Goal: Task Accomplishment & Management: Manage account settings

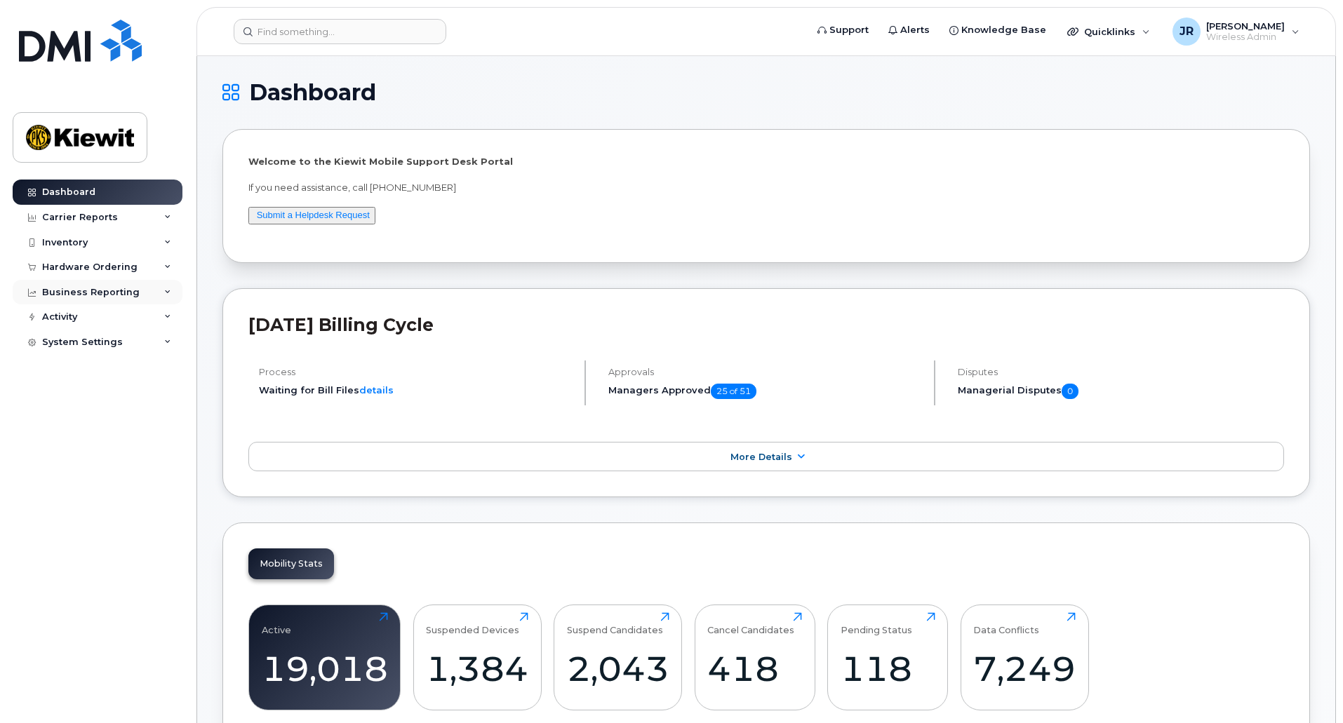
click at [167, 293] on icon at bounding box center [167, 292] width 7 height 7
click at [132, 318] on div "Managerial Reports" at bounding box center [96, 317] width 96 height 13
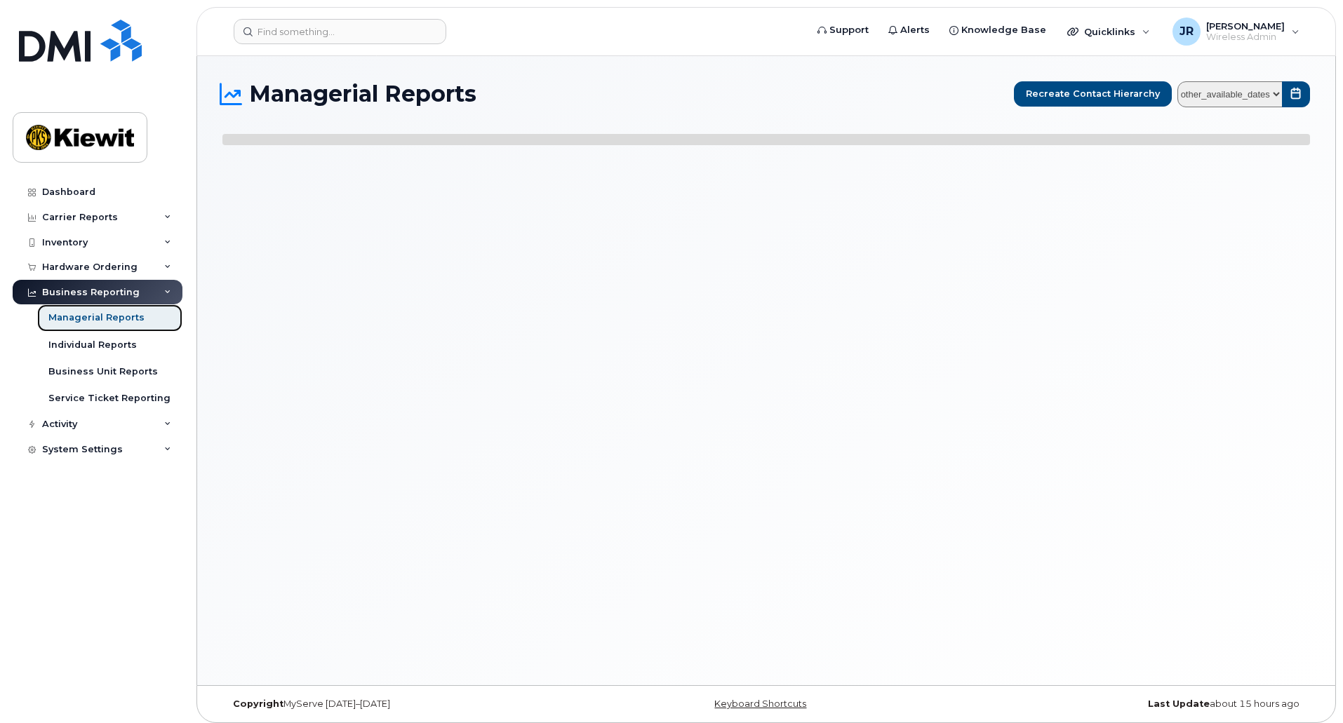
select select
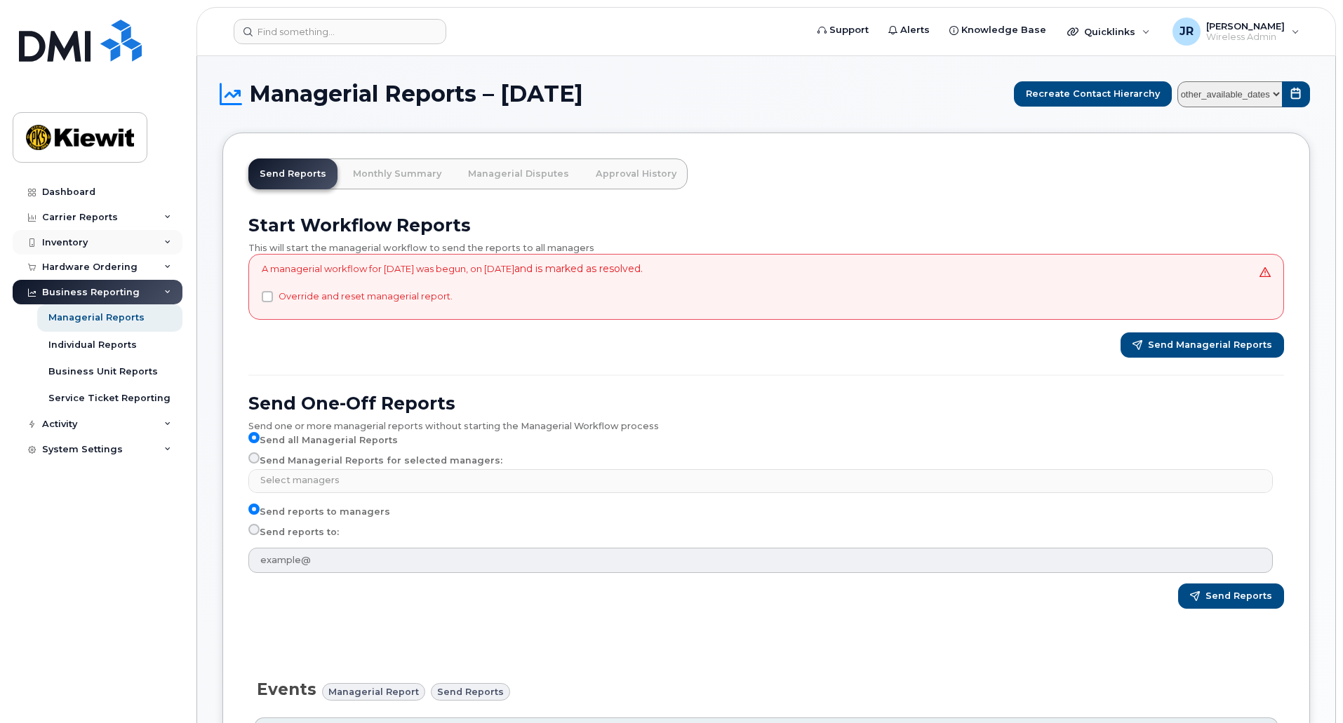
click at [121, 242] on div "Inventory" at bounding box center [98, 242] width 170 height 25
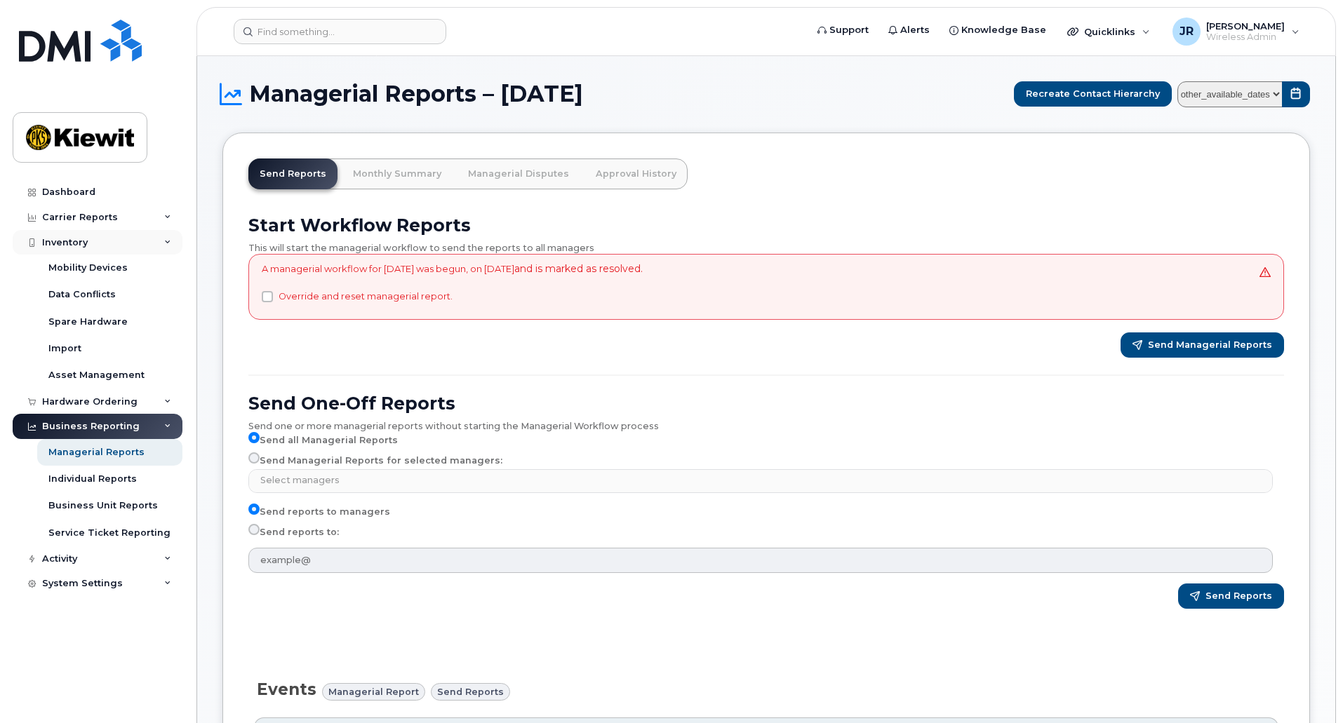
click at [140, 243] on div "Inventory" at bounding box center [98, 242] width 170 height 25
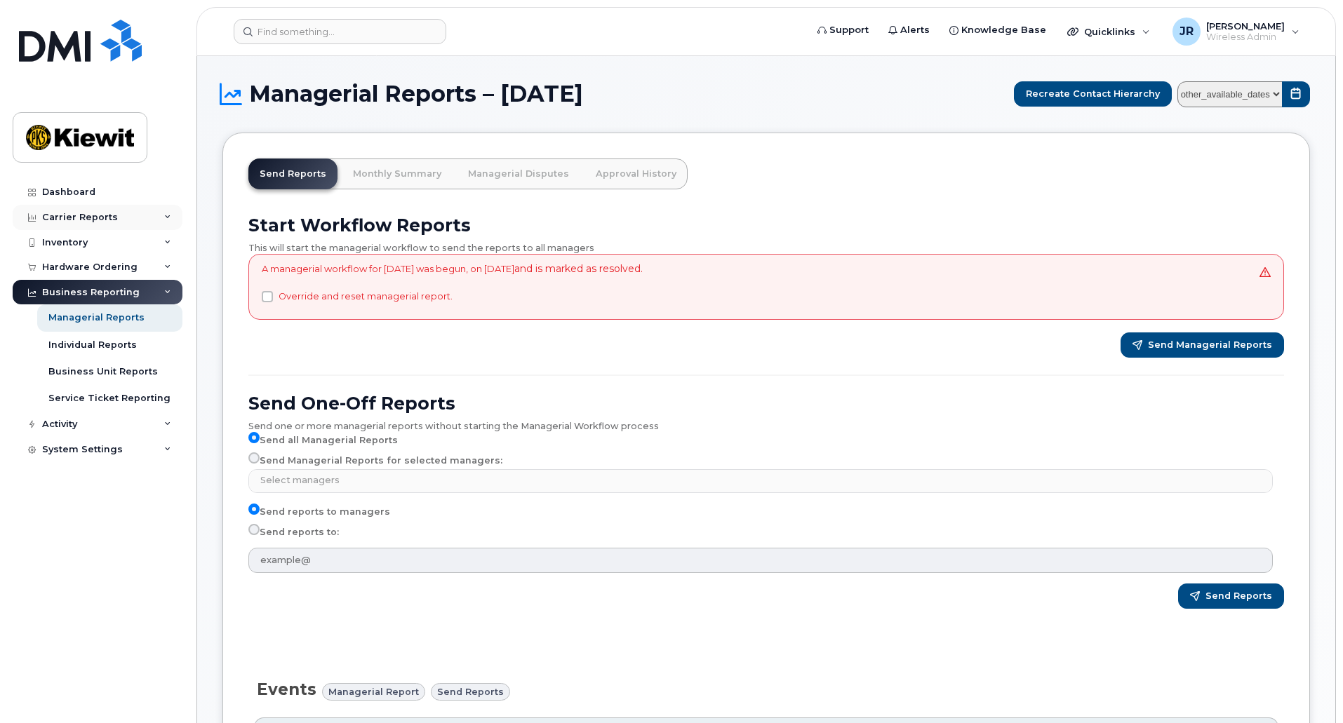
click at [140, 220] on div "Carrier Reports" at bounding box center [98, 217] width 170 height 25
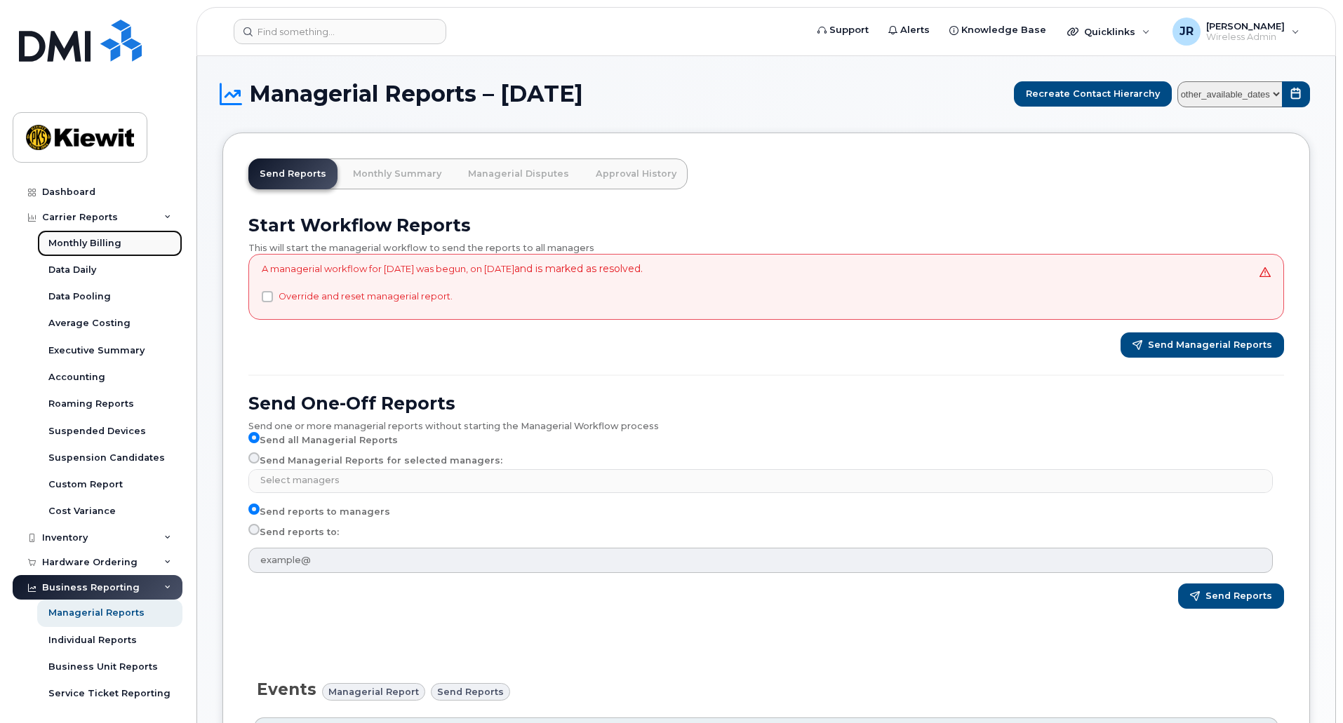
click at [130, 253] on link "Monthly Billing" at bounding box center [109, 243] width 145 height 27
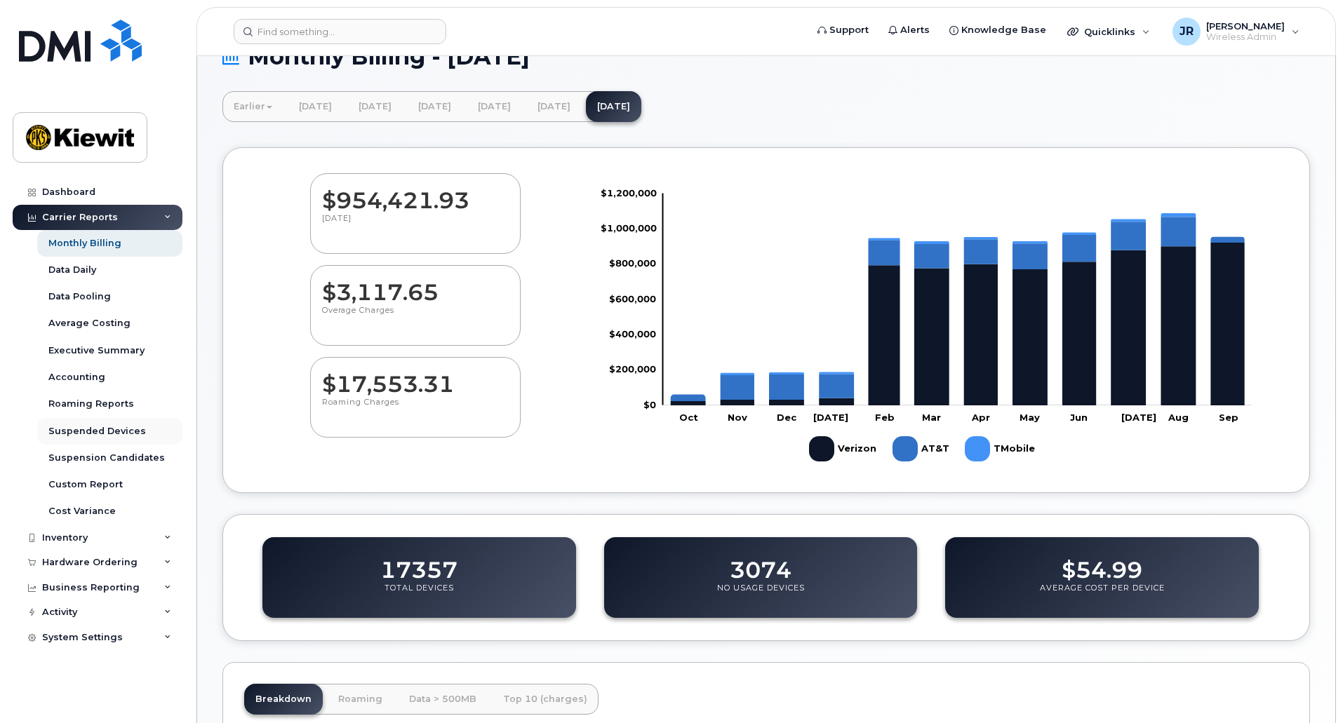
scroll to position [140, 0]
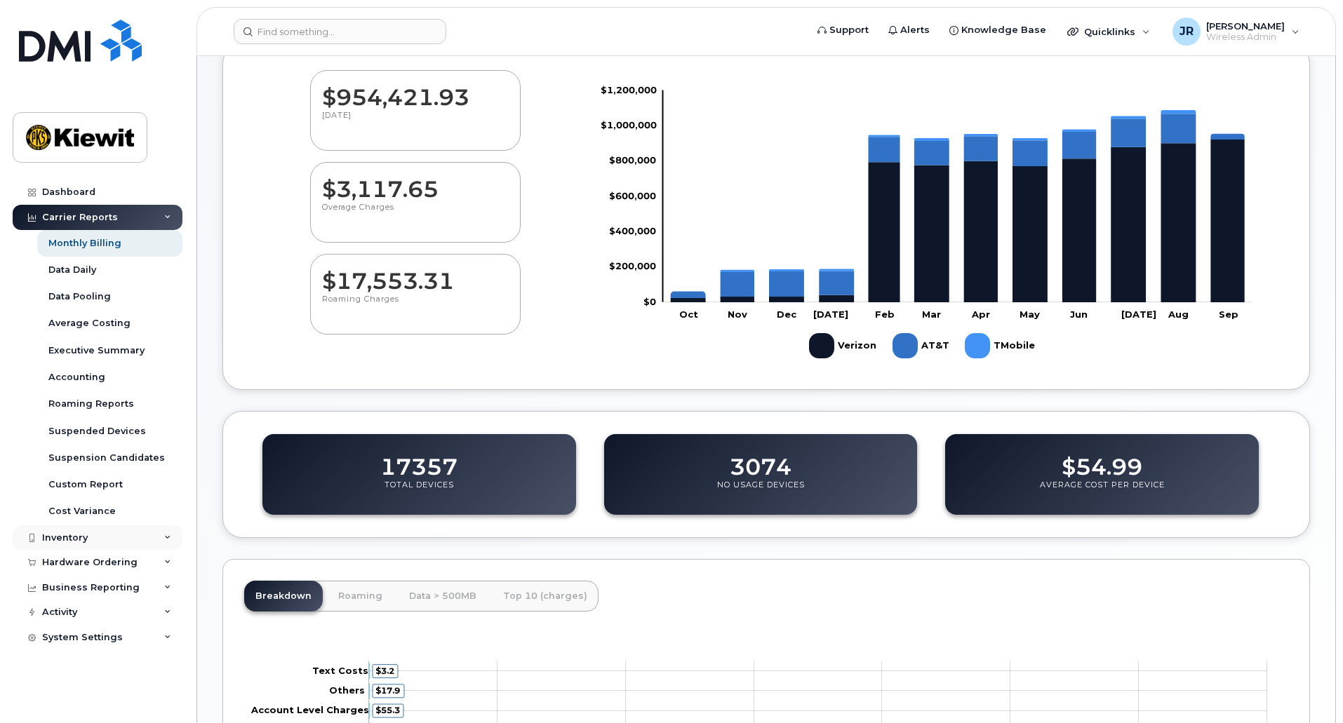
click at [168, 536] on icon at bounding box center [167, 538] width 7 height 7
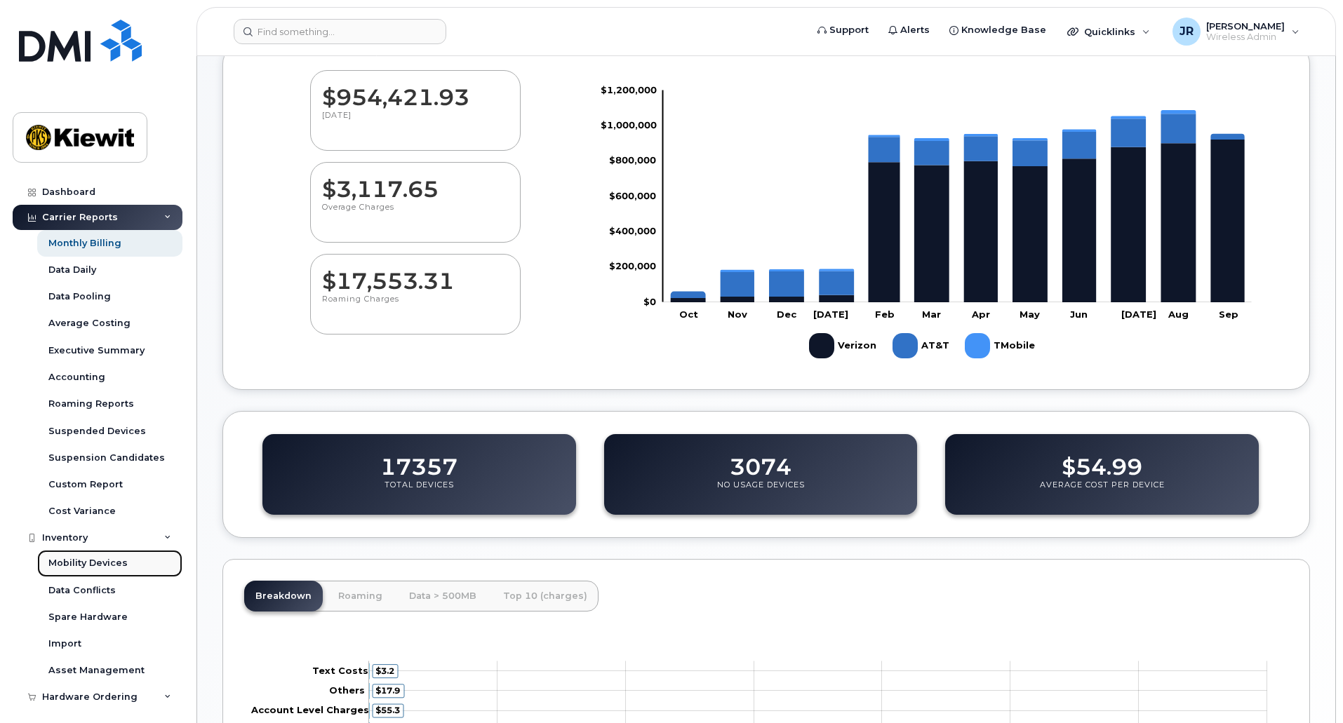
click at [113, 560] on div "Mobility Devices" at bounding box center [87, 563] width 79 height 13
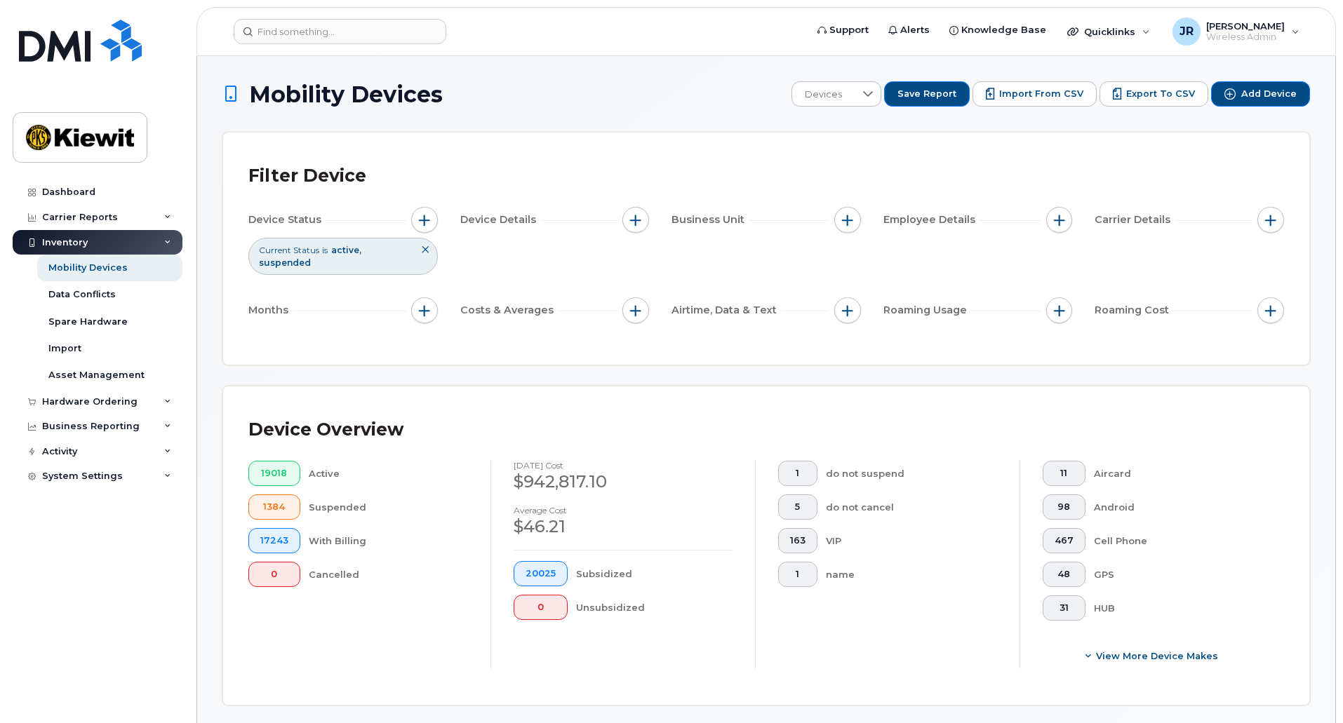
click at [1040, 640] on div "11 Aircard 98 Android 467 Cell Phone 48 GPS 31 HUB View More Device Makes" at bounding box center [1151, 565] width 264 height 208
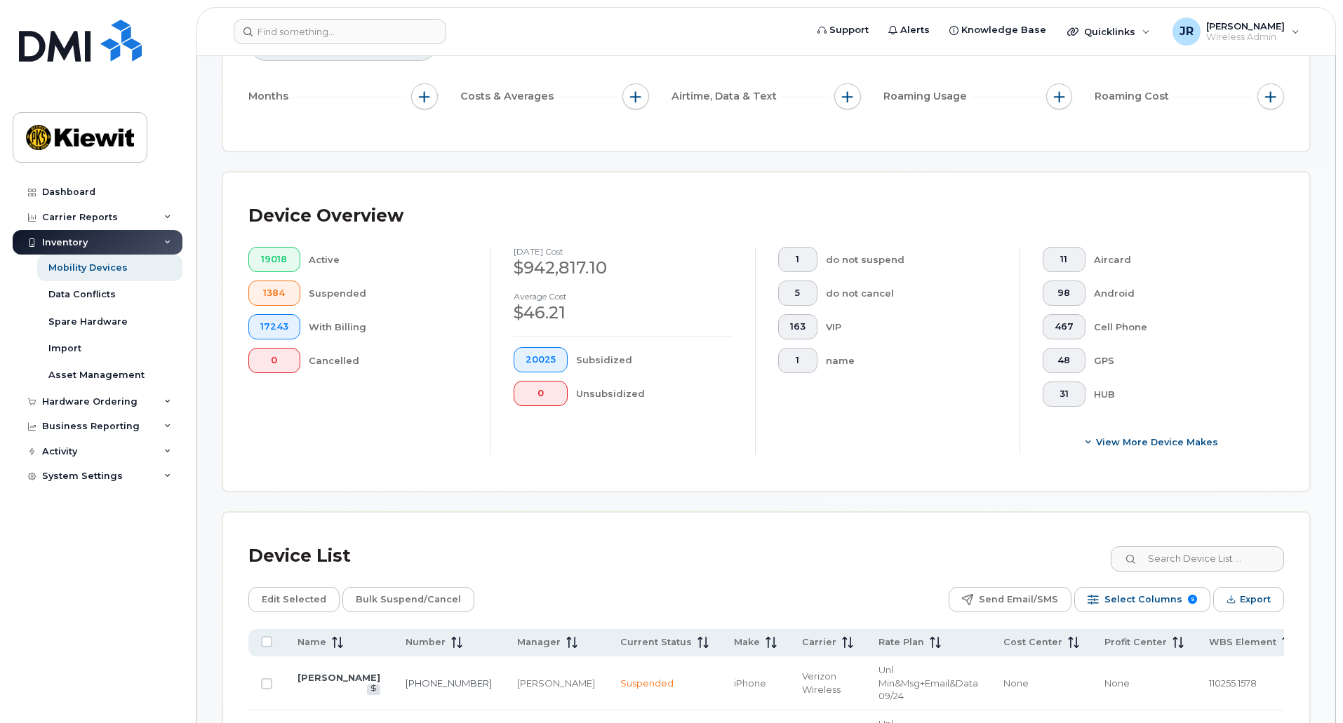
scroll to position [210, 0]
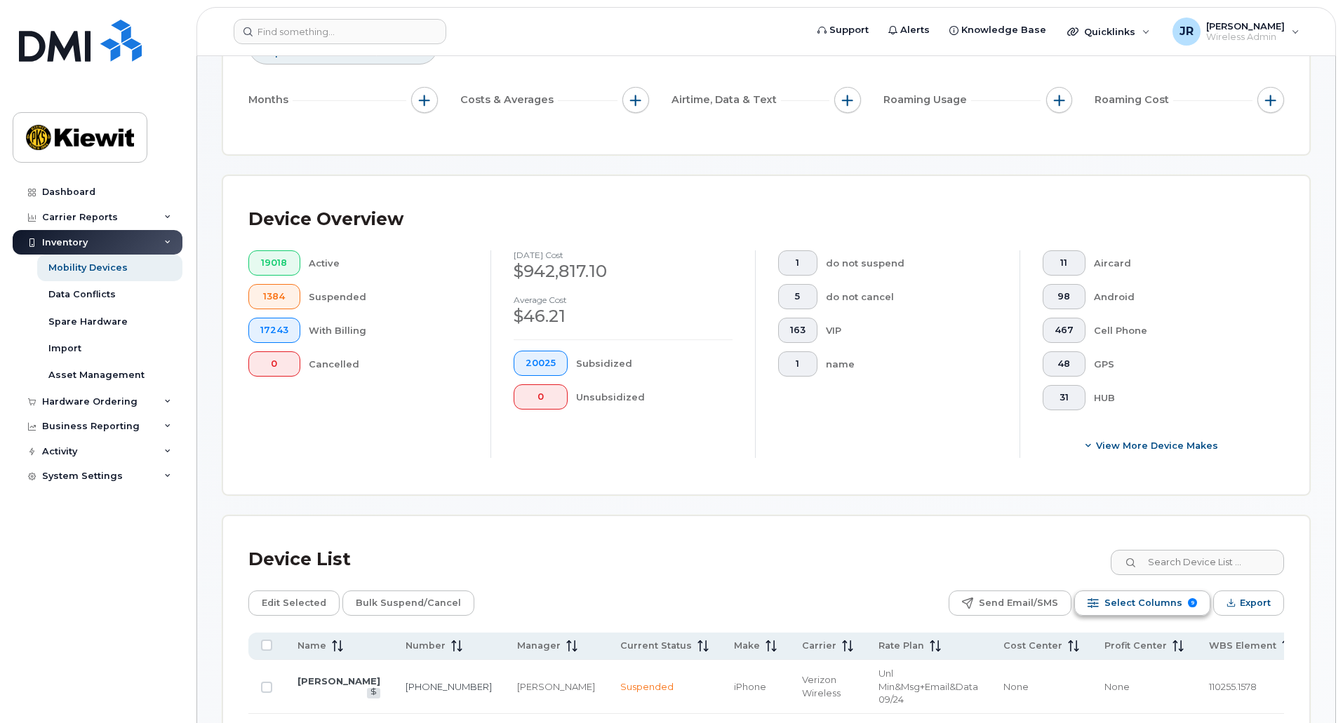
click at [1155, 598] on span "Select Columns" at bounding box center [1143, 603] width 78 height 21
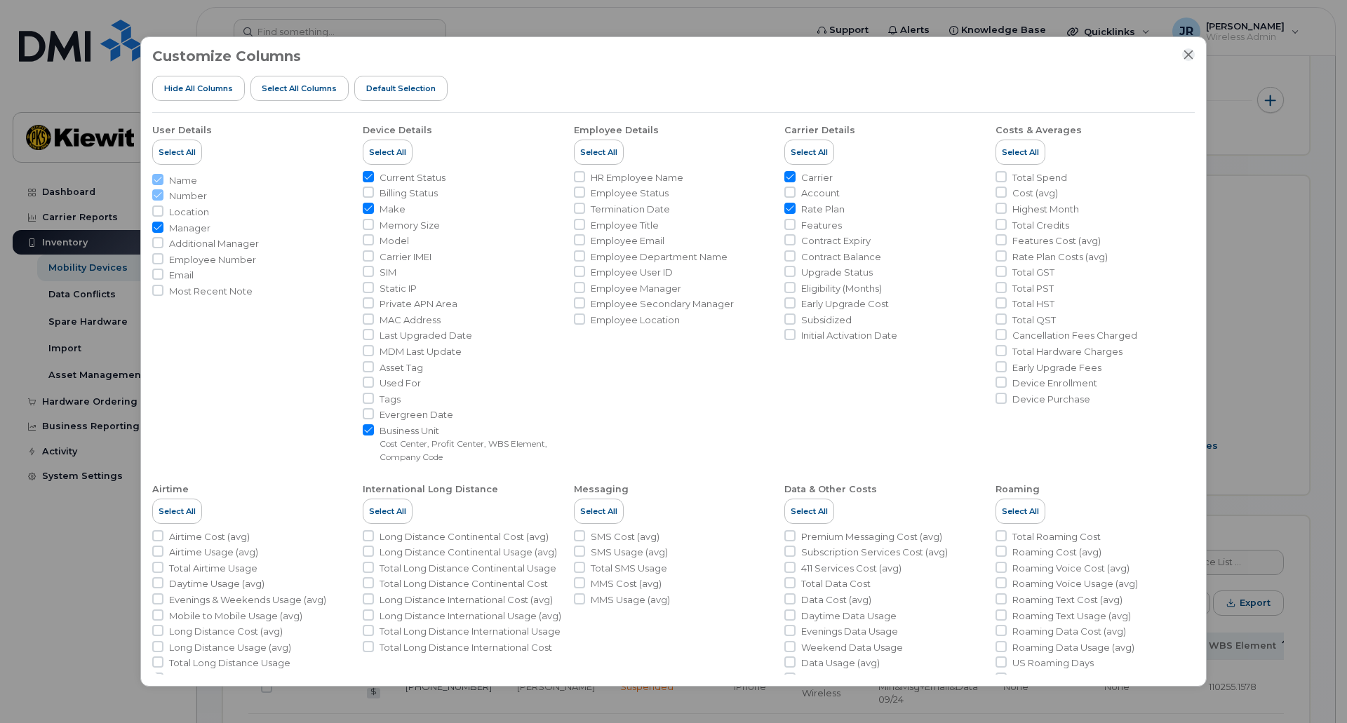
click at [1186, 53] on icon "Close" at bounding box center [1188, 54] width 11 height 11
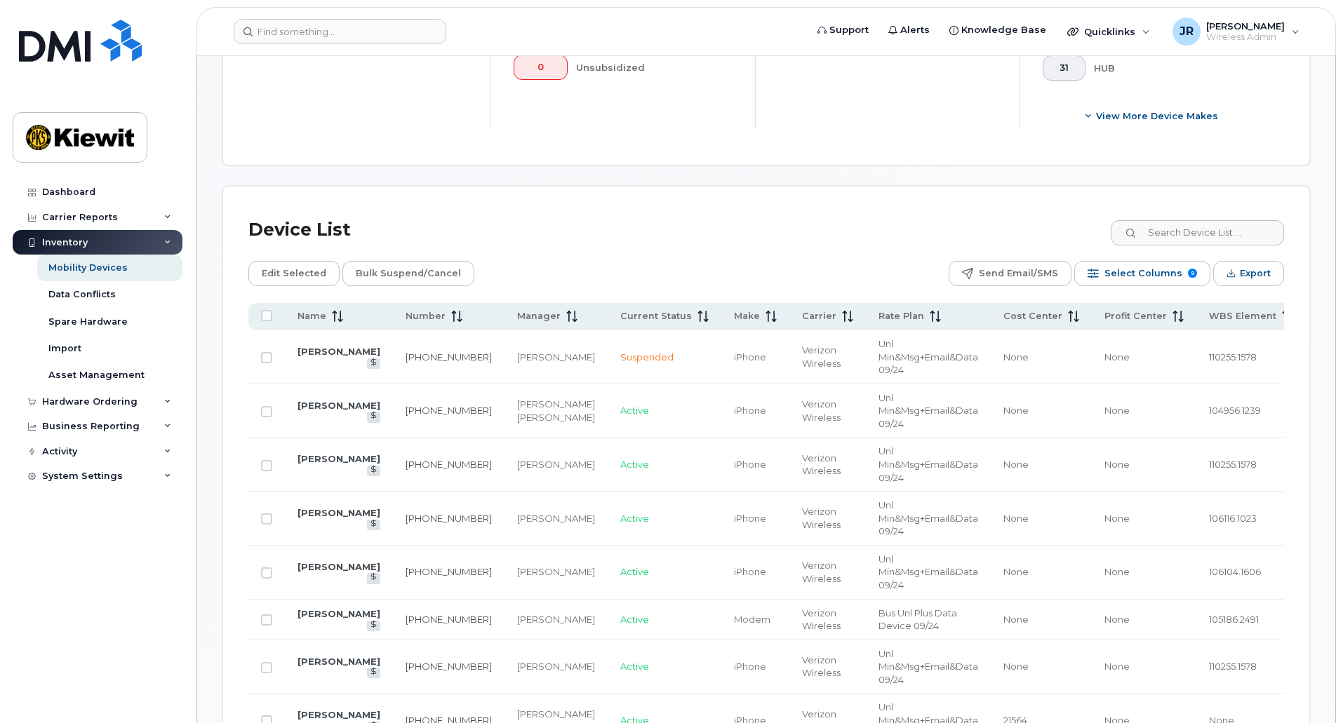
scroll to position [561, 0]
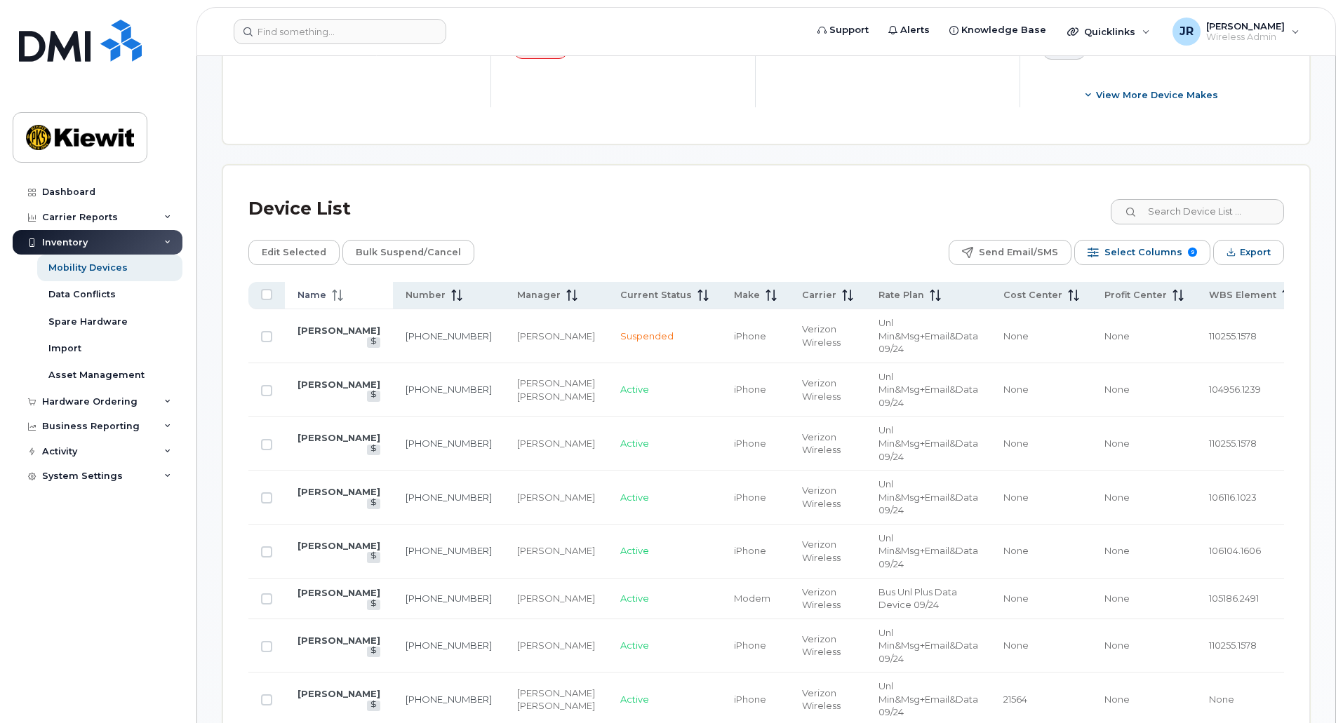
click at [356, 289] on div "Name" at bounding box center [338, 295] width 83 height 13
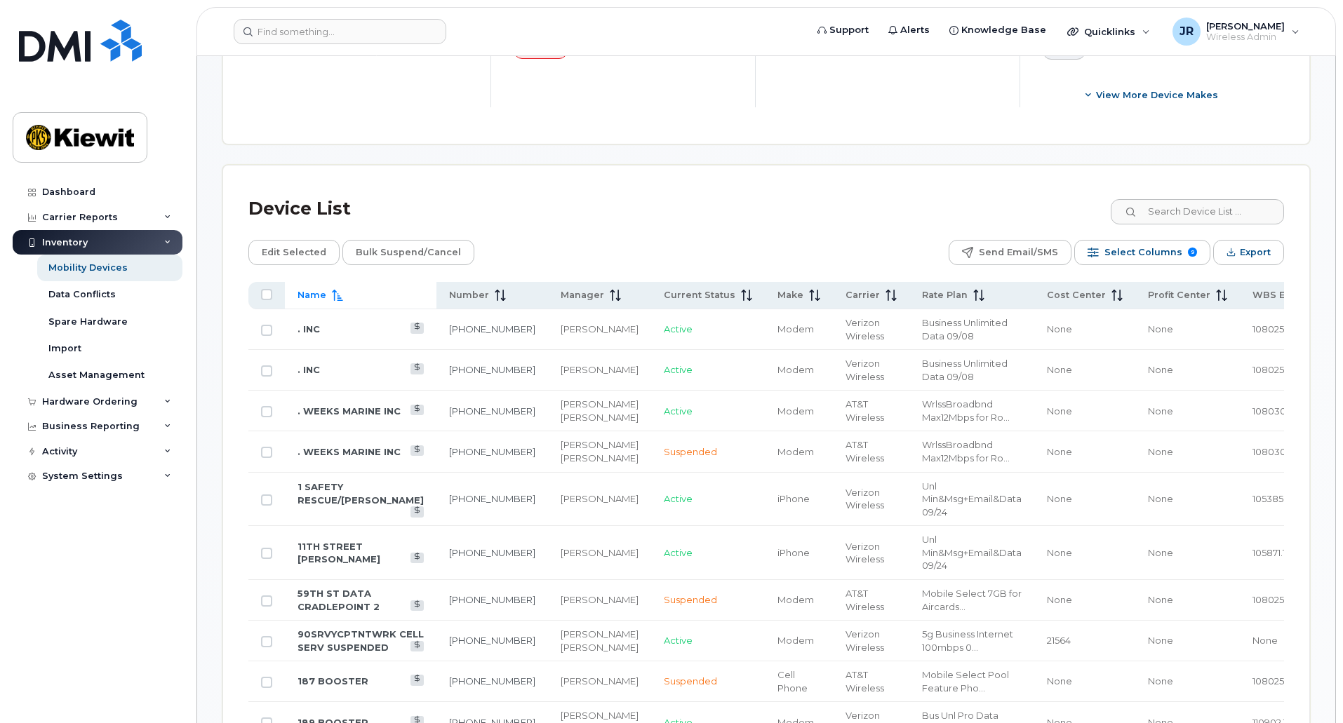
click at [361, 289] on div "Name" at bounding box center [360, 295] width 126 height 13
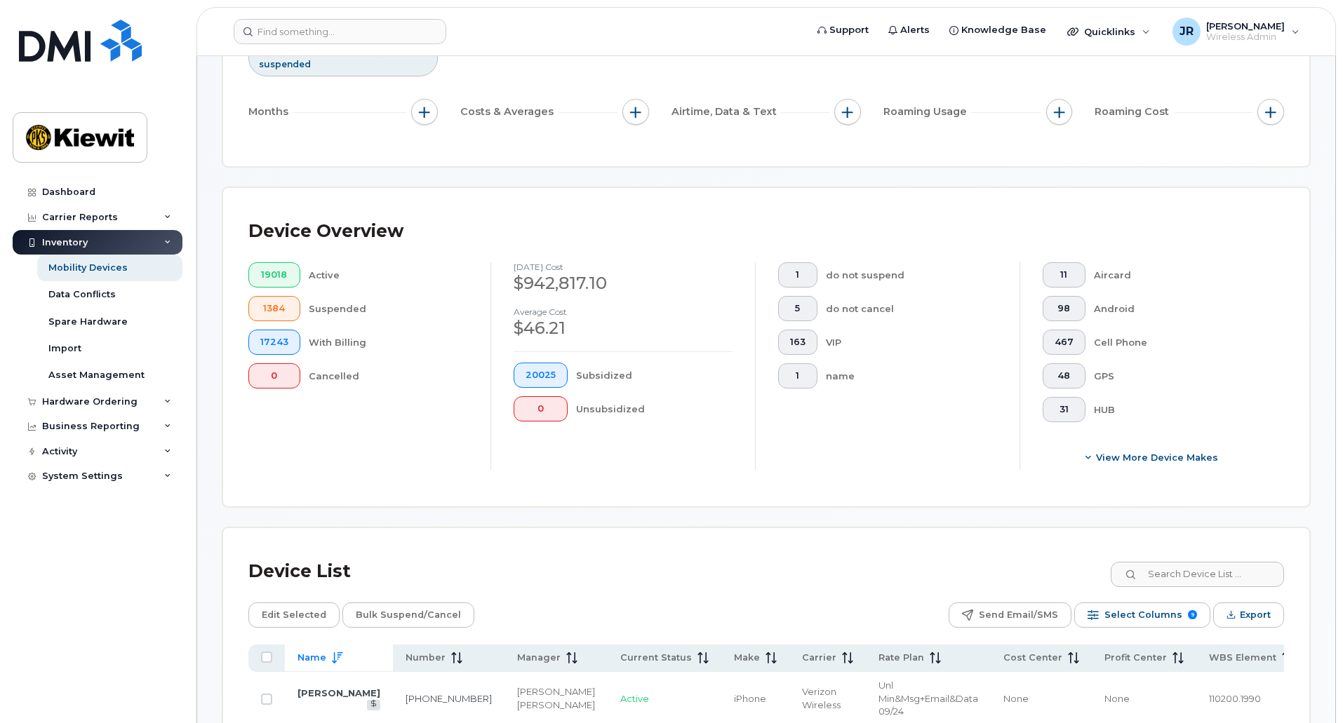
scroll to position [0, 0]
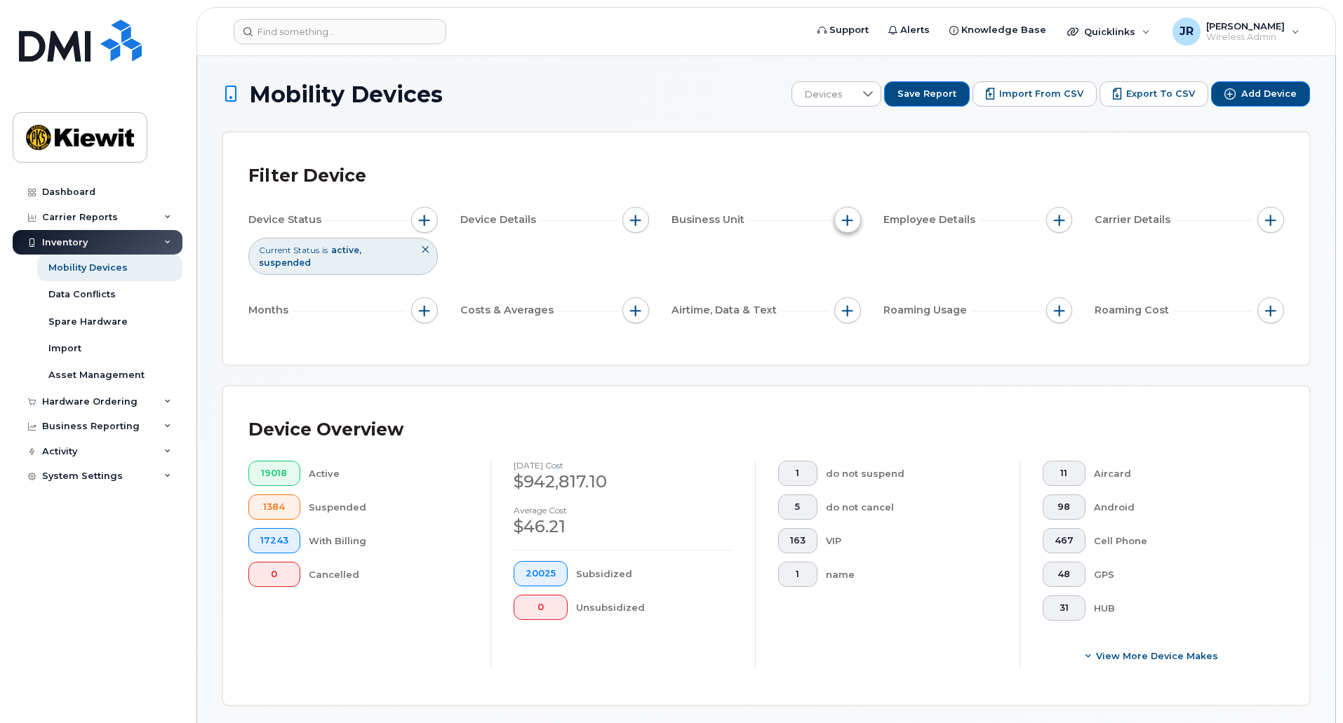
click at [849, 224] on span "button" at bounding box center [847, 220] width 11 height 11
click at [852, 328] on input "WBS Element" at bounding box center [850, 328] width 11 height 11
checkbox input "true"
click at [953, 385] on input "text" at bounding box center [940, 388] width 123 height 13
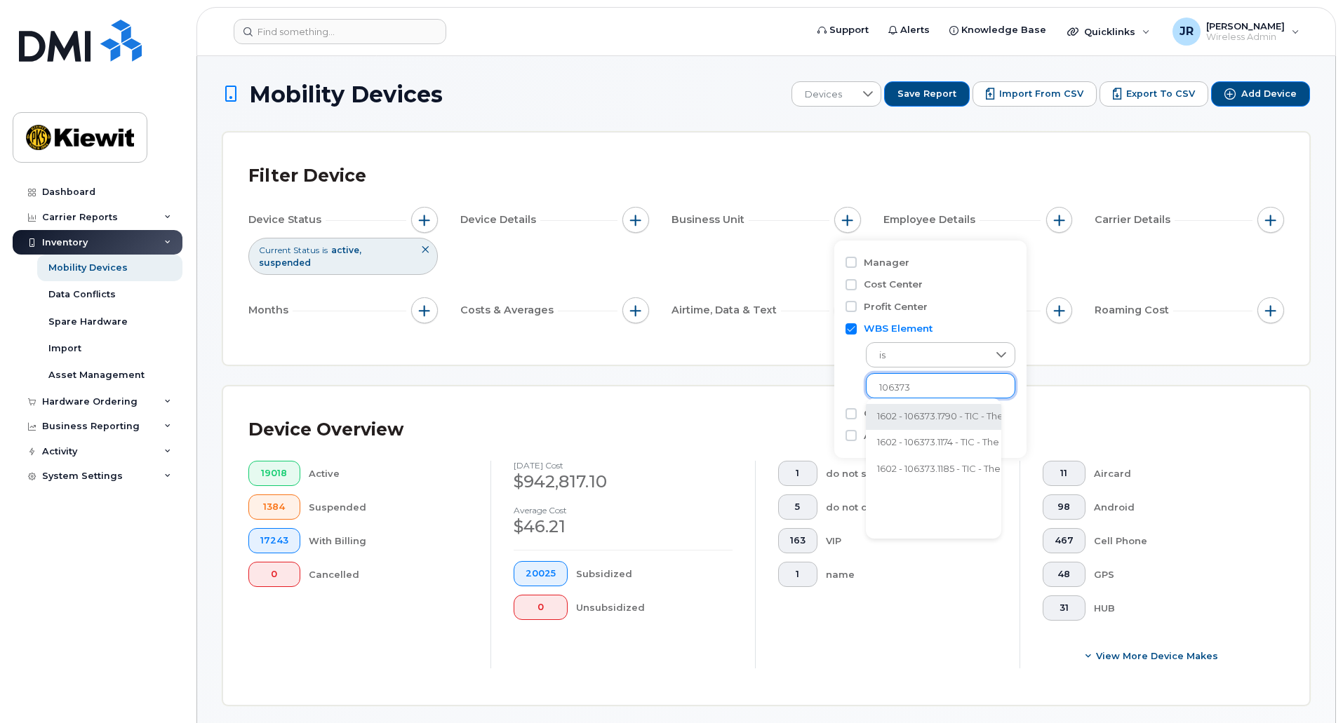
type input "106373"
click at [1089, 387] on div "Device Overview 19018 Active 1384 Suspended 17243 With Billing 0 Cancelled Sept…" at bounding box center [766, 546] width 1086 height 318
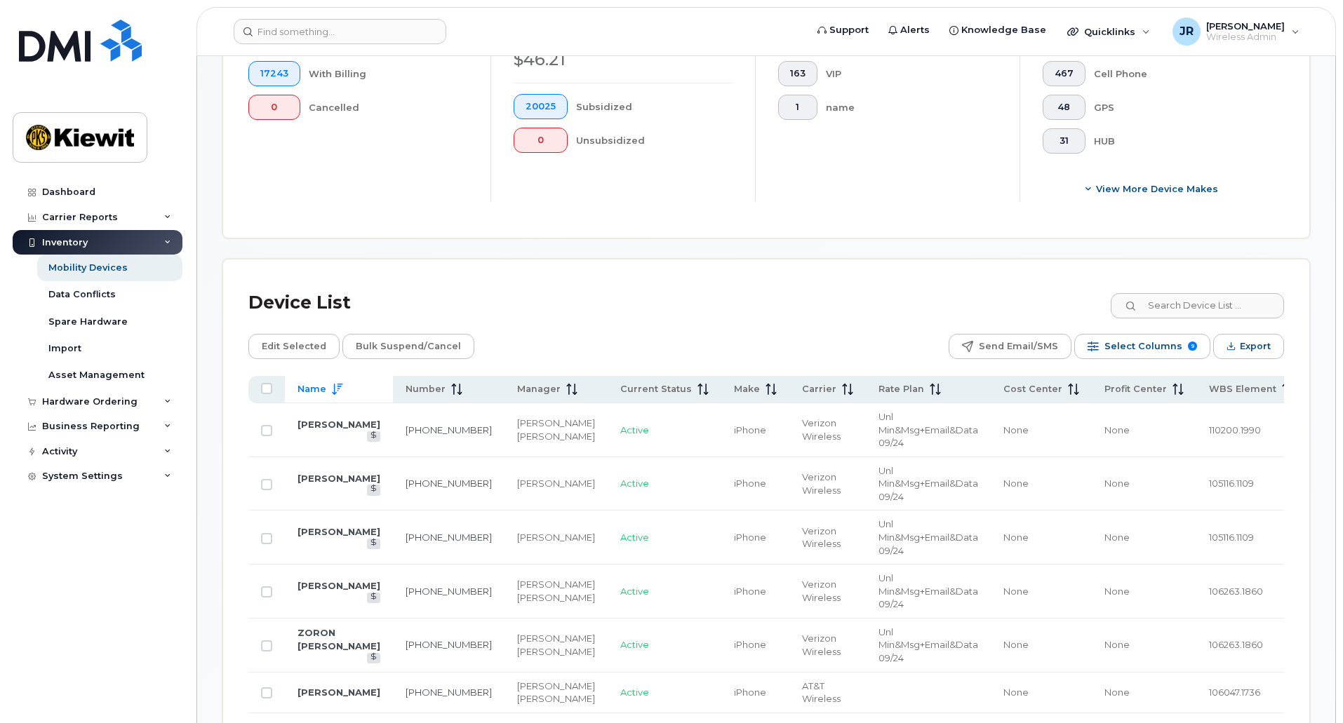
scroll to position [491, 0]
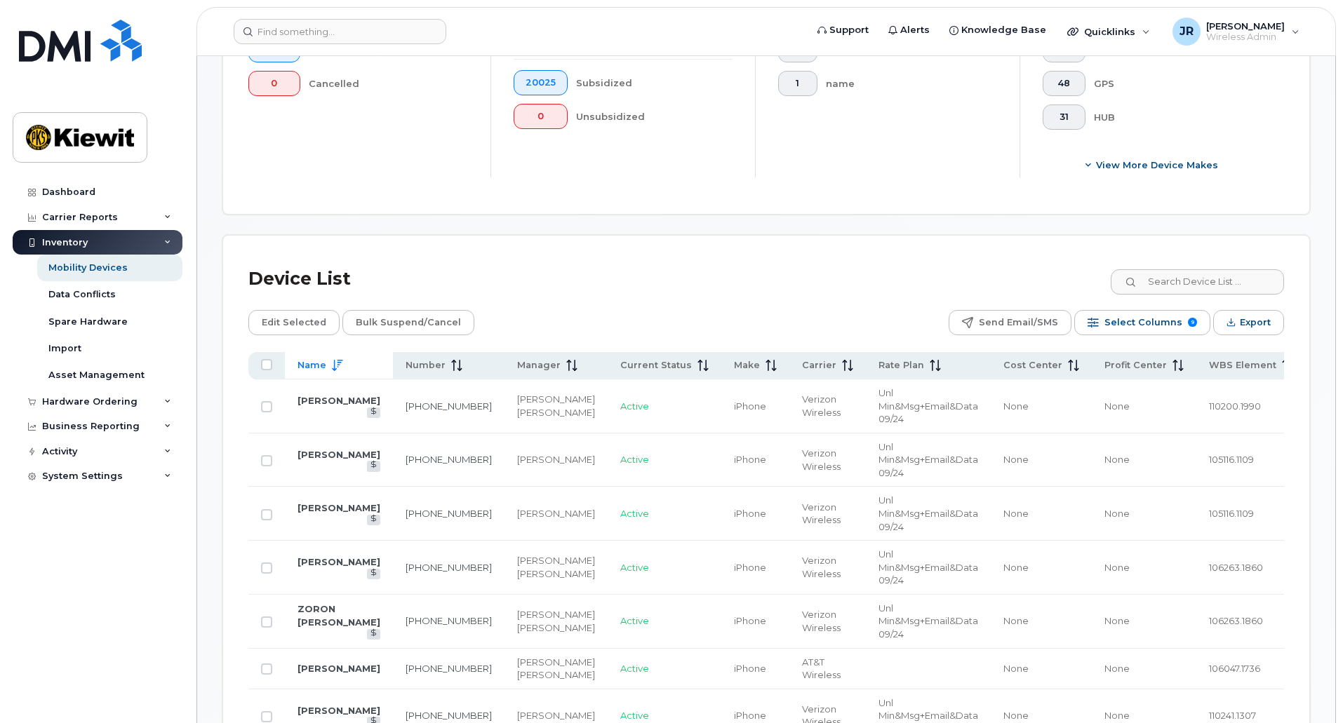
drag, startPoint x: 333, startPoint y: 353, endPoint x: 537, endPoint y: 309, distance: 208.7
click at [309, 359] on span "Name" at bounding box center [311, 365] width 29 height 13
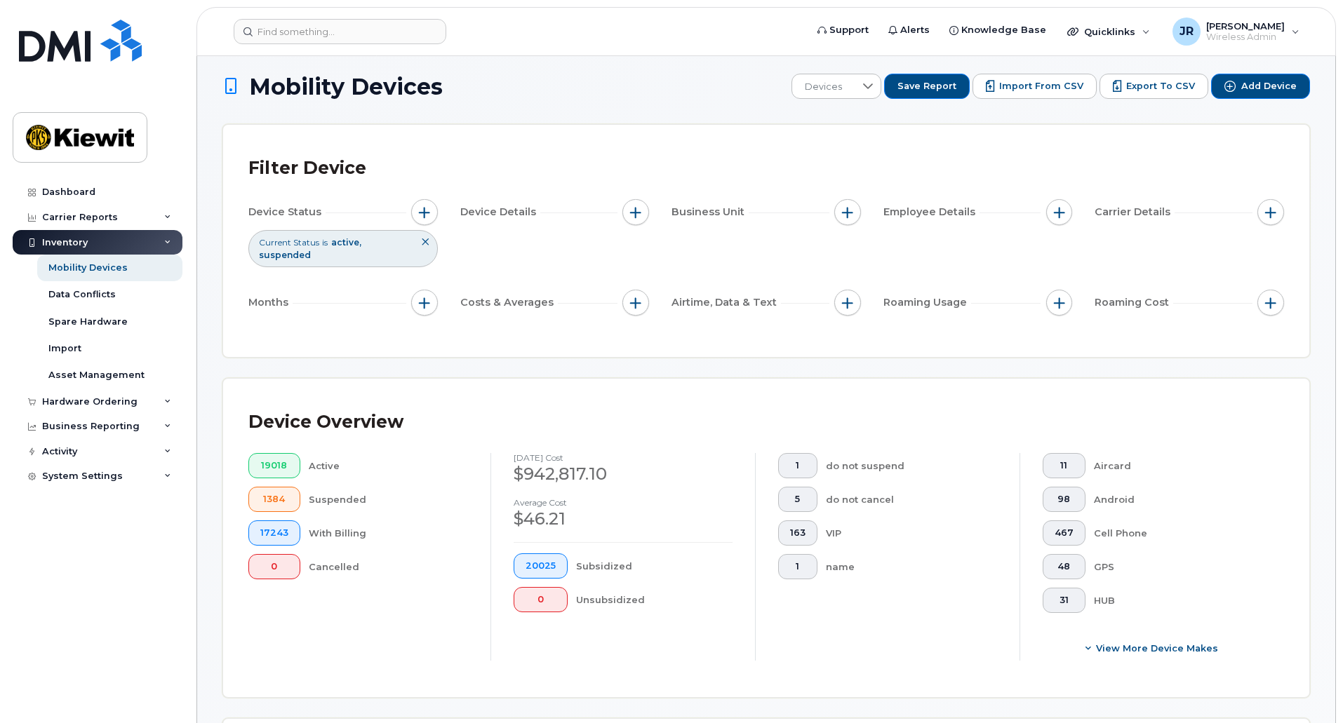
scroll to position [0, 0]
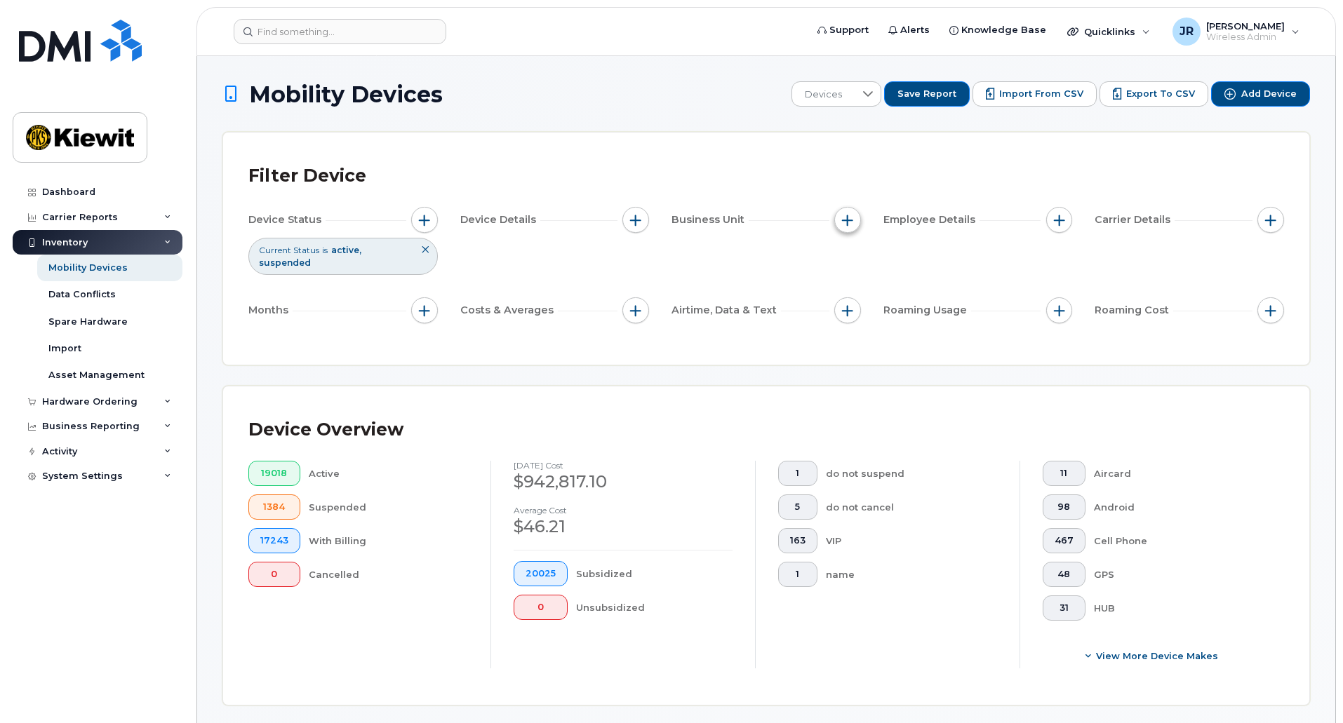
click at [857, 218] on button "button" at bounding box center [847, 220] width 27 height 27
click at [1056, 217] on span "button" at bounding box center [1059, 220] width 11 height 11
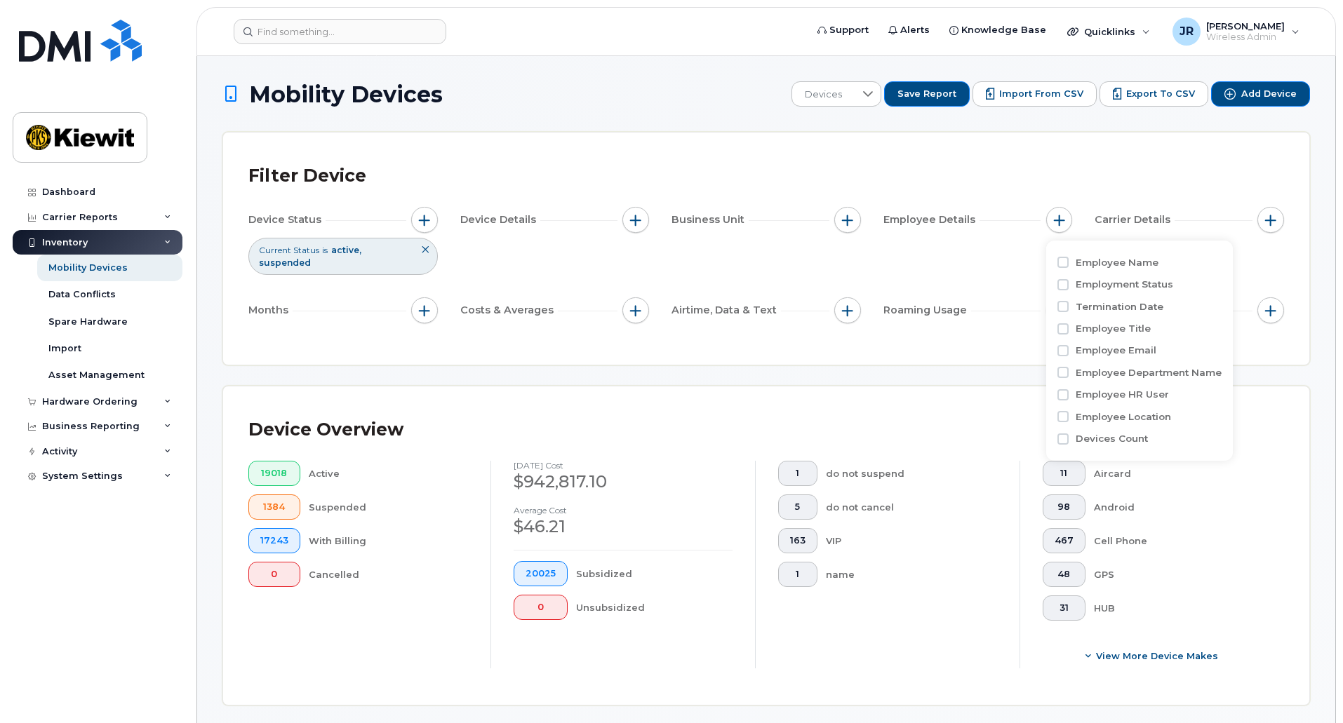
click at [979, 260] on div "Device Status Current Status is active suspended Device Details Business Unit E…" at bounding box center [765, 268] width 1035 height 122
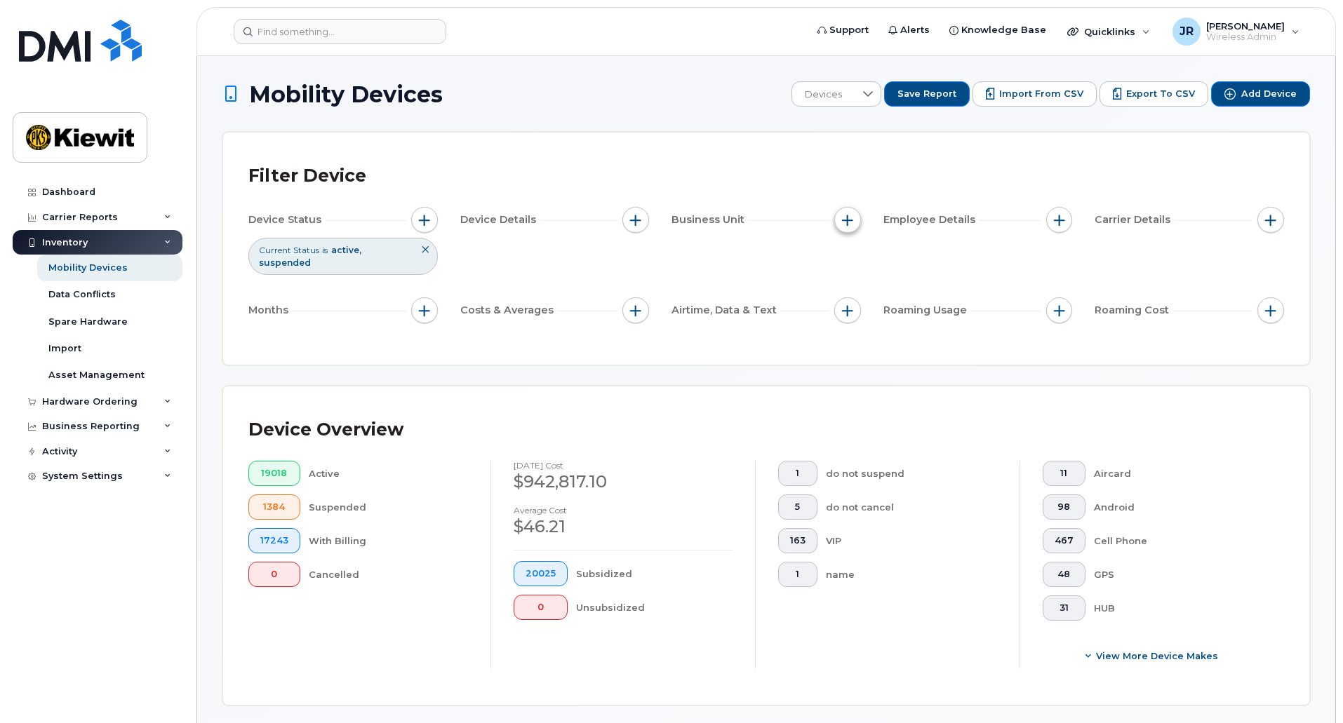
click at [855, 223] on button "button" at bounding box center [847, 220] width 27 height 27
click at [937, 387] on input "text" at bounding box center [940, 388] width 123 height 13
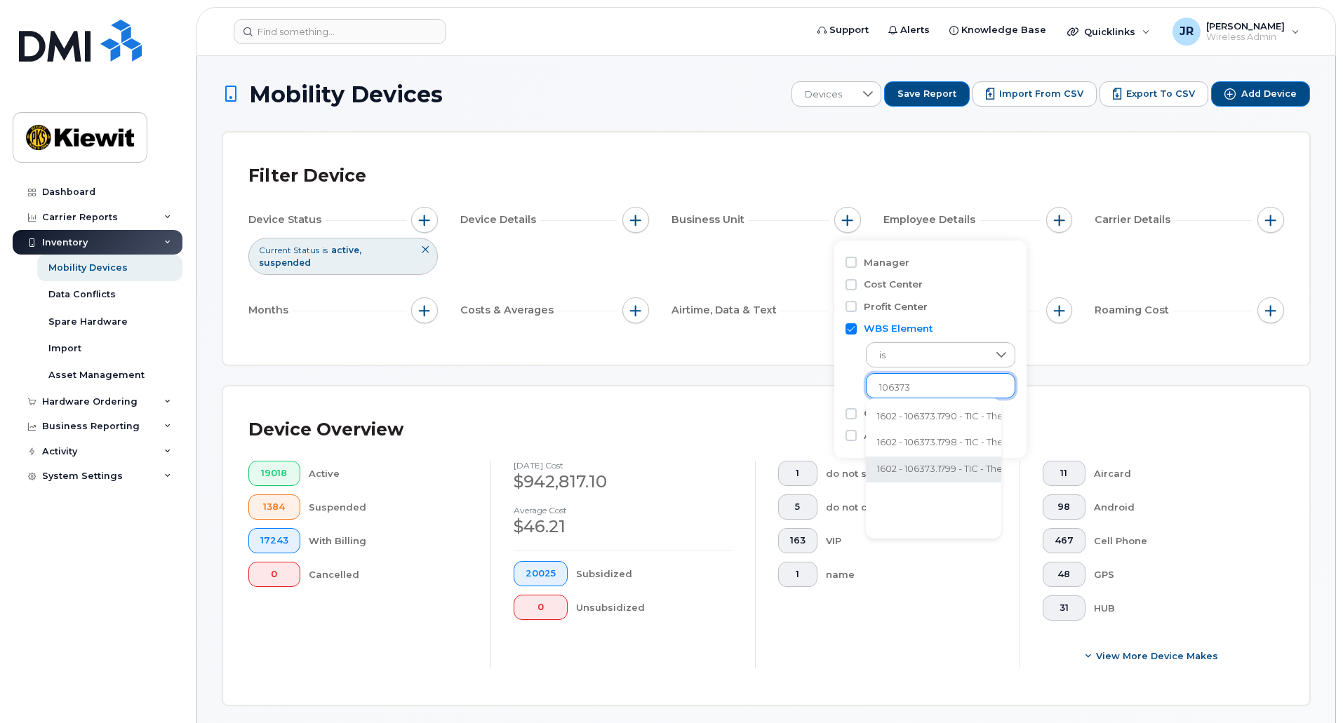
type input "106373"
click at [949, 467] on li "1602 - 106373.1799 - TIC - The Industrial Co." at bounding box center [970, 470] width 209 height 26
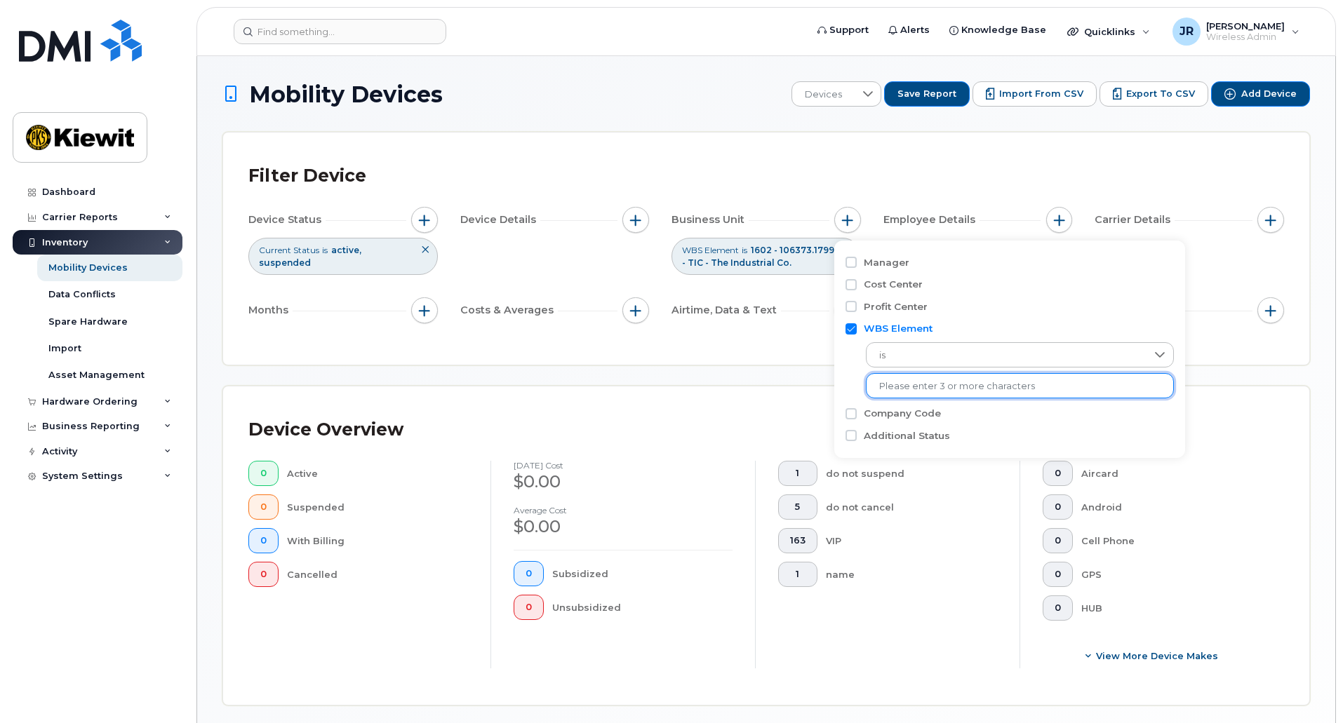
click at [852, 328] on input "WBS Element" at bounding box center [850, 328] width 11 height 11
checkbox input "false"
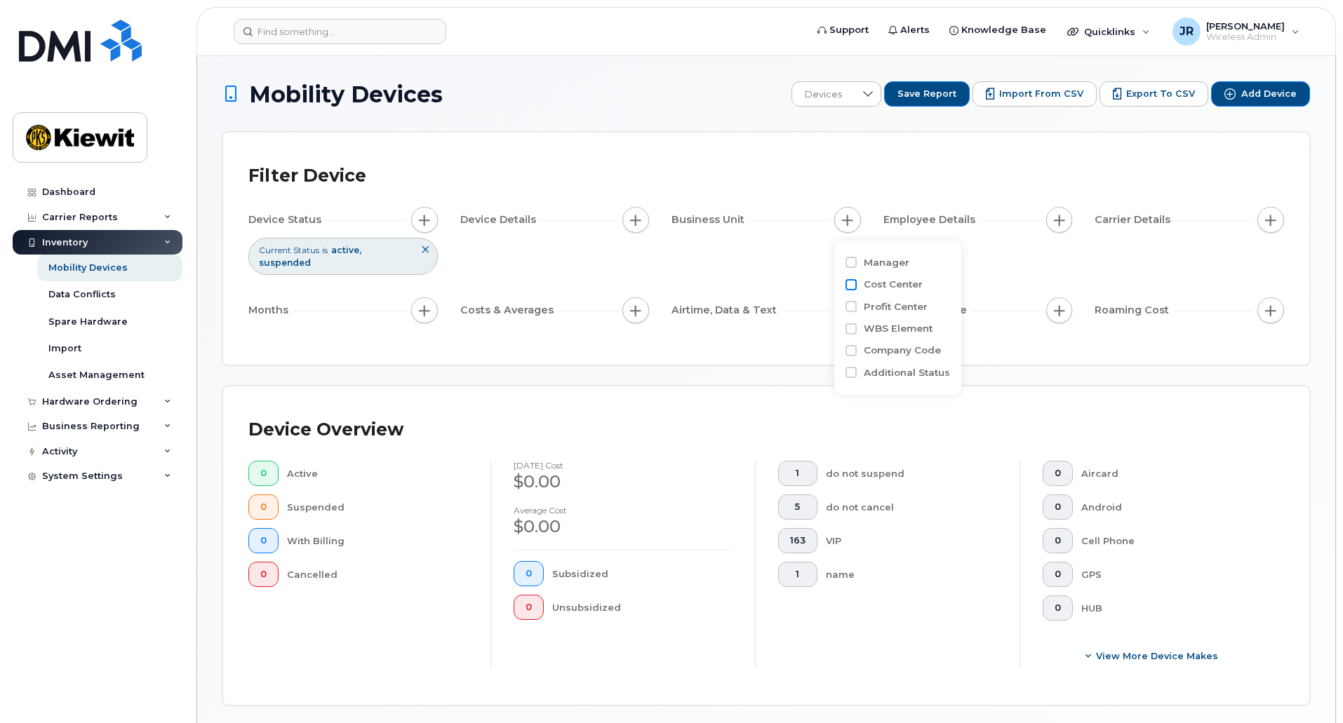
click at [848, 289] on input "Cost Center" at bounding box center [850, 284] width 11 height 11
checkbox input "true"
click at [915, 340] on input "text" at bounding box center [940, 344] width 123 height 13
type input "106373"
click at [921, 368] on li "1602 - 106373 - TIC - The Industrial Company" at bounding box center [974, 374] width 217 height 26
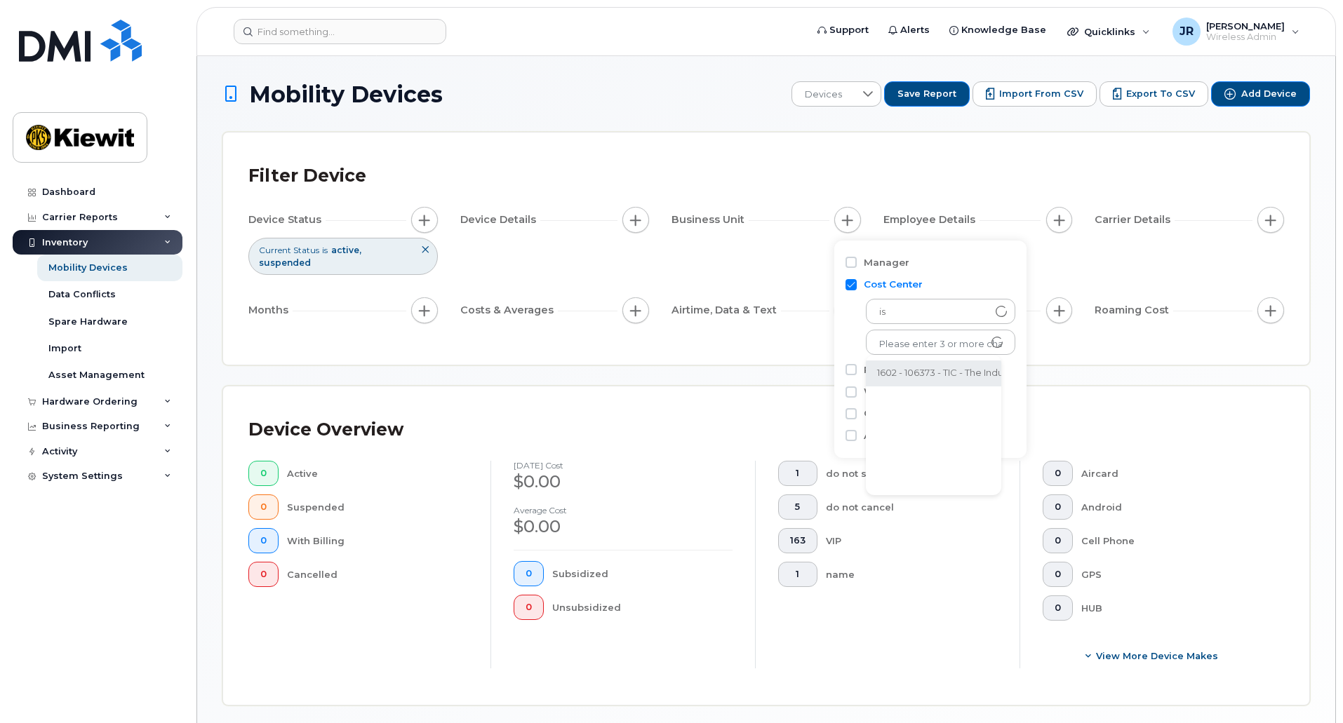
scroll to position [28, 0]
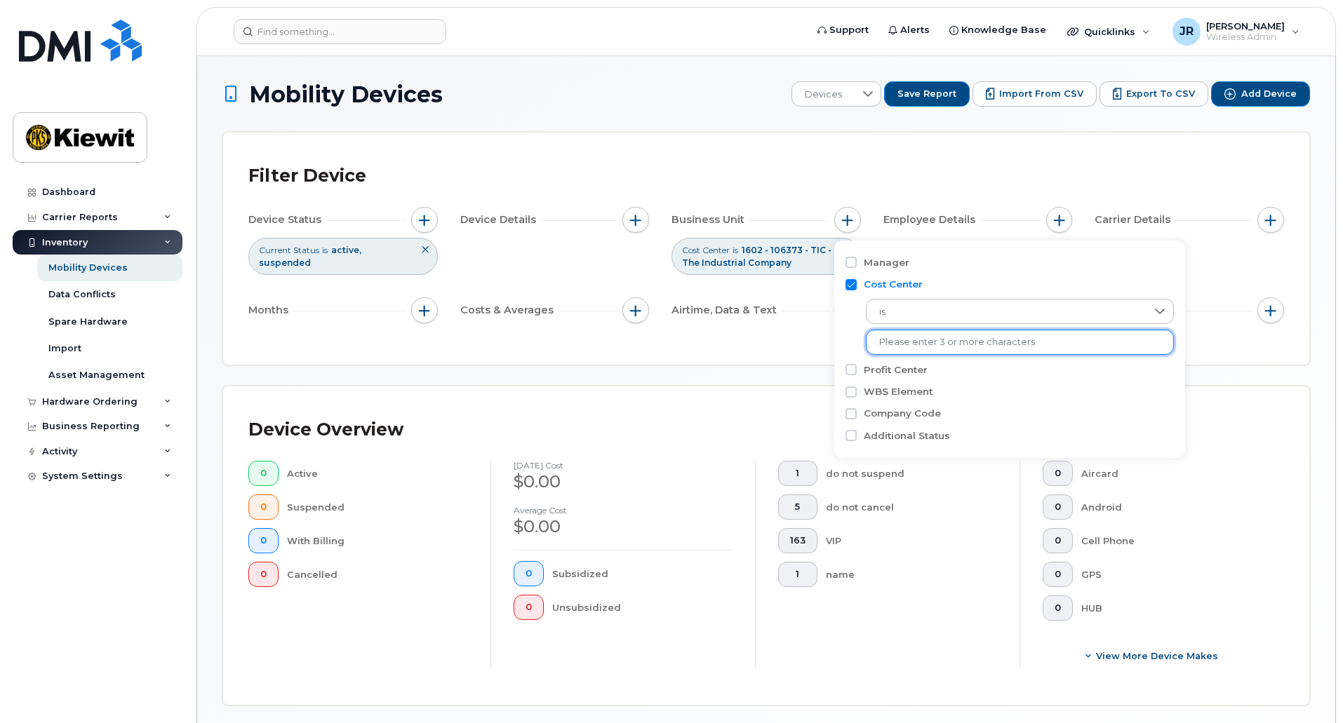
click at [791, 361] on div "Filter Device Device Status Current Status is active suspended Device Details B…" at bounding box center [766, 249] width 1086 height 232
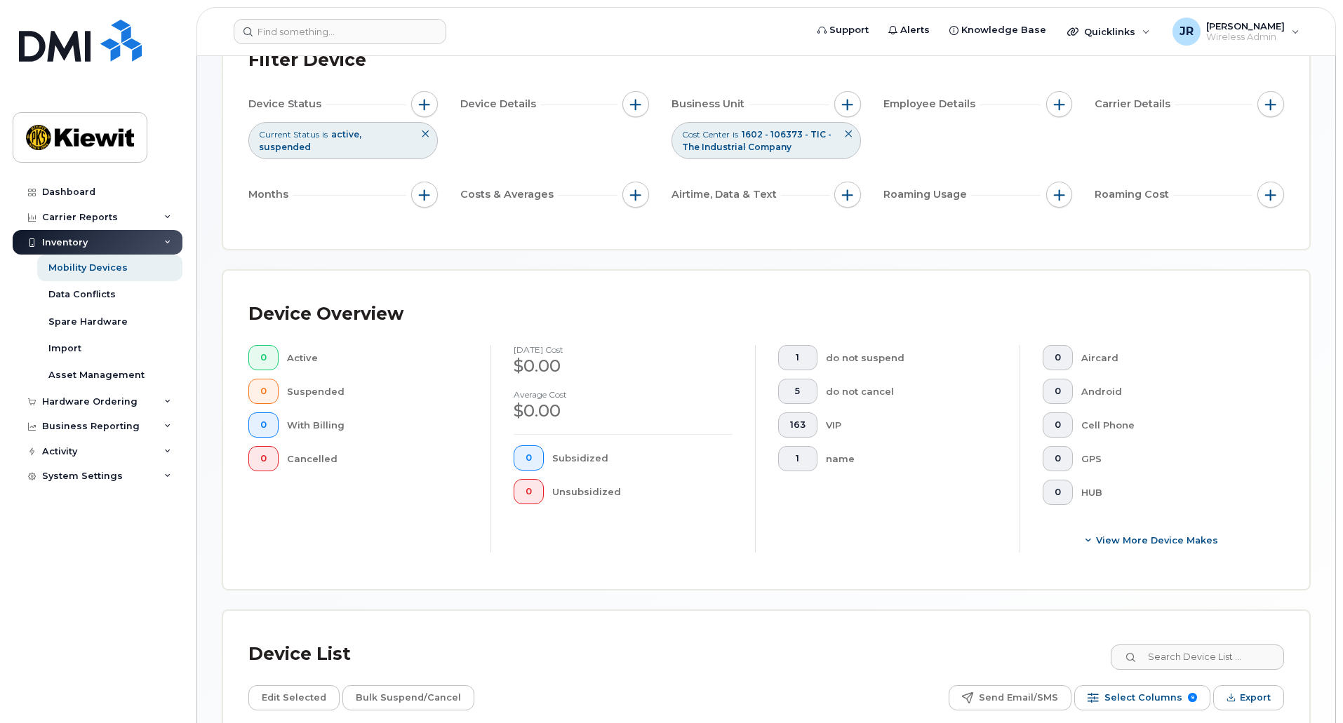
scroll to position [326, 0]
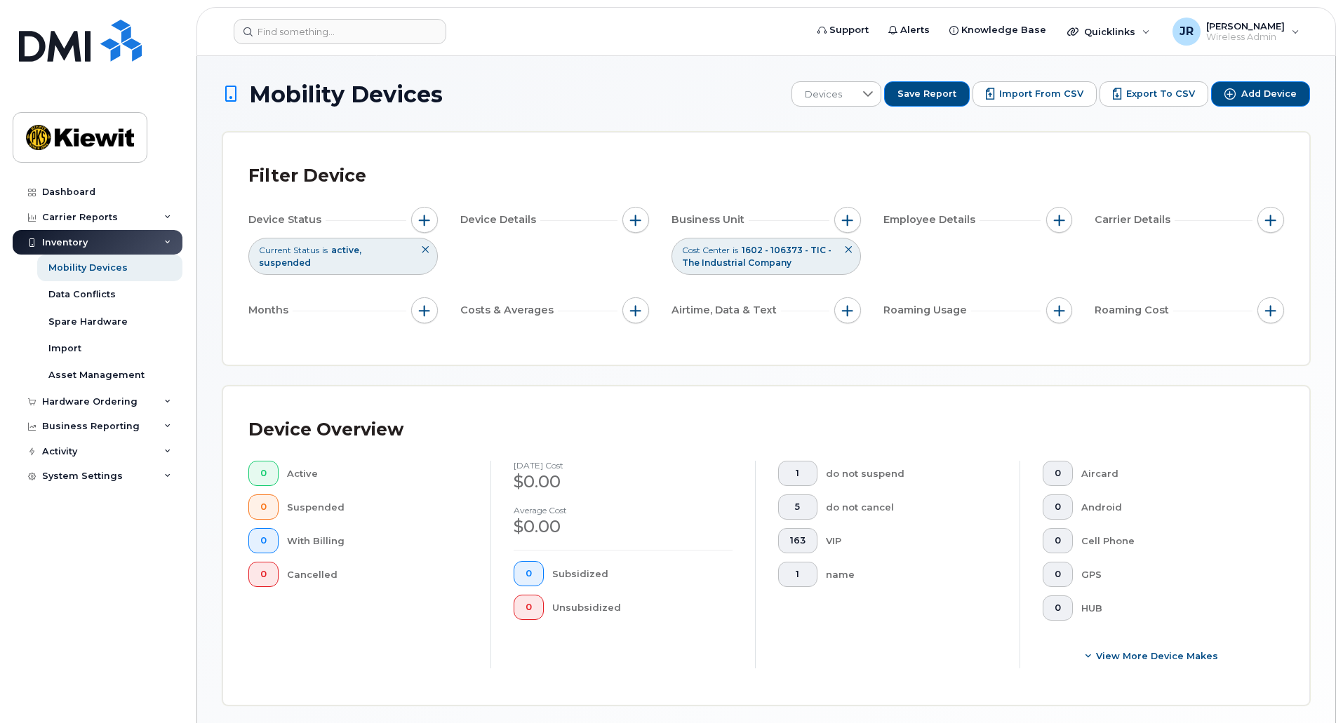
click at [847, 250] on icon at bounding box center [848, 250] width 8 height 8
click at [1056, 201] on div "Filter Device Device Status Current Status is active suspended Device Details B…" at bounding box center [765, 249] width 1035 height 182
drag, startPoint x: 1054, startPoint y: 197, endPoint x: 1056, endPoint y: 185, distance: 12.1
click at [1062, 194] on div "Filter Device Device Status Current Status is active suspended Device Details B…" at bounding box center [765, 249] width 1035 height 182
click at [1056, 185] on div "Filter Device" at bounding box center [765, 176] width 1035 height 36
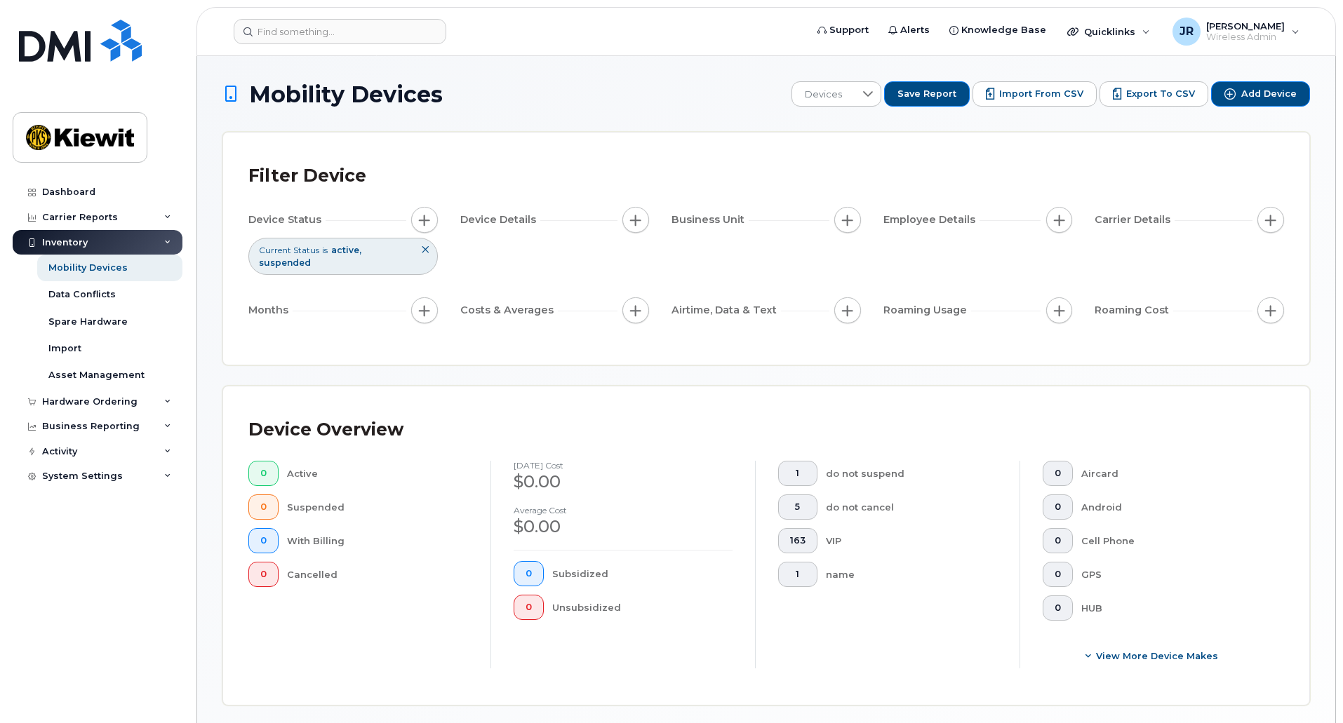
drag, startPoint x: 1056, startPoint y: 185, endPoint x: 1007, endPoint y: 168, distance: 52.6
click at [1036, 174] on div "Filter Device" at bounding box center [765, 176] width 1035 height 36
drag, startPoint x: 1016, startPoint y: 177, endPoint x: 977, endPoint y: 173, distance: 38.9
click at [1013, 180] on div "Filter Device" at bounding box center [765, 176] width 1035 height 36
drag, startPoint x: 919, startPoint y: 193, endPoint x: 773, endPoint y: 177, distance: 146.8
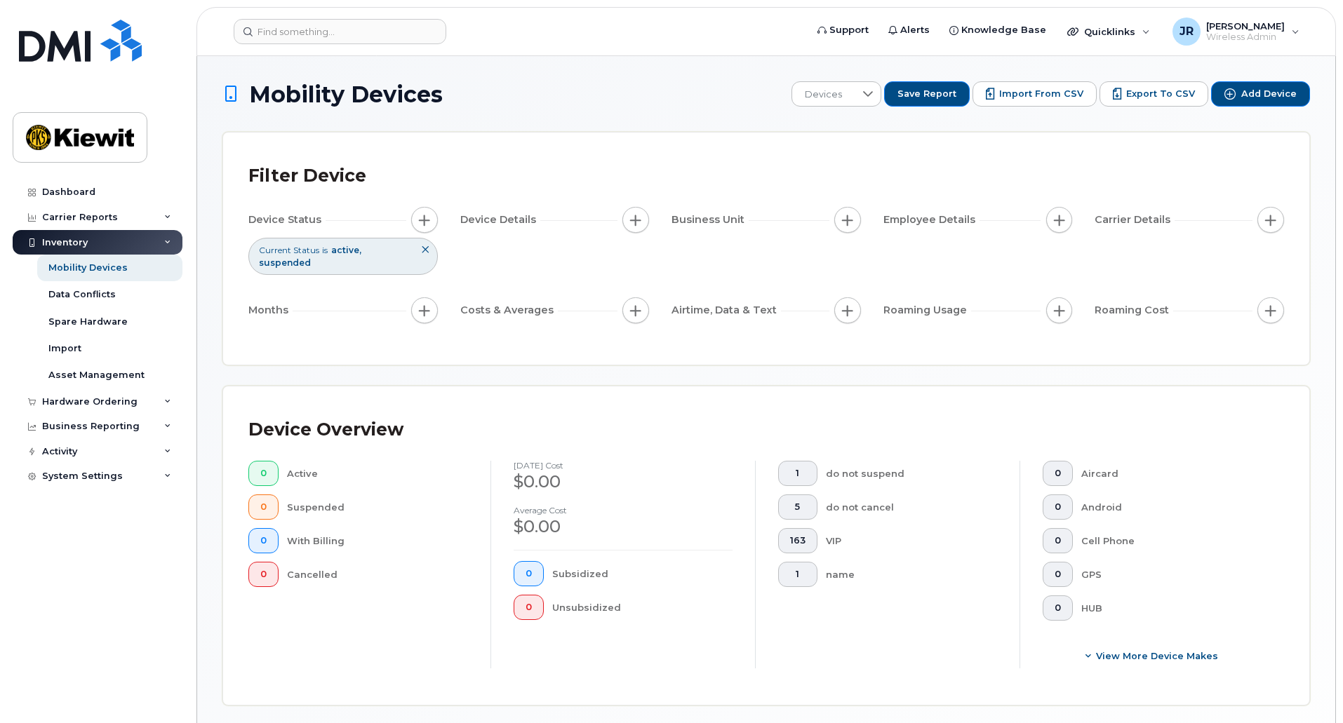
click at [918, 194] on div "Filter Device Device Status Current Status is active suspended Device Details B…" at bounding box center [765, 249] width 1035 height 182
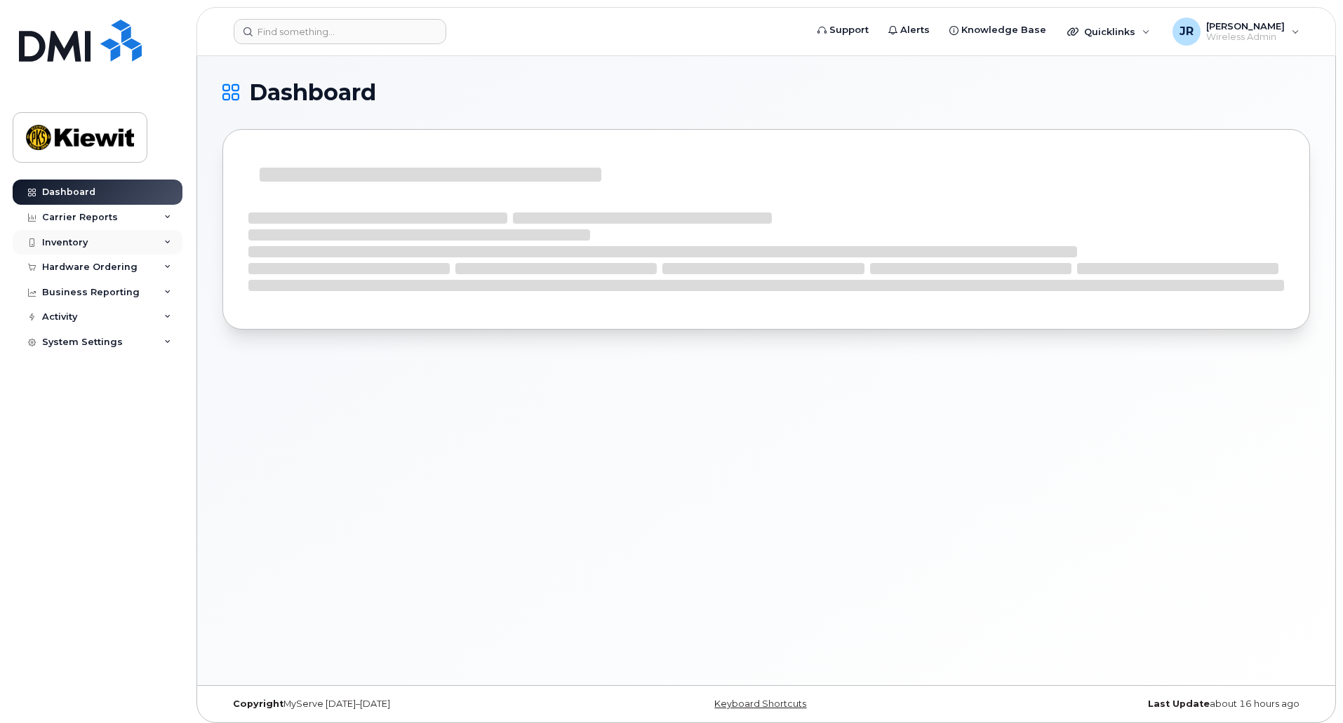
click at [166, 241] on icon at bounding box center [167, 242] width 7 height 7
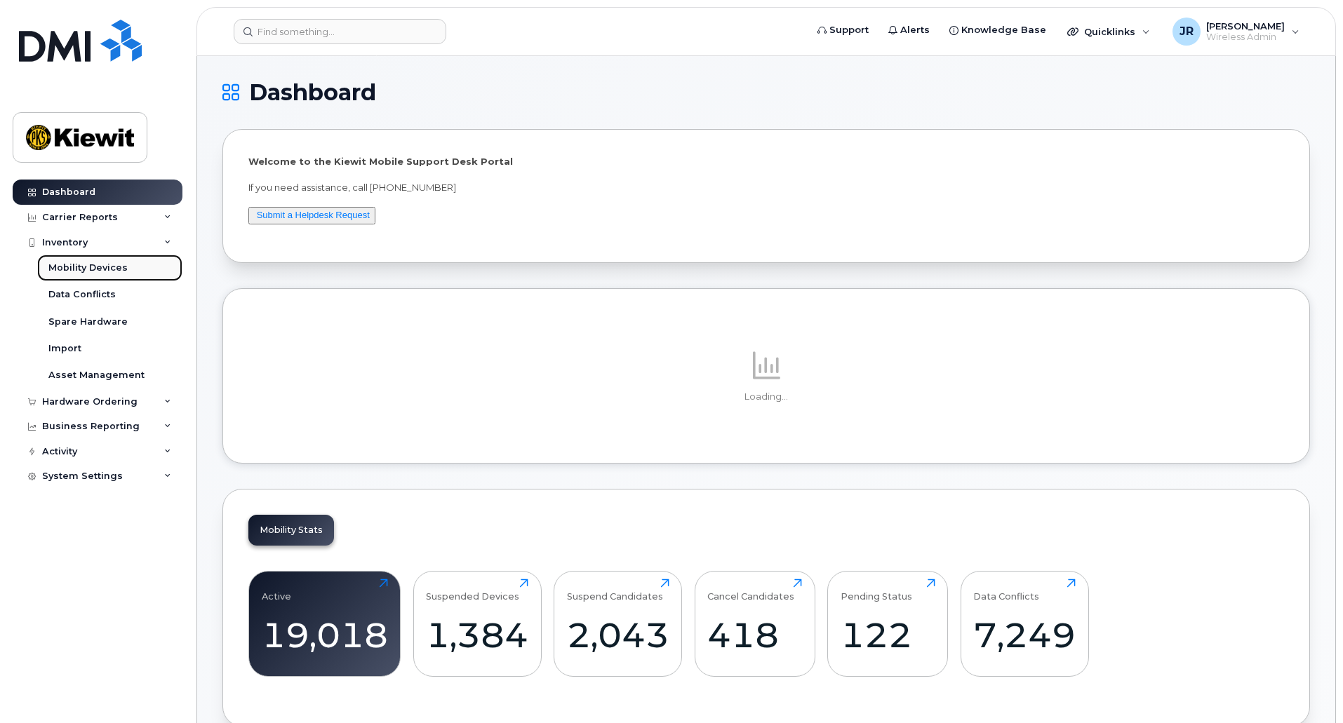
click at [121, 270] on div "Mobility Devices" at bounding box center [87, 268] width 79 height 13
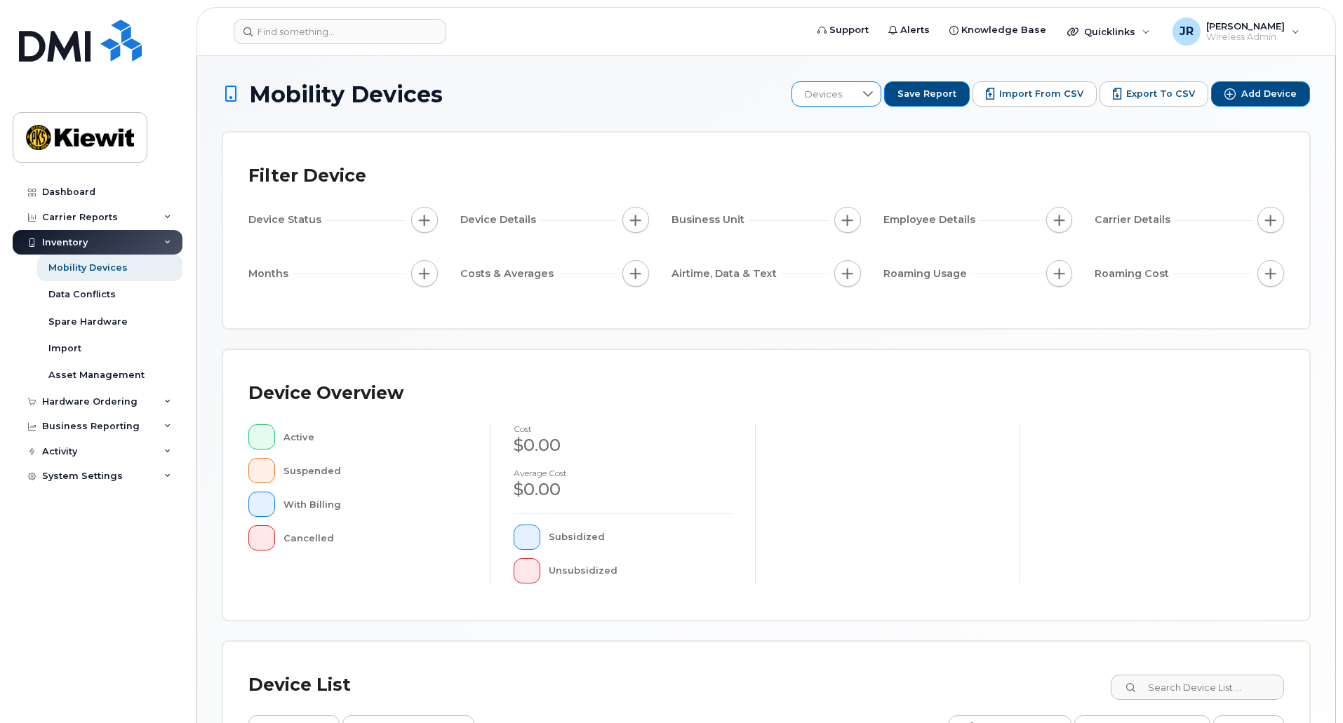
click at [868, 88] on div at bounding box center [867, 94] width 27 height 24
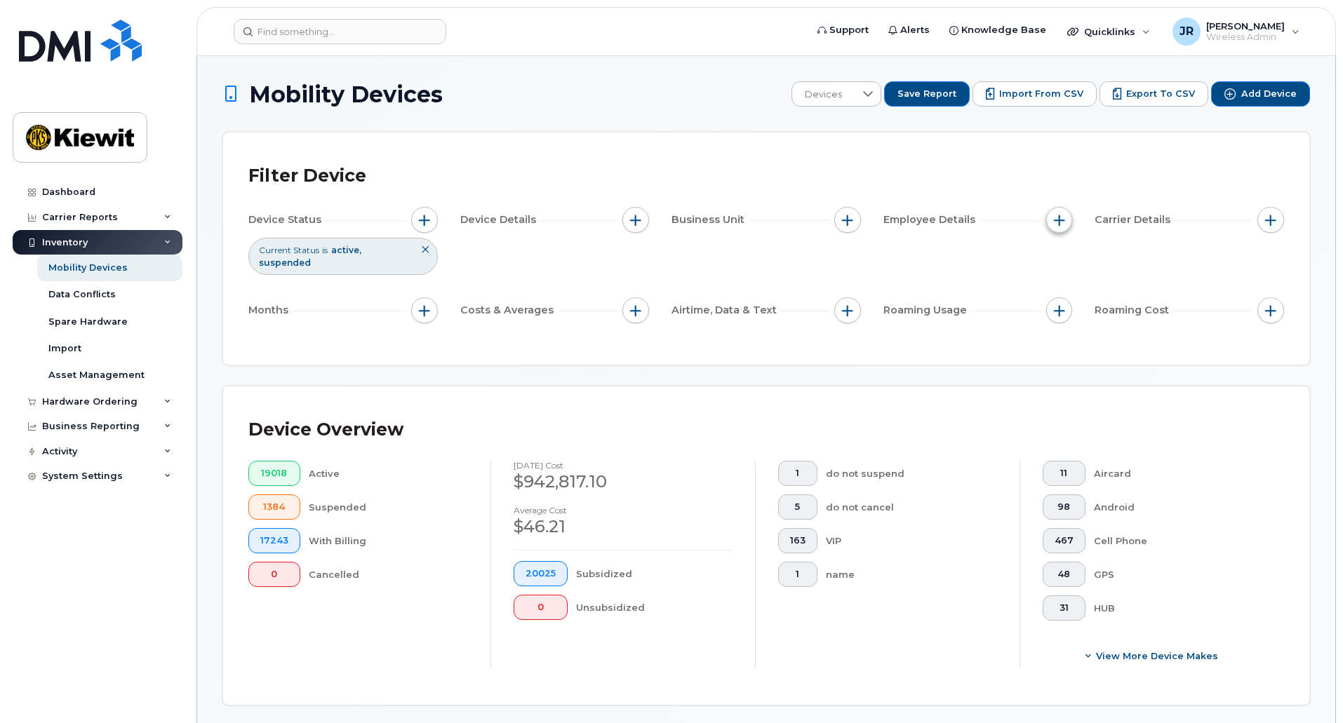
click at [1056, 218] on span "button" at bounding box center [1059, 220] width 11 height 11
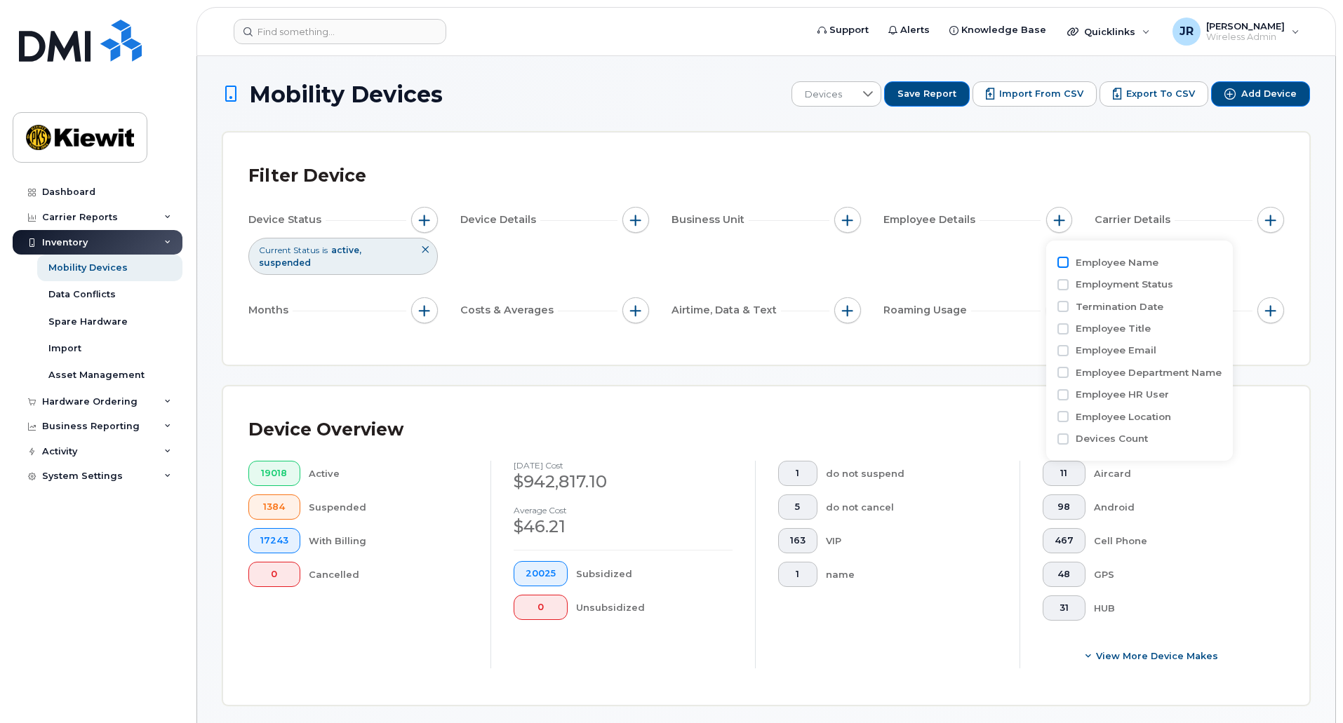
click at [1063, 264] on input "Employee Name" at bounding box center [1062, 262] width 11 height 11
checkbox input "true"
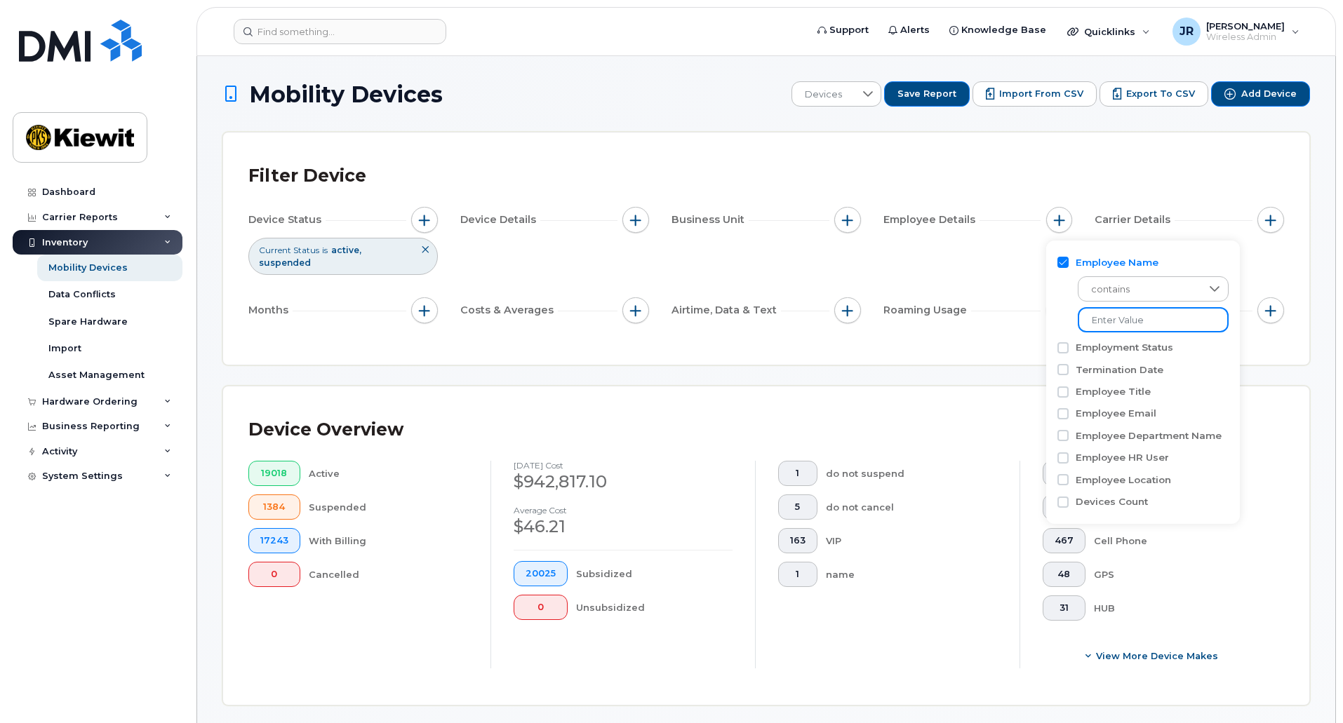
click at [1141, 316] on input at bounding box center [1153, 319] width 151 height 25
type input "Caudill"
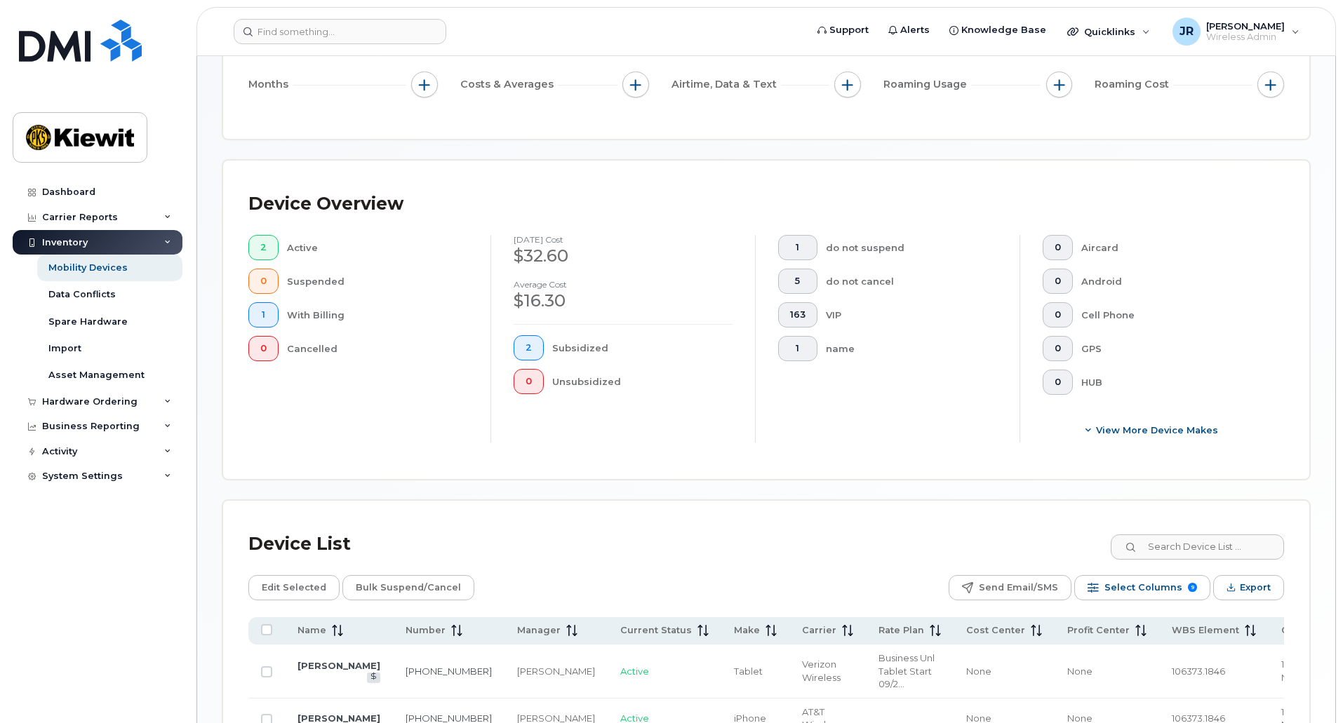
scroll to position [358, 0]
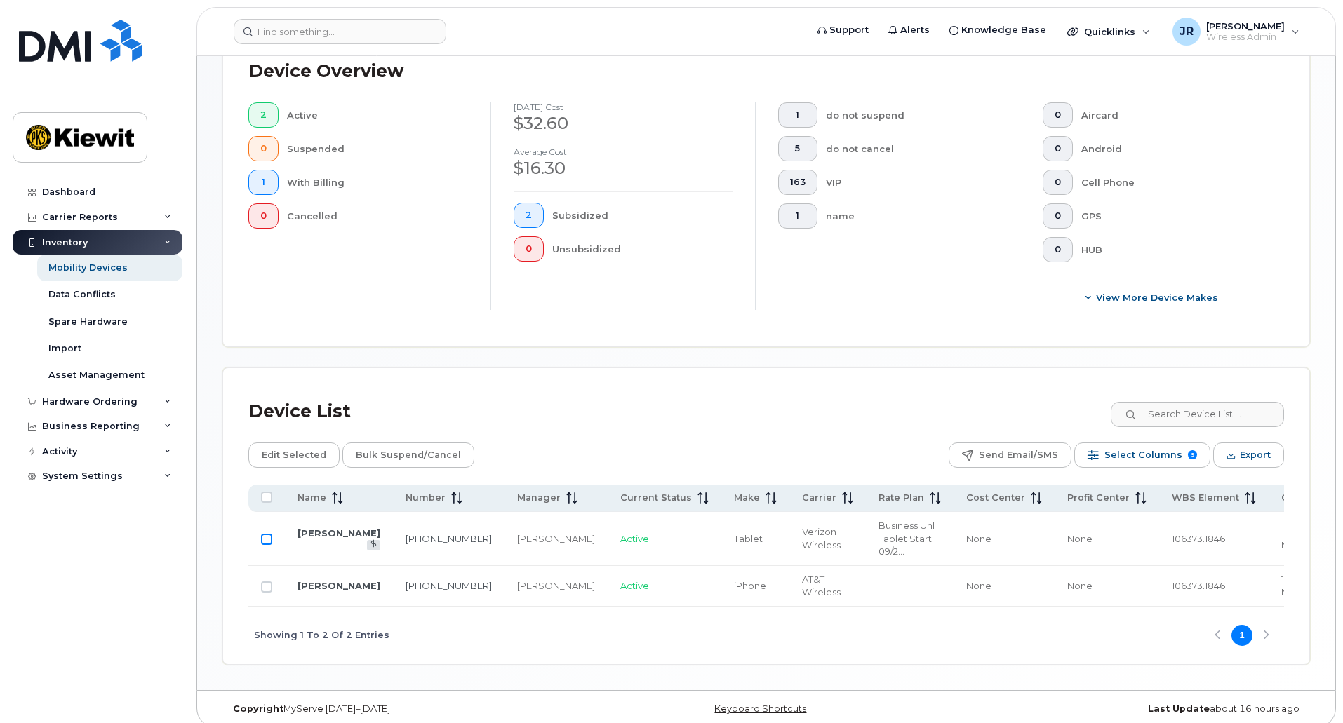
click at [267, 534] on input "Row Unselected" at bounding box center [266, 539] width 11 height 11
checkbox input "true"
click at [266, 582] on input "Row Unselected" at bounding box center [266, 587] width 11 height 11
checkbox input "true"
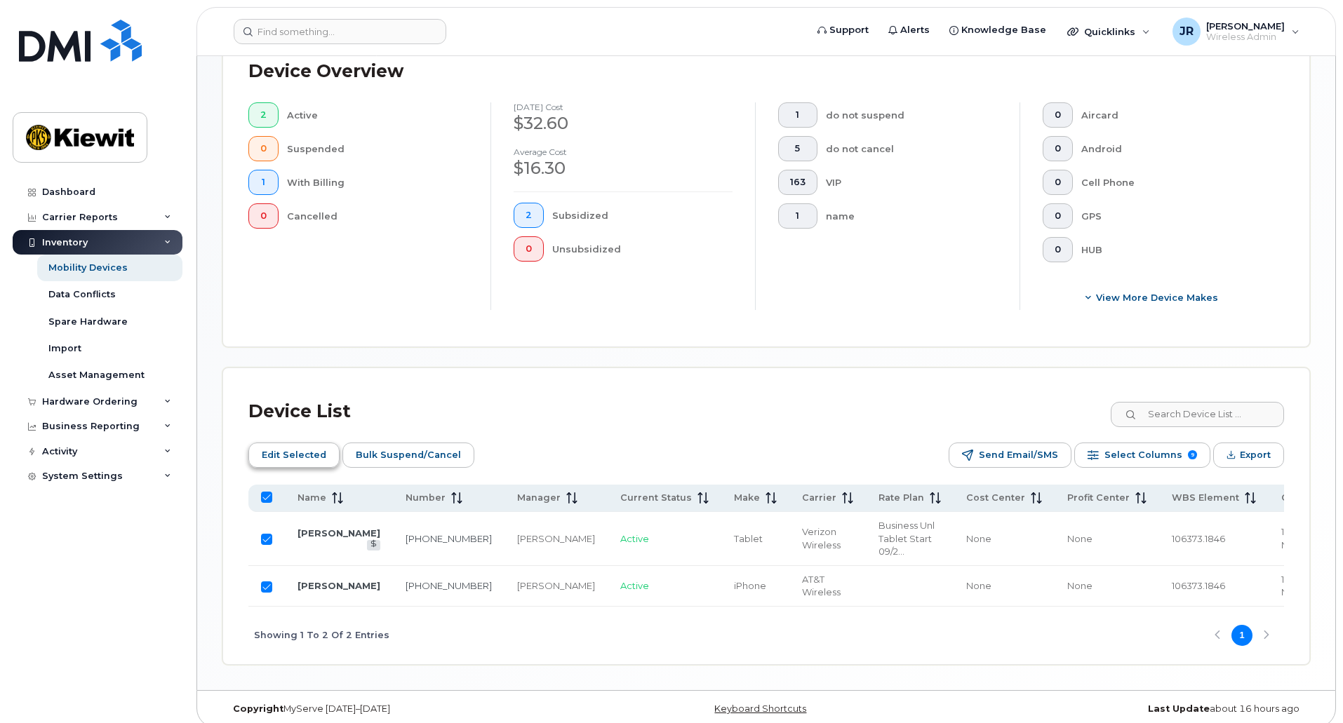
click at [300, 445] on span "Edit Selected" at bounding box center [294, 455] width 65 height 21
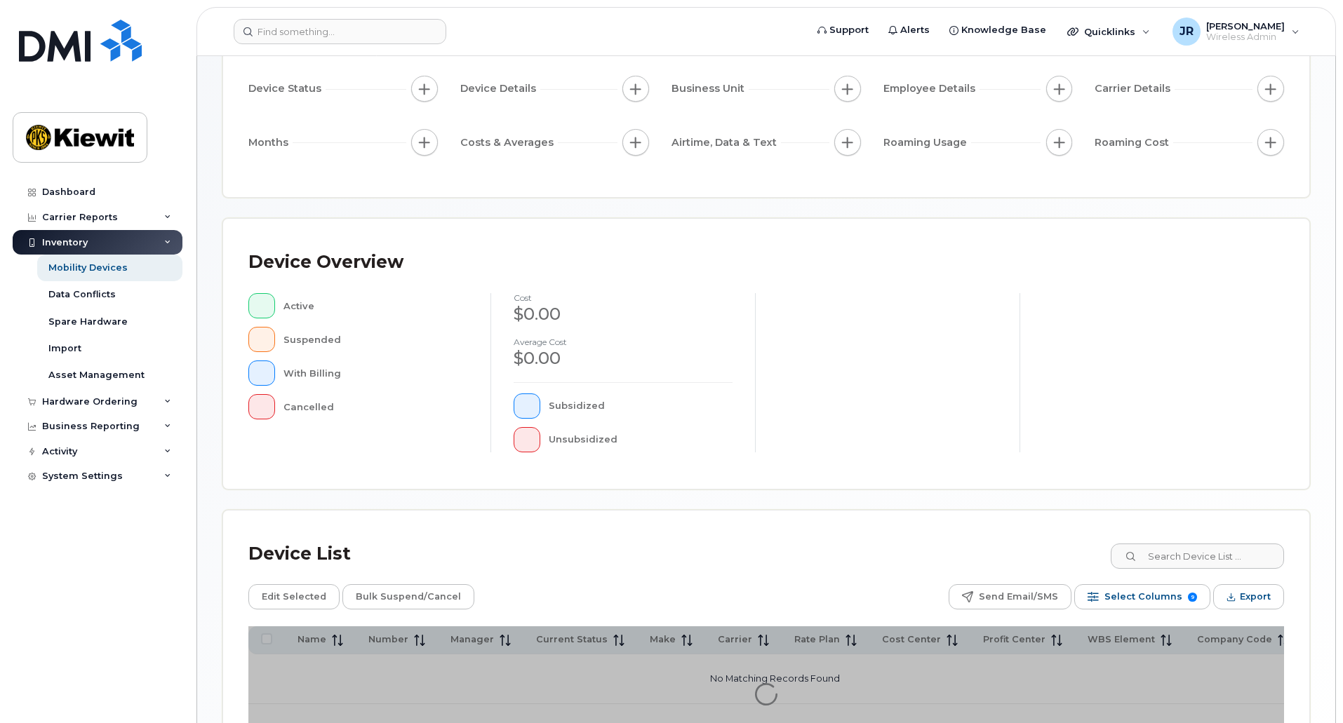
scroll to position [241, 0]
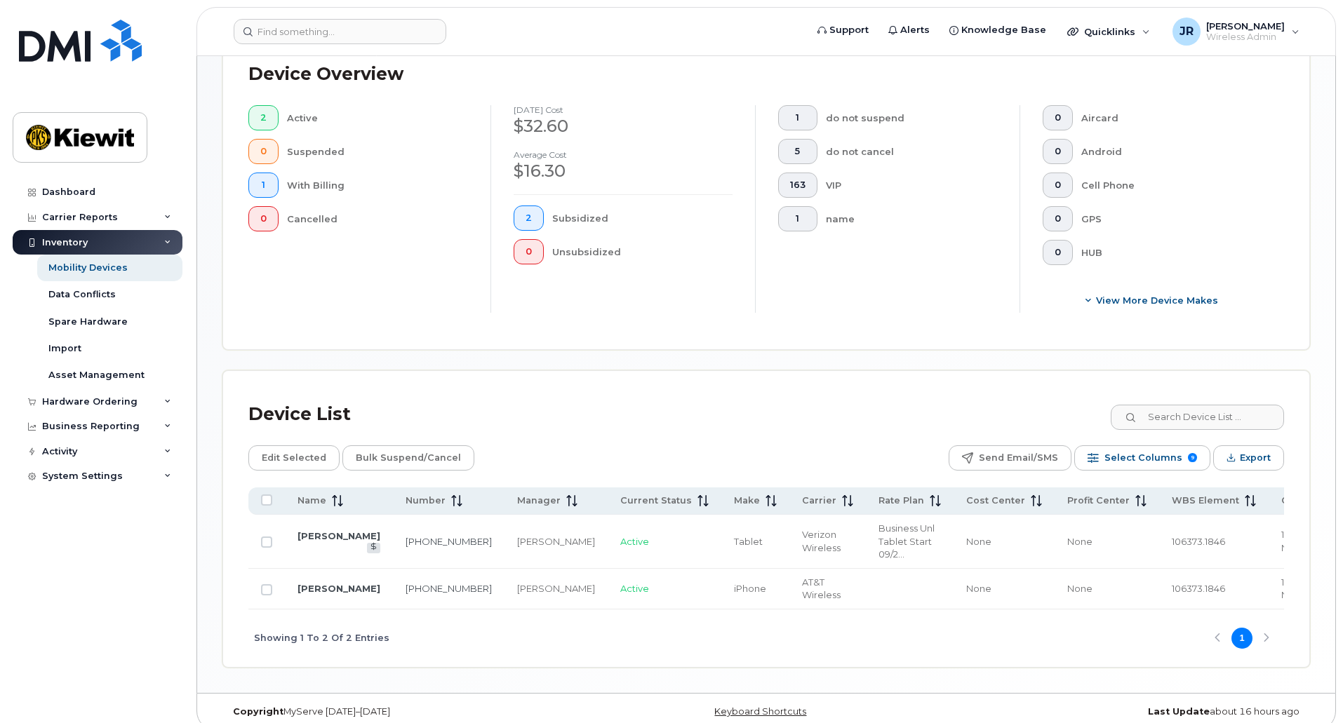
scroll to position [358, 0]
click at [1172, 533] on span "106373.1846" at bounding box center [1198, 538] width 53 height 11
click at [1009, 633] on div "Showing 1 To 2 Of 2 Entries 1" at bounding box center [765, 636] width 1035 height 58
click at [265, 534] on input "Row Unselected" at bounding box center [266, 539] width 11 height 11
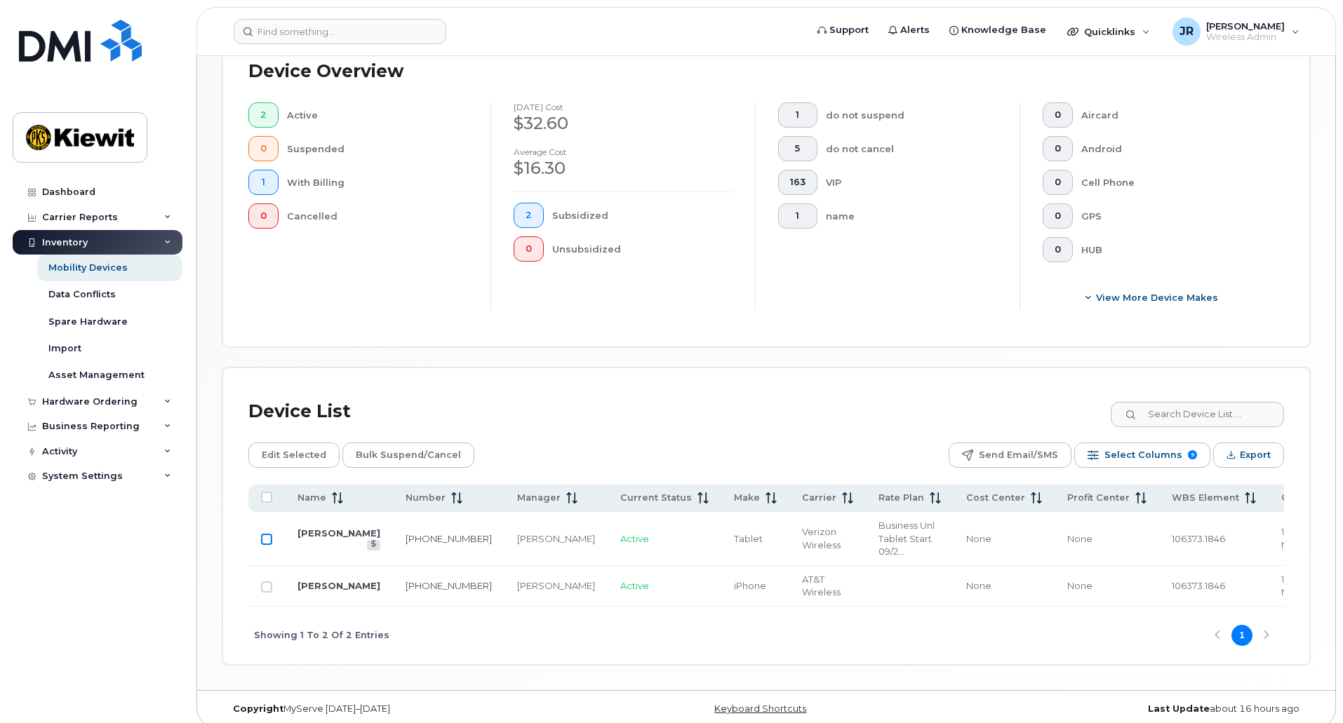
checkbox input "true"
click at [271, 567] on td at bounding box center [266, 586] width 36 height 41
click at [269, 582] on input "Row Unselected" at bounding box center [266, 587] width 11 height 11
checkbox input "true"
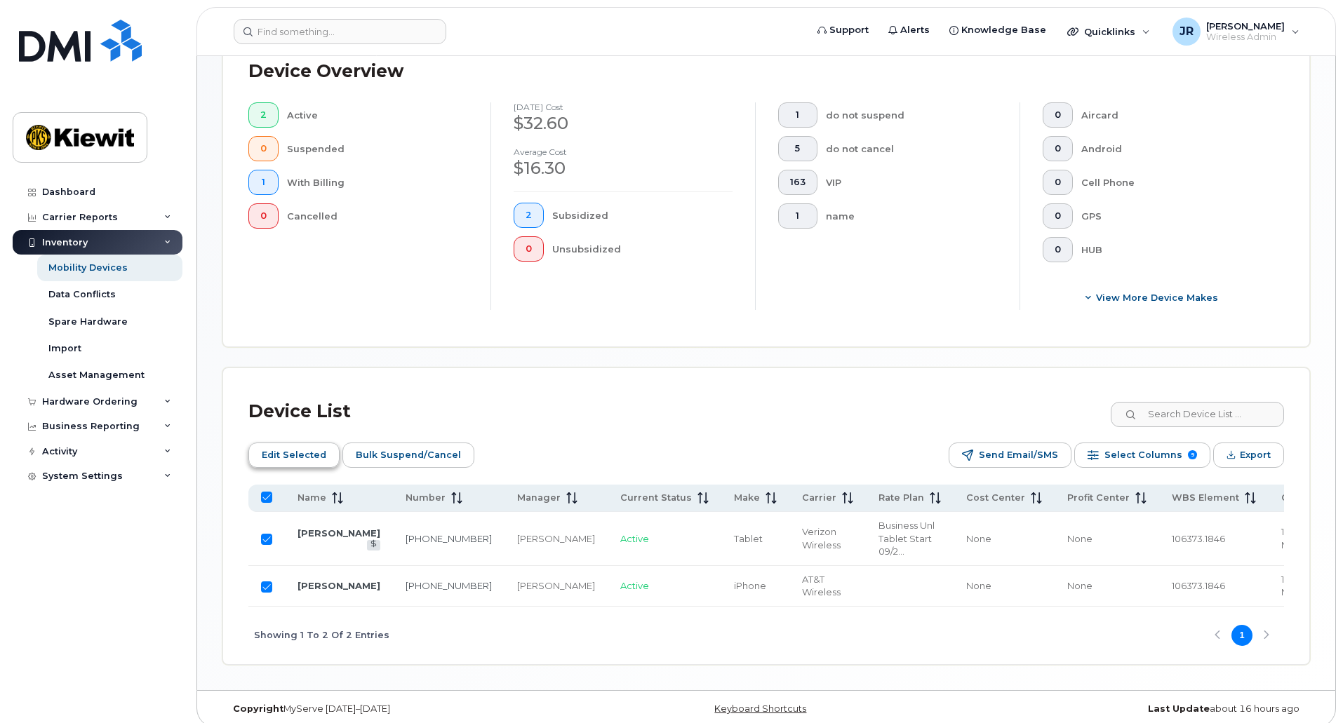
click at [314, 446] on span "Edit Selected" at bounding box center [294, 455] width 65 height 21
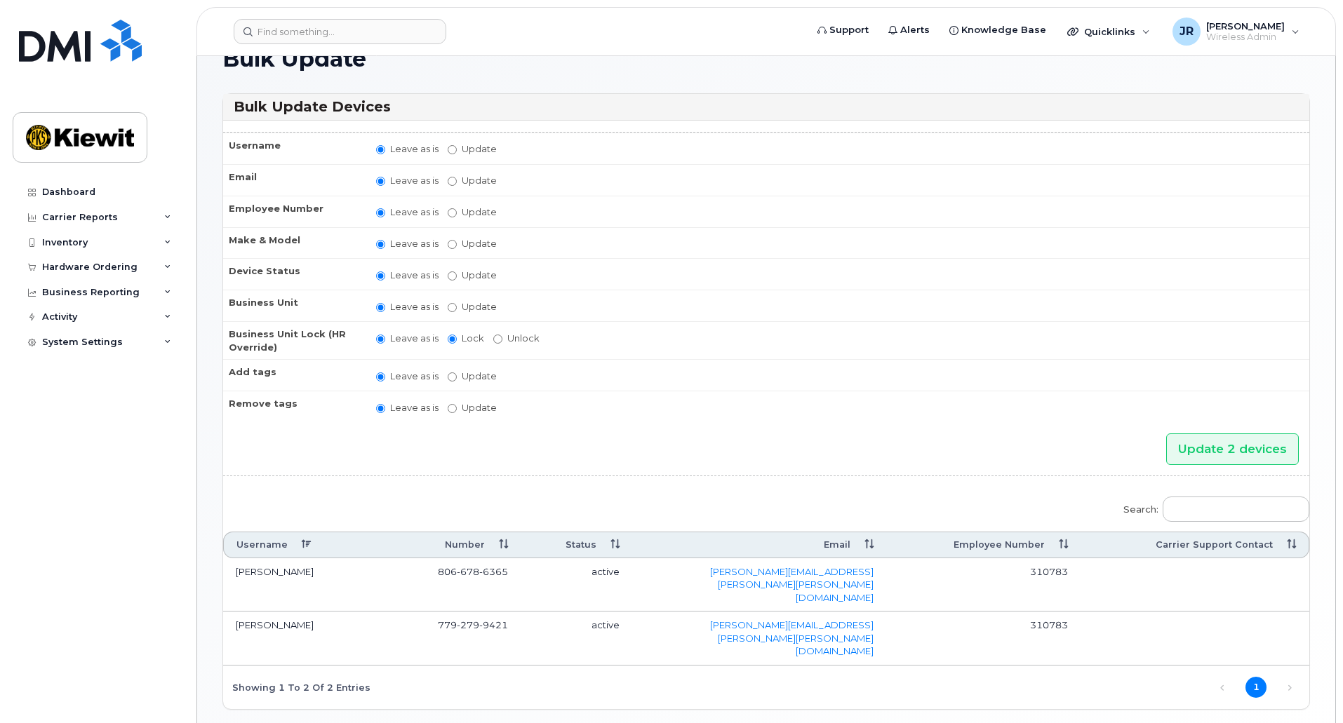
scroll to position [52, 0]
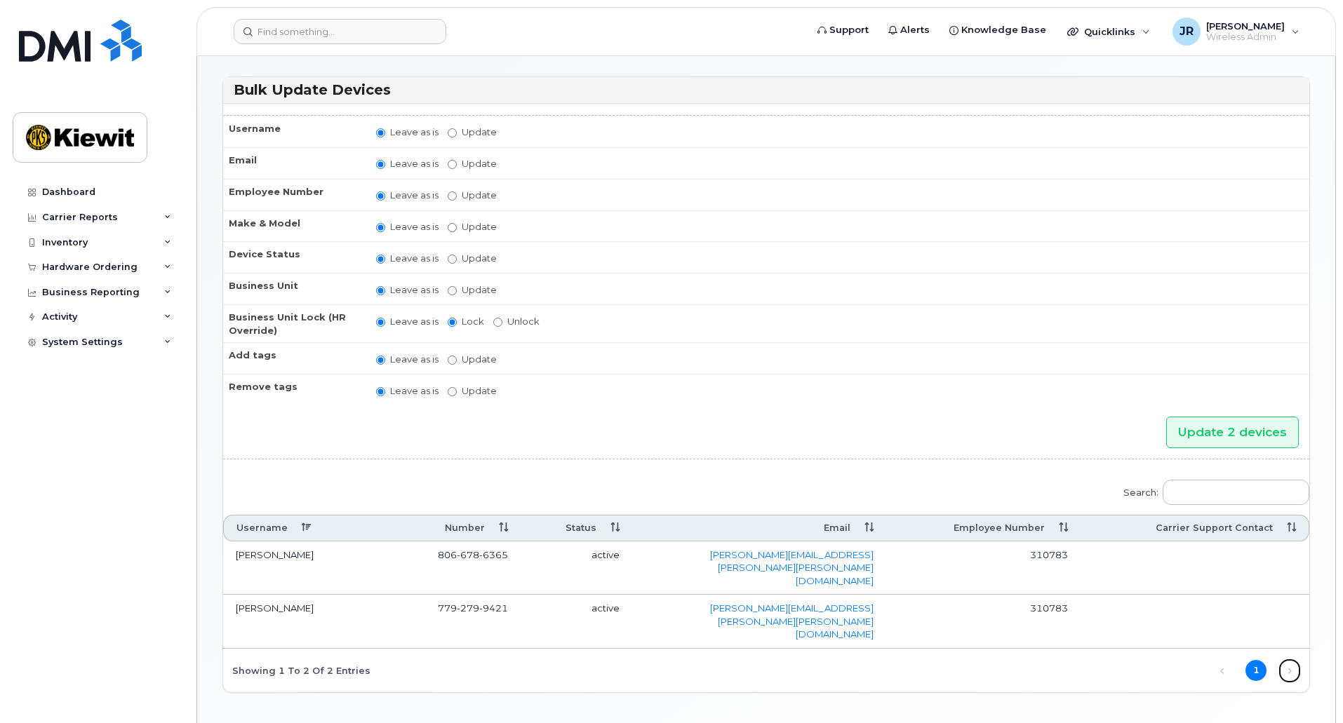
click at [1289, 661] on link "Next" at bounding box center [1289, 671] width 21 height 21
drag, startPoint x: 1289, startPoint y: 620, endPoint x: 1252, endPoint y: 620, distance: 37.2
click at [1289, 661] on link "Next" at bounding box center [1289, 671] width 21 height 21
click at [1214, 661] on link "Previous" at bounding box center [1222, 671] width 21 height 21
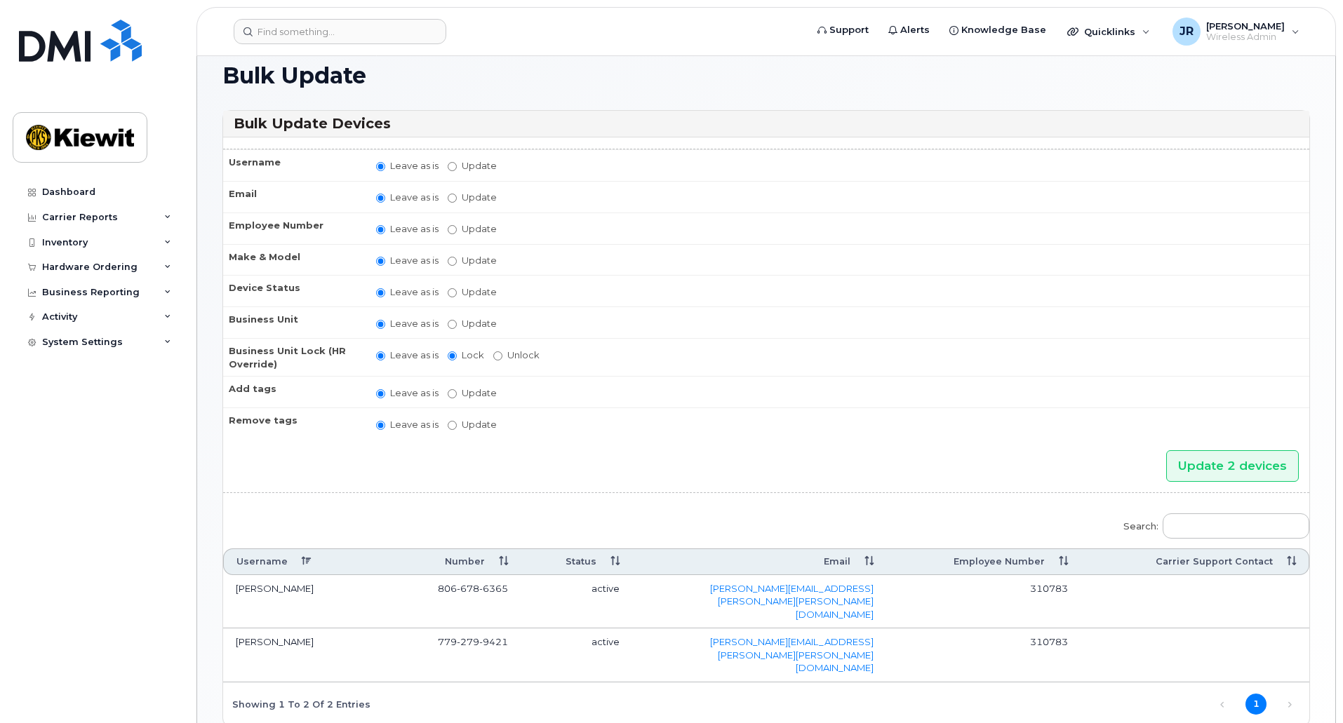
scroll to position [0, 0]
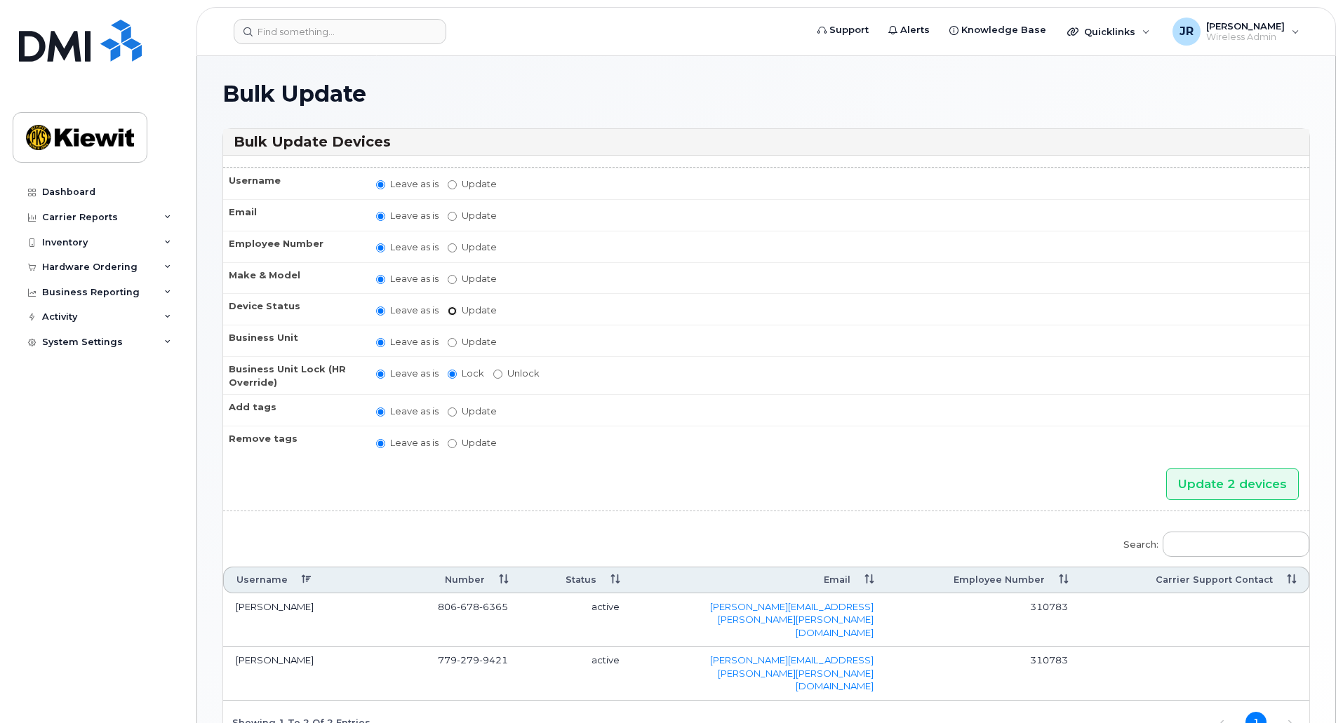
click at [450, 311] on input "Update active active suspended cancelled" at bounding box center [452, 311] width 9 height 9
radio input "true"
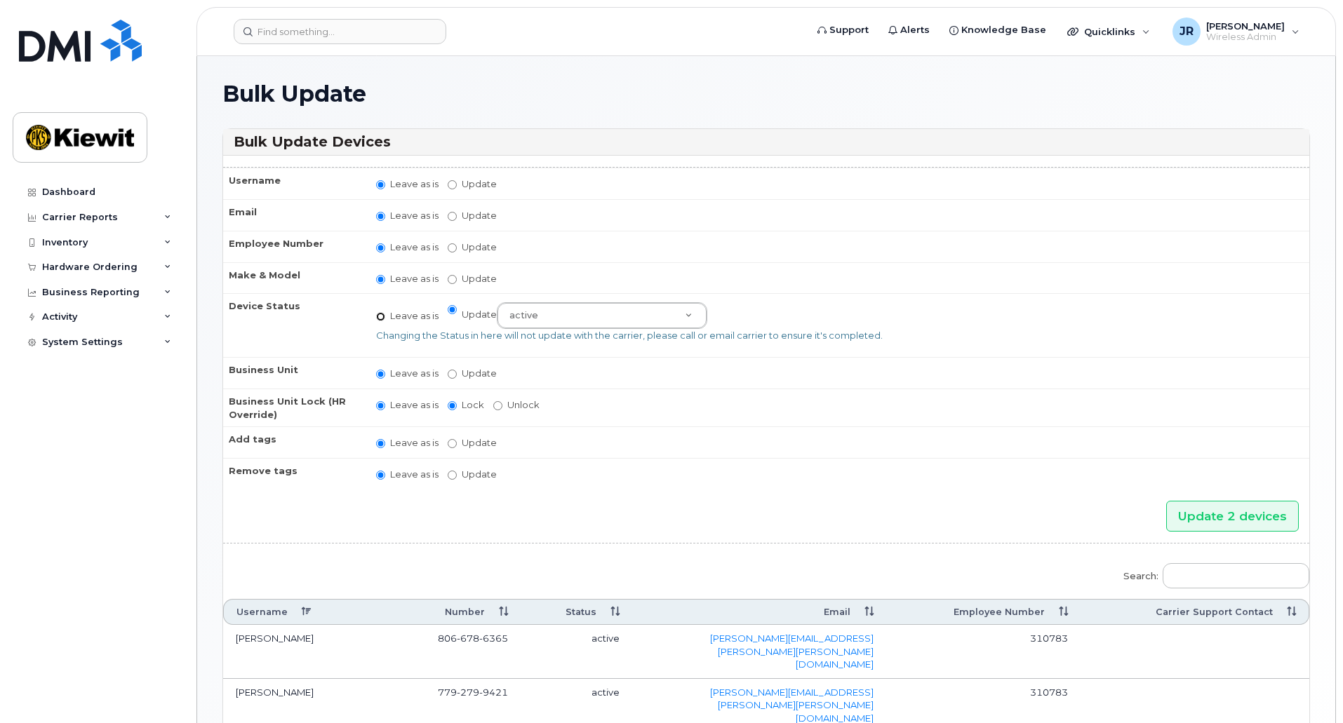
click at [380, 316] on input "Leave as is" at bounding box center [380, 316] width 9 height 9
radio input "true"
radio input "false"
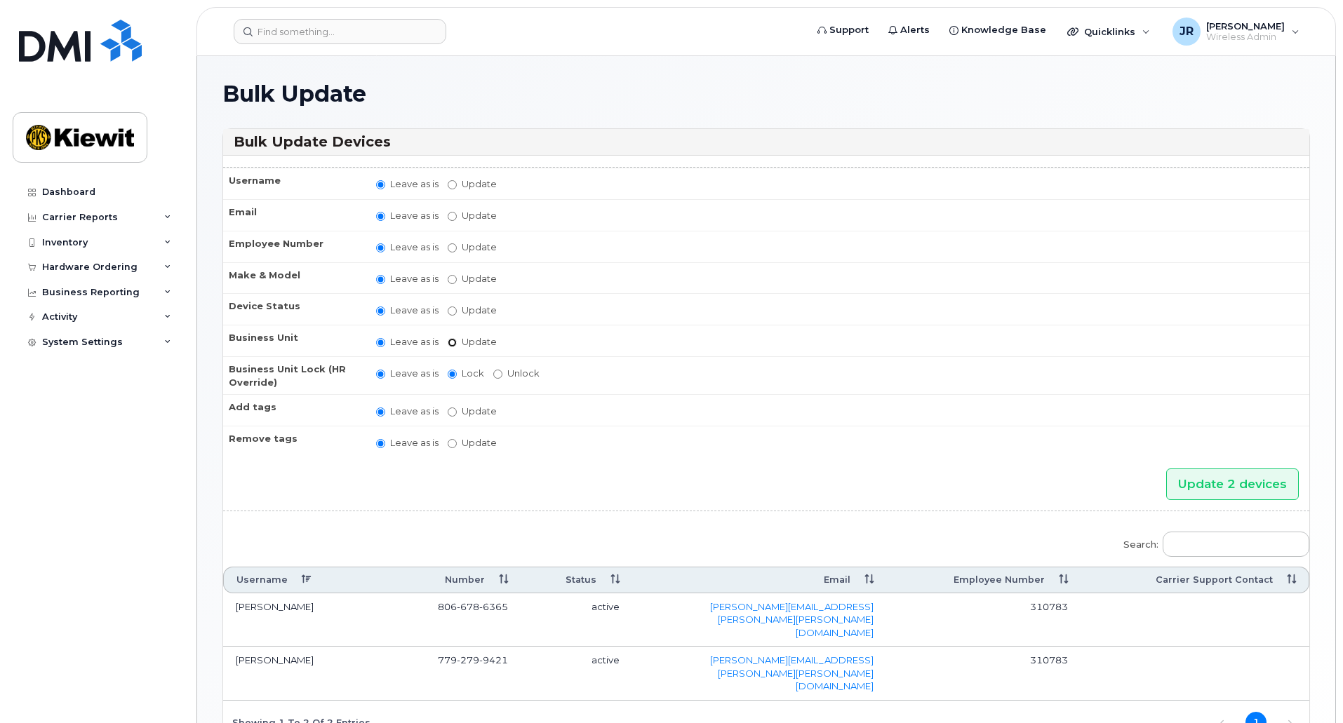
click at [453, 344] on input "Update" at bounding box center [452, 342] width 9 height 9
radio input "true"
radio input "false"
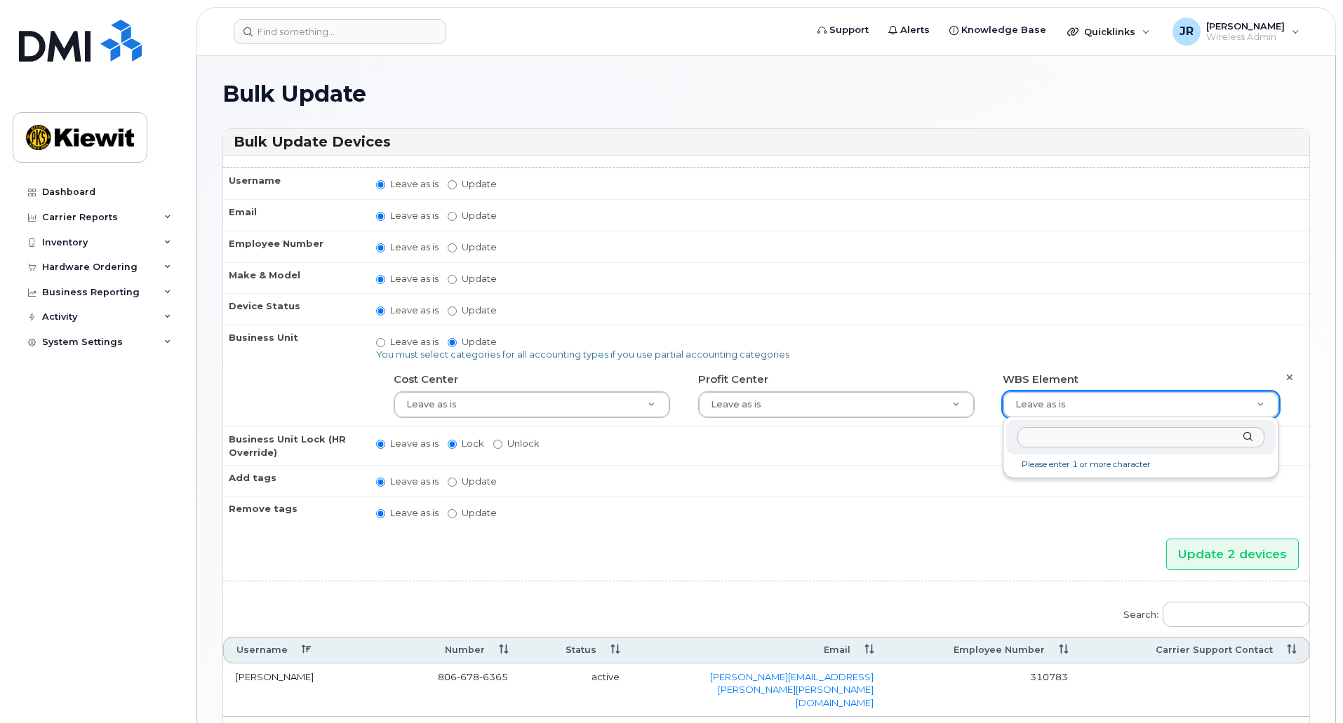
click at [1127, 439] on input "text" at bounding box center [1140, 437] width 247 height 20
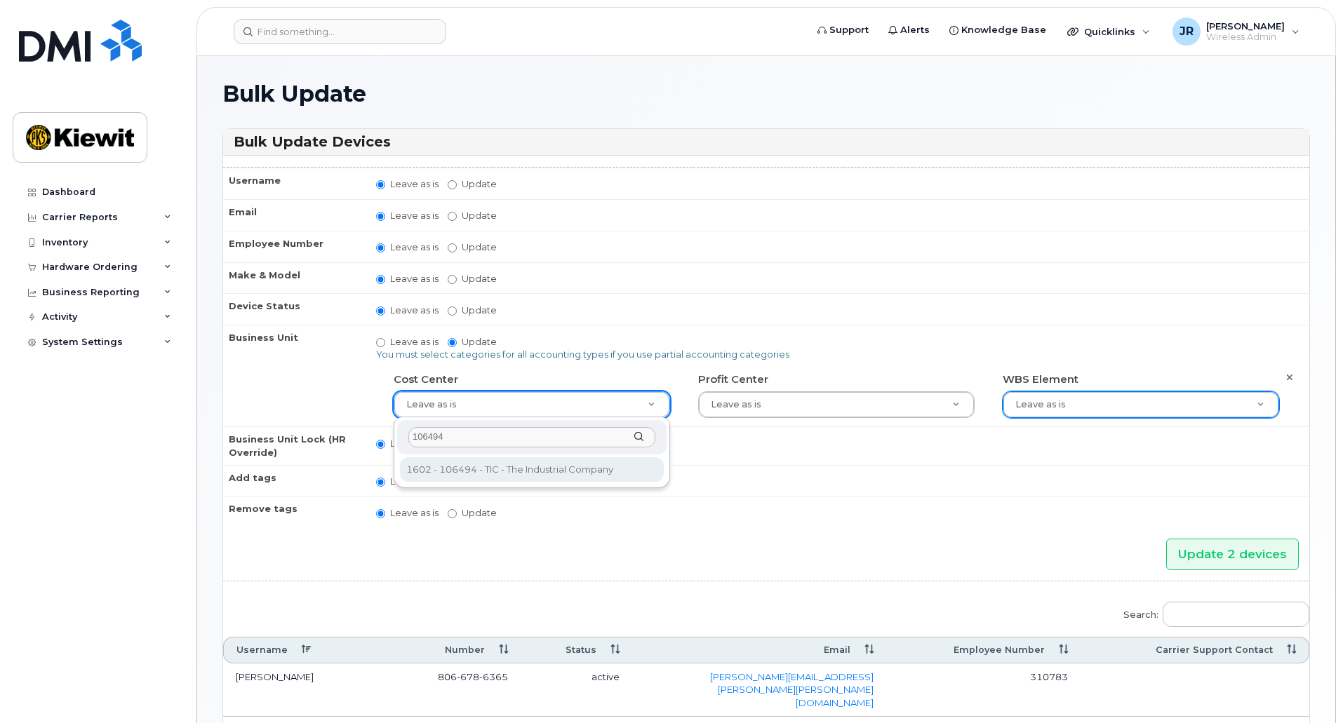
type input "106494"
type input "35764258"
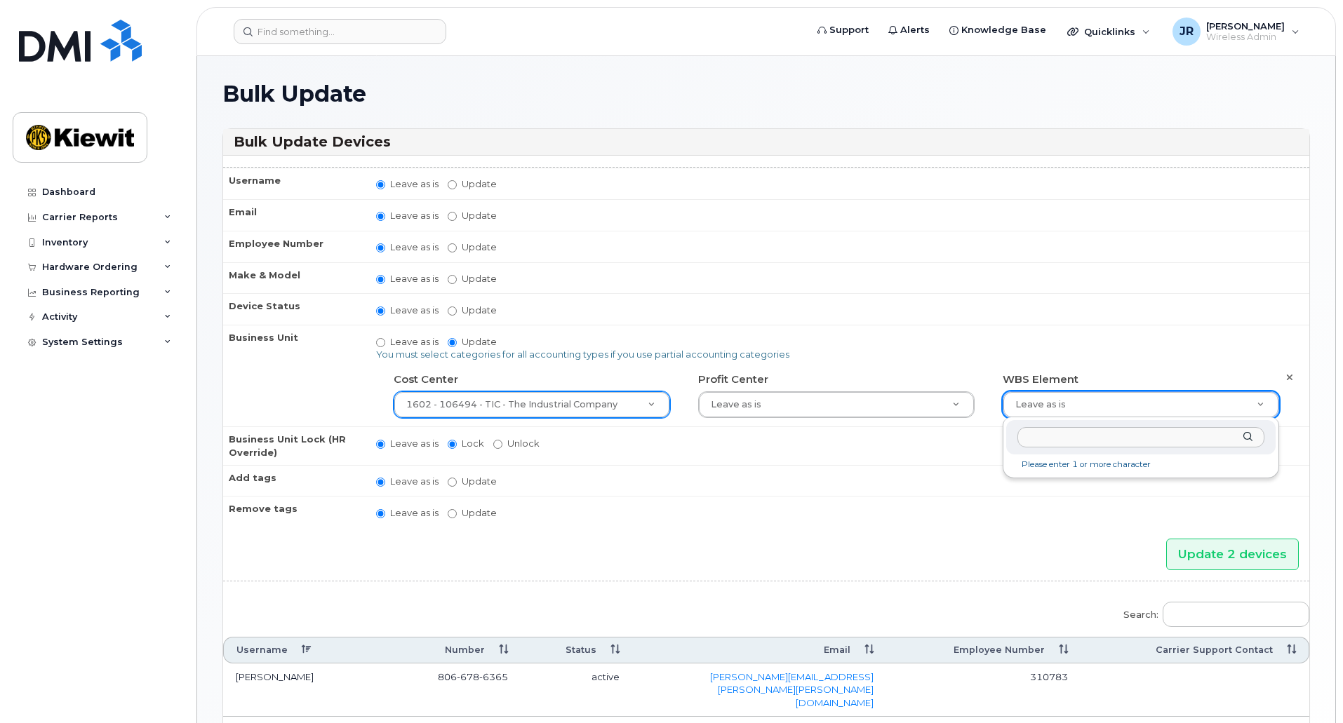
click at [1113, 438] on input "text" at bounding box center [1140, 437] width 247 height 20
type input "106494.1111"
type input "35946483"
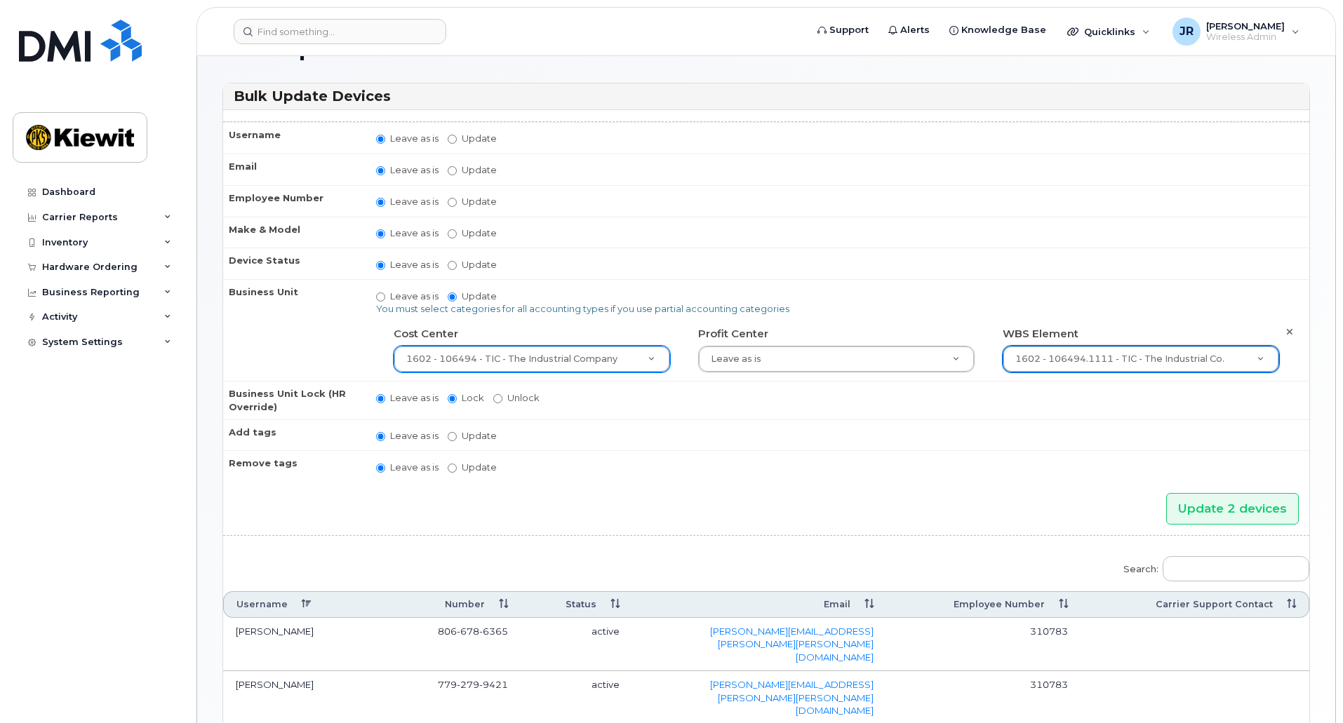
scroll to position [123, 0]
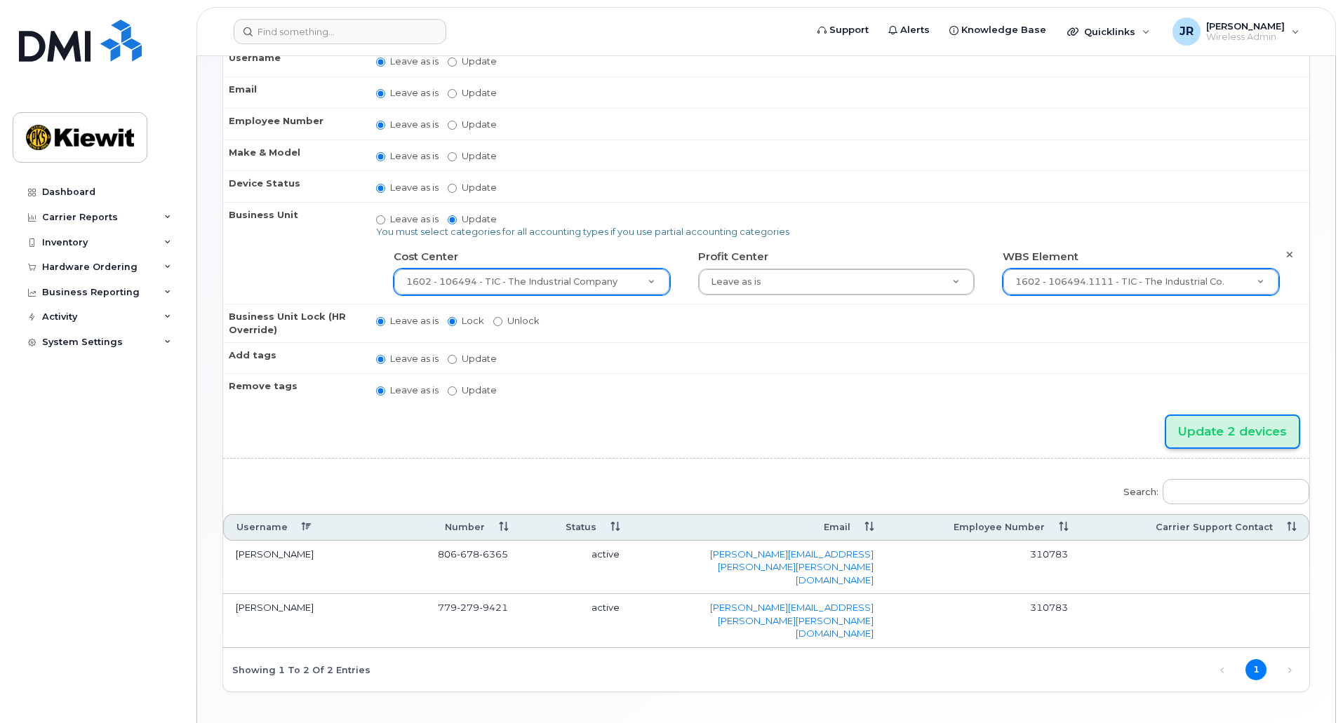
click at [1256, 430] on input "Update 2 devices" at bounding box center [1232, 432] width 133 height 32
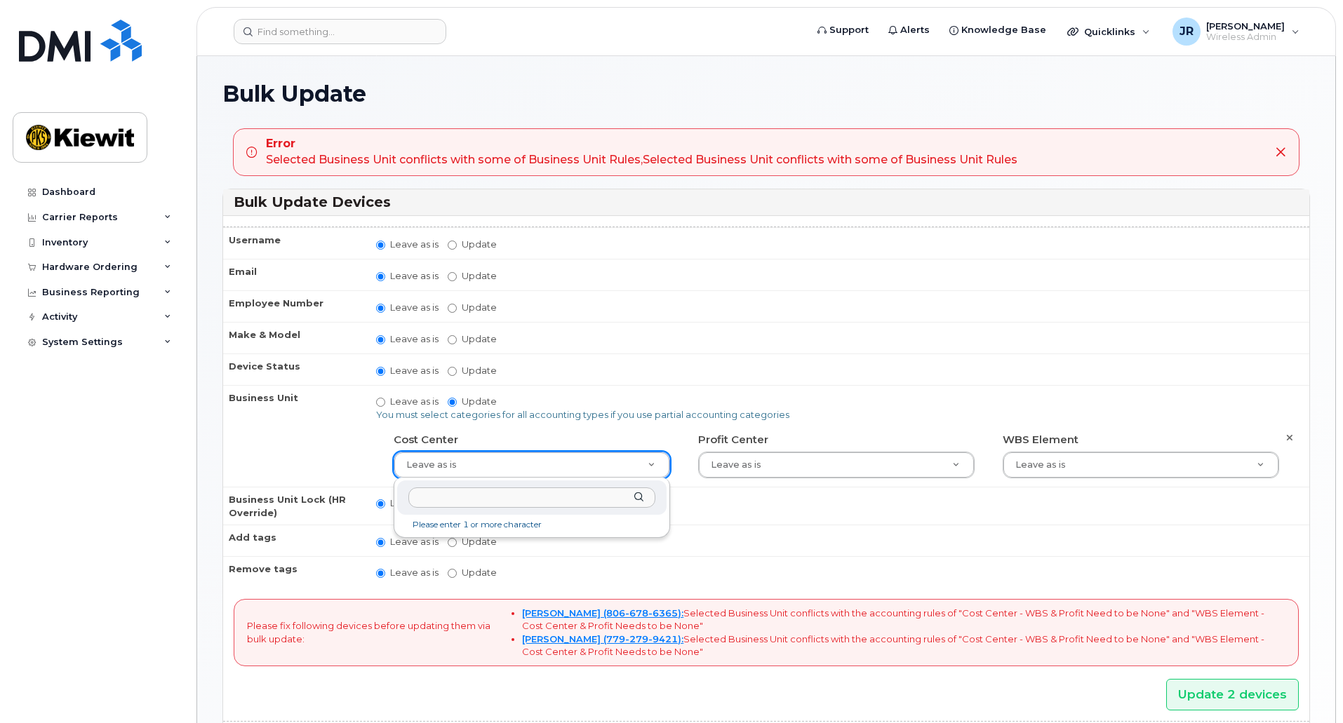
click at [569, 499] on input "text" at bounding box center [531, 498] width 247 height 20
type input "106494"
type input "35764258"
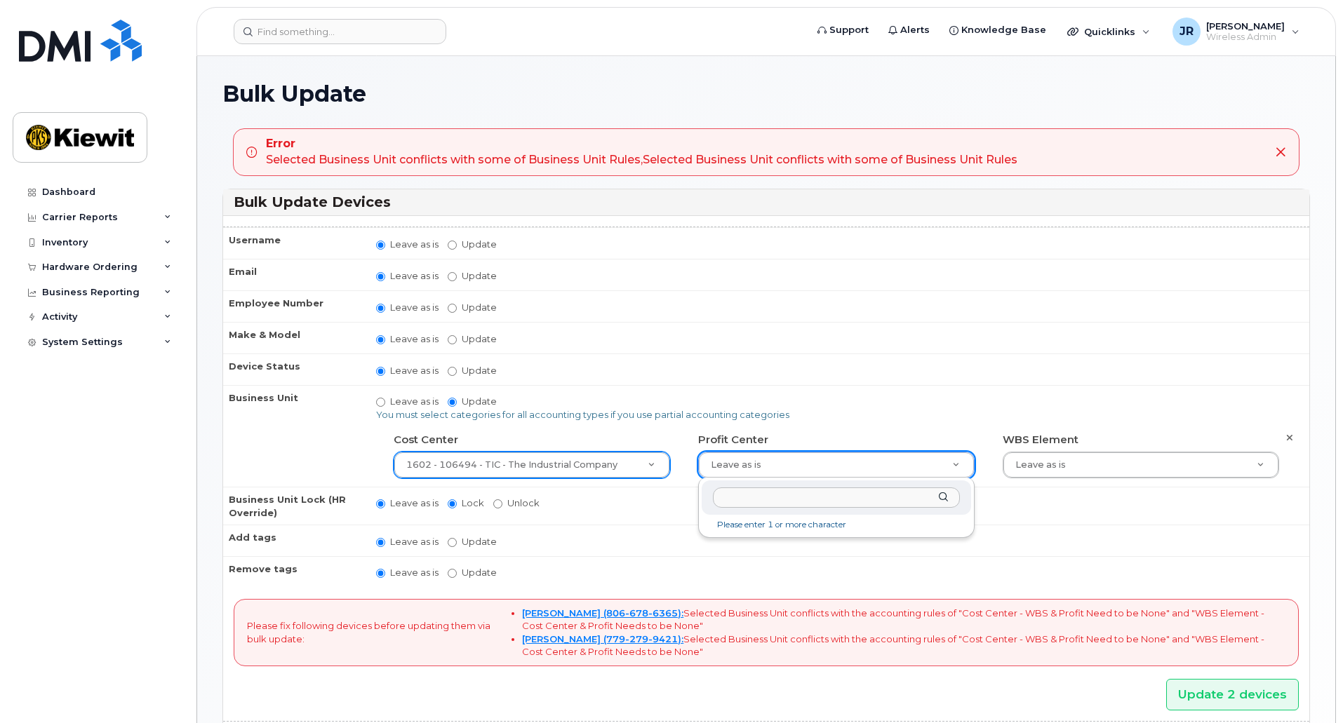
click at [838, 498] on input "text" at bounding box center [836, 498] width 247 height 20
type input "106494"
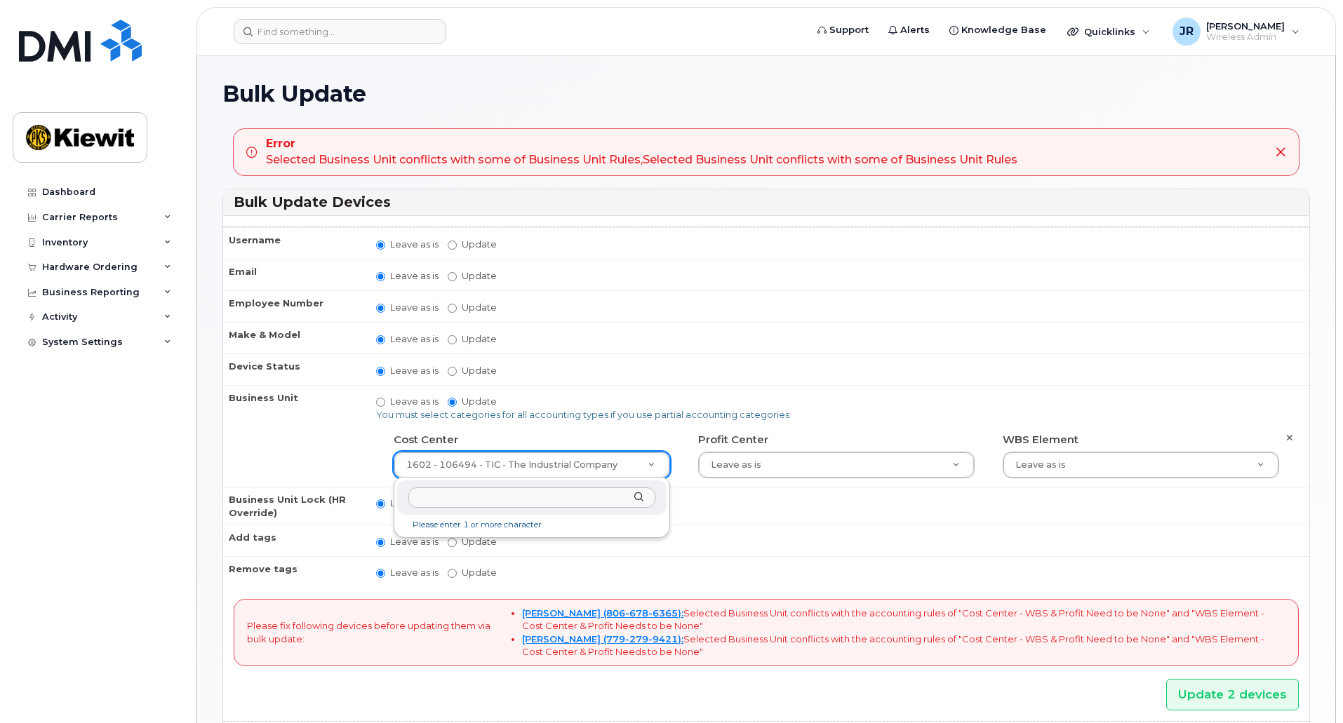
click at [534, 500] on input "text" at bounding box center [531, 498] width 247 height 20
click at [677, 440] on div "Cost Center 1602 - 106494 - TIC - The Industrial Company 35764258" at bounding box center [531, 453] width 297 height 51
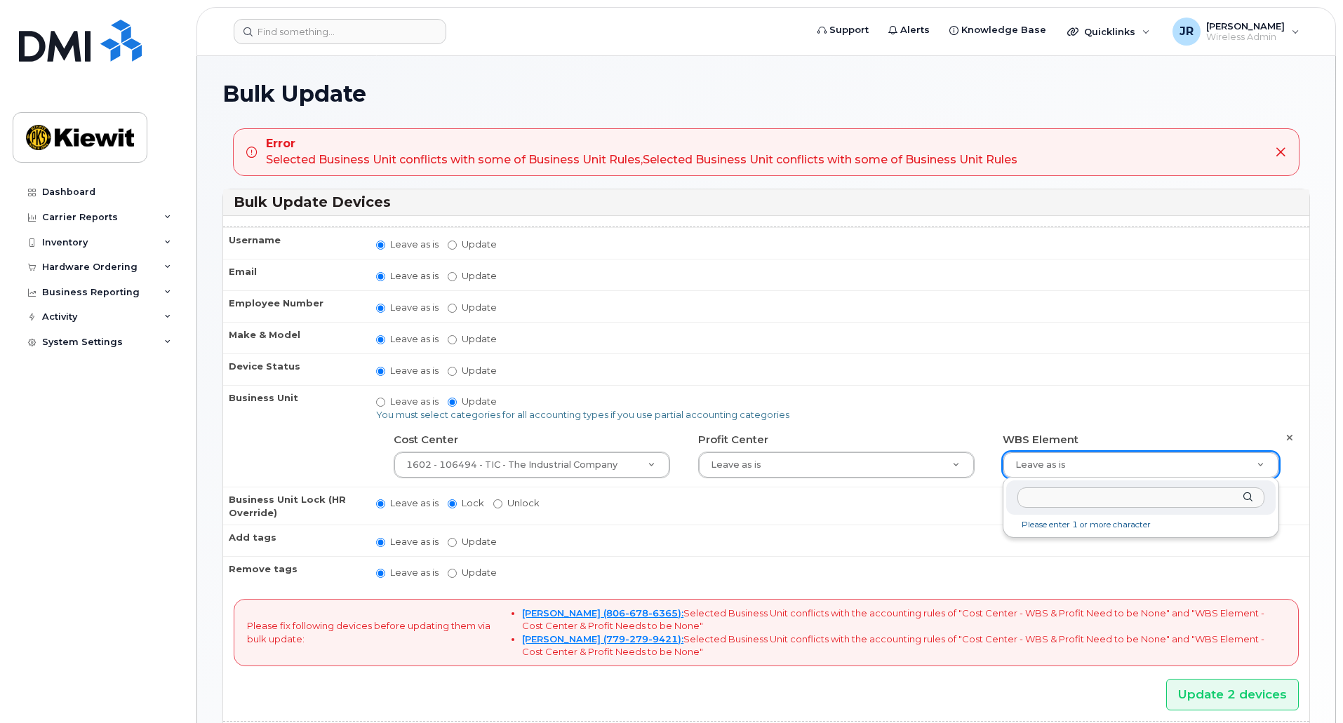
click at [1108, 497] on input "text" at bounding box center [1140, 498] width 247 height 20
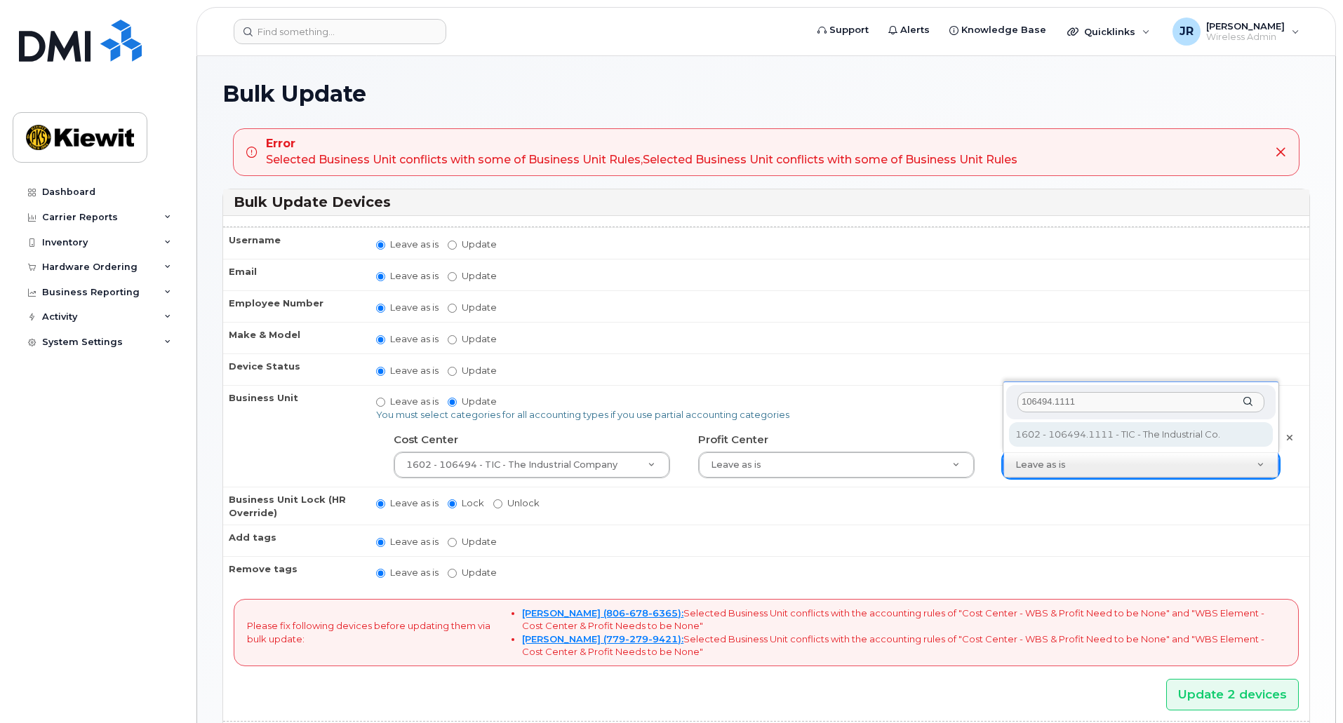
type input "106494.1111"
type input "35946483"
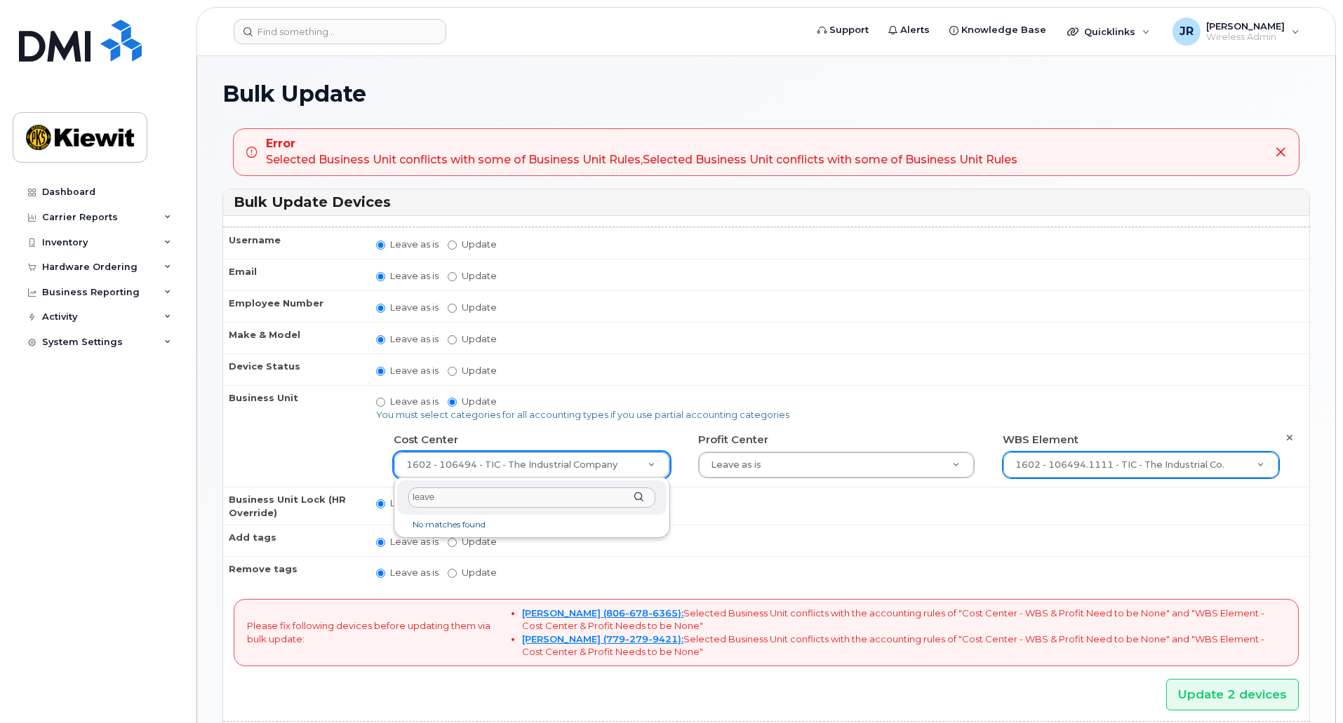
type input "leave"
click at [456, 523] on li "No matches found" at bounding box center [532, 525] width 264 height 15
click at [747, 519] on td "Leave as is Lock Unlock" at bounding box center [836, 506] width 946 height 38
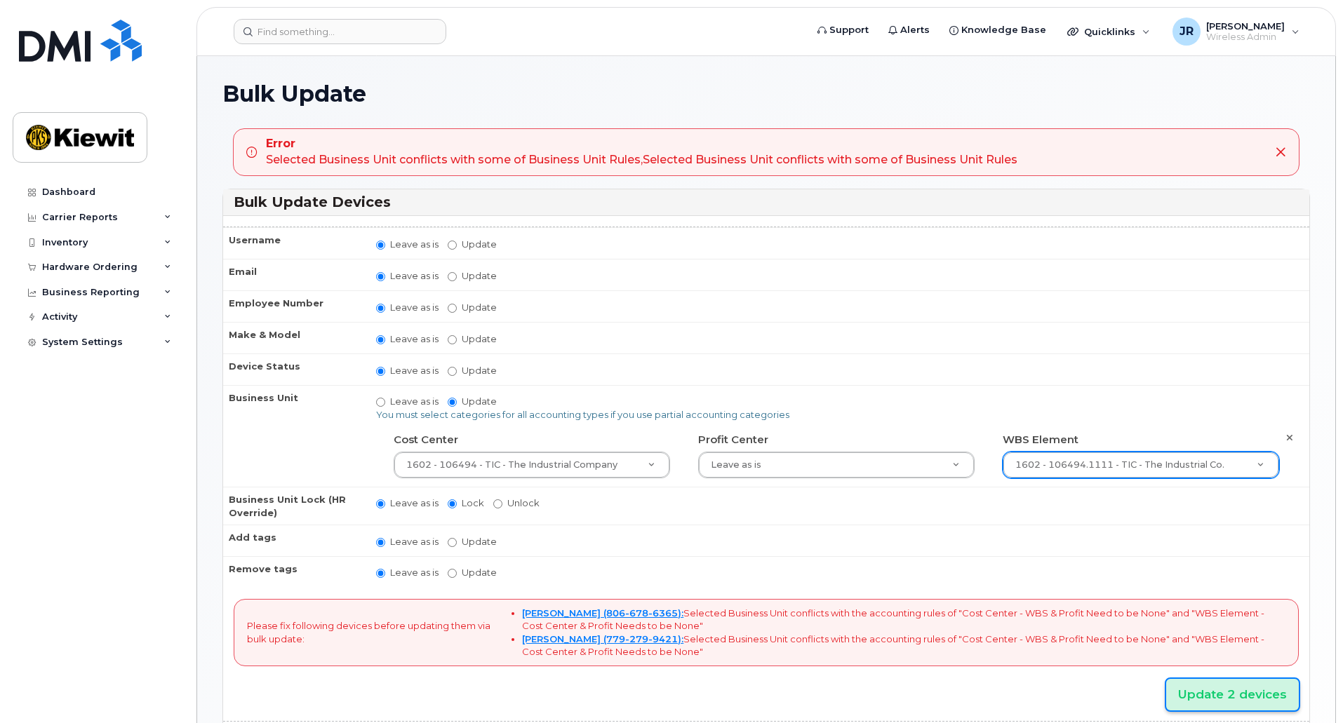
click at [1216, 690] on input "Update 2 devices" at bounding box center [1232, 695] width 133 height 32
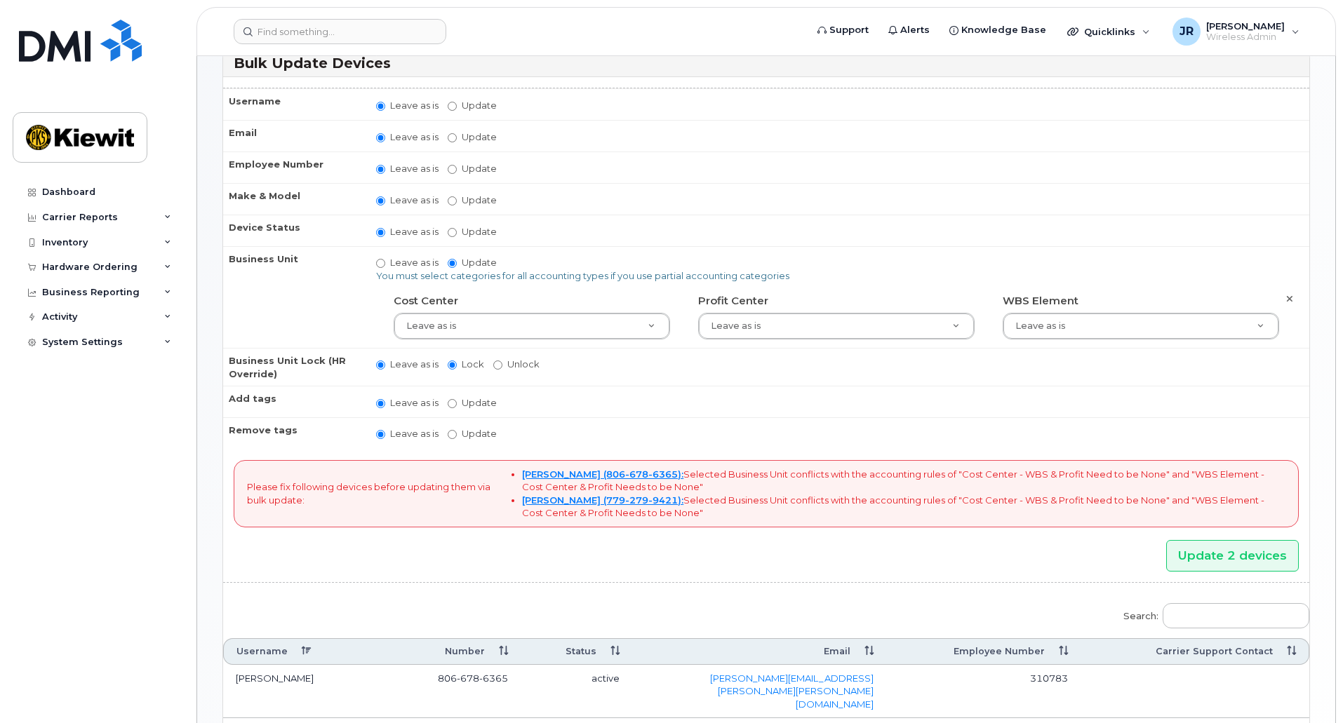
scroll to position [140, 0]
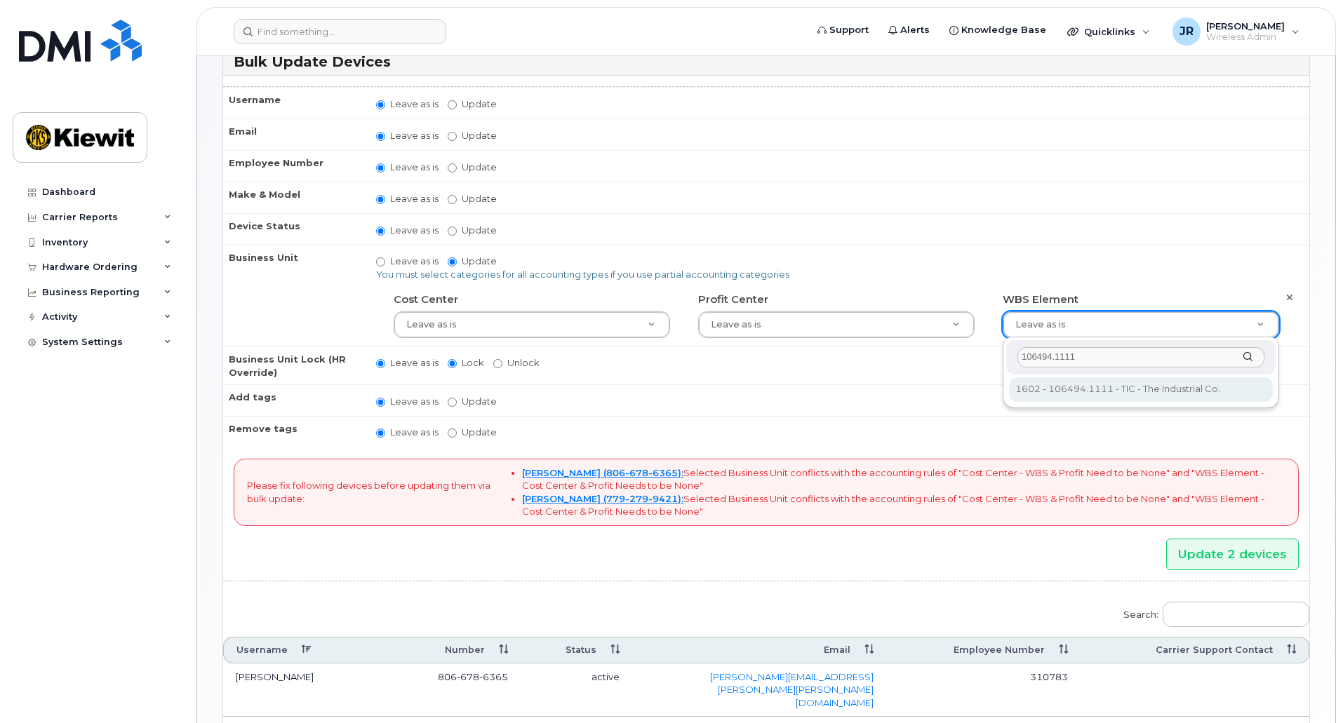
type input "106494.1111"
type input "35946483"
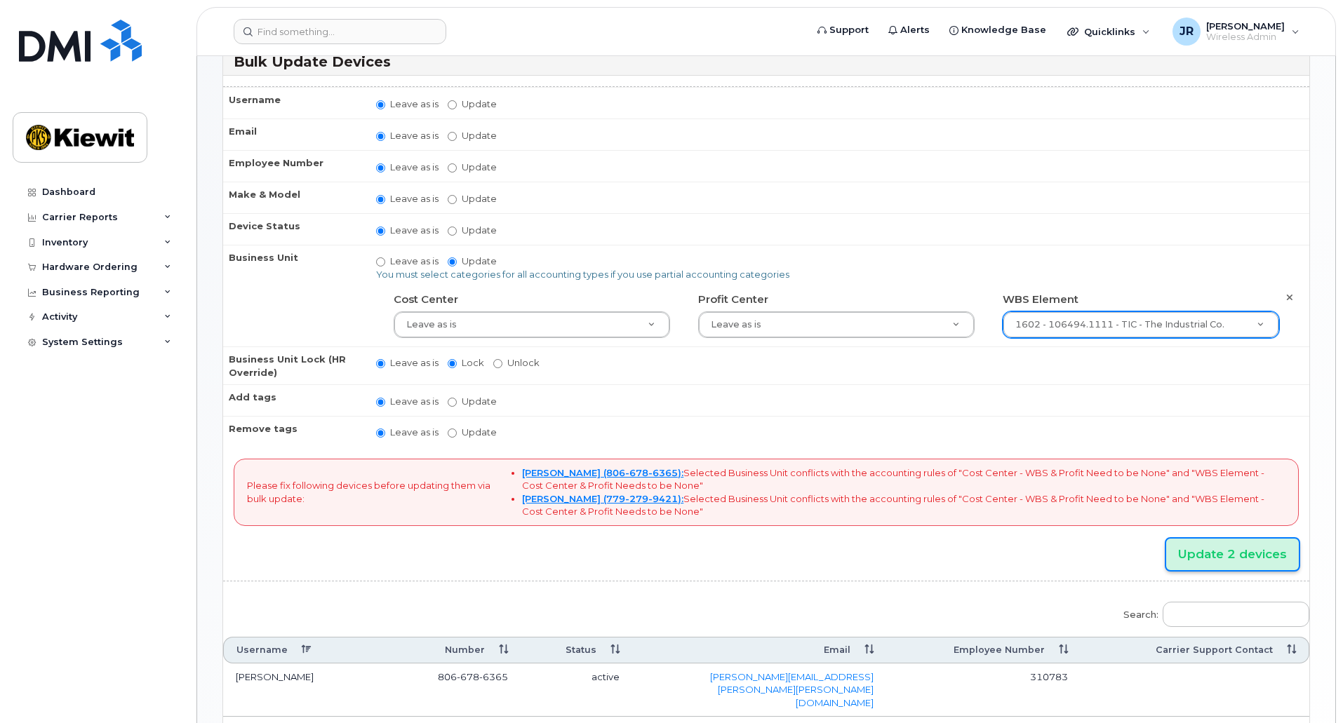
click at [1247, 547] on input "Update 2 devices" at bounding box center [1232, 555] width 133 height 32
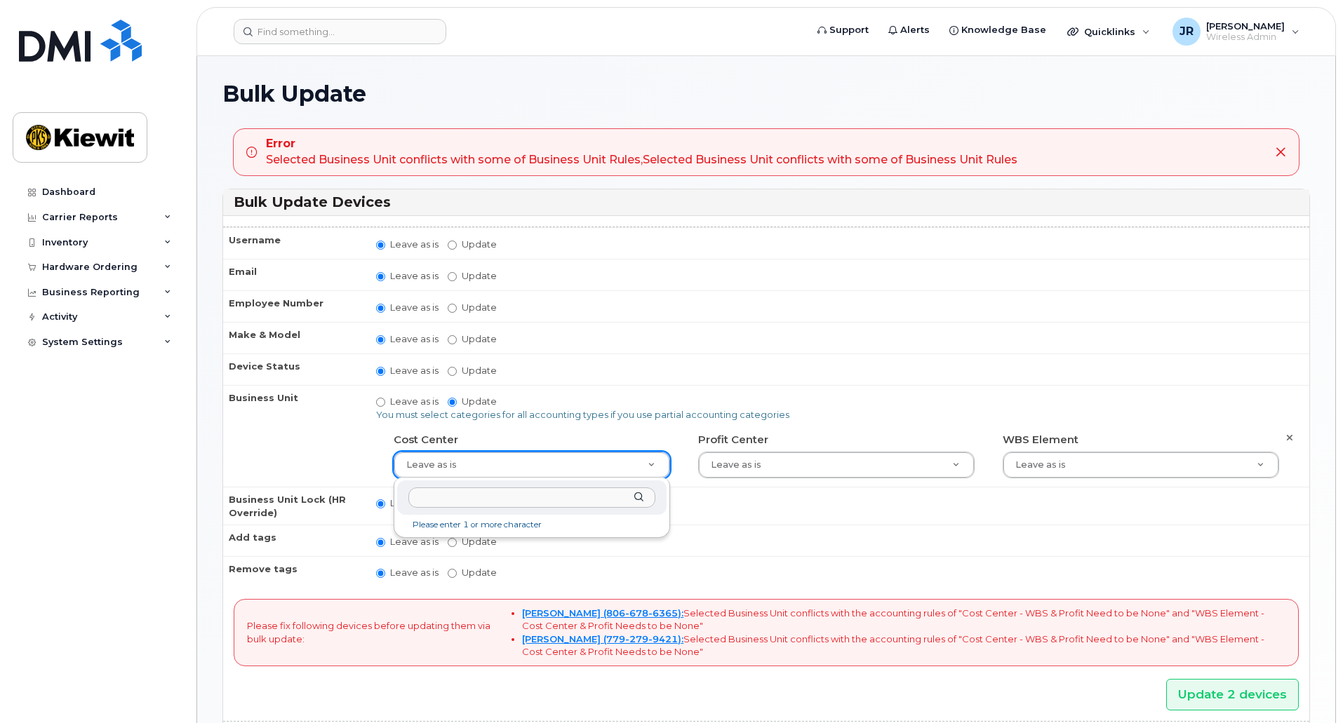
click at [535, 502] on input "text" at bounding box center [531, 498] width 247 height 20
type input "106494"
type input "35764258"
click at [688, 476] on div "Profit Center Leave as is 35764258,35764258,,35946483,35946483,35764258,3576425…" at bounding box center [835, 453] width 297 height 51
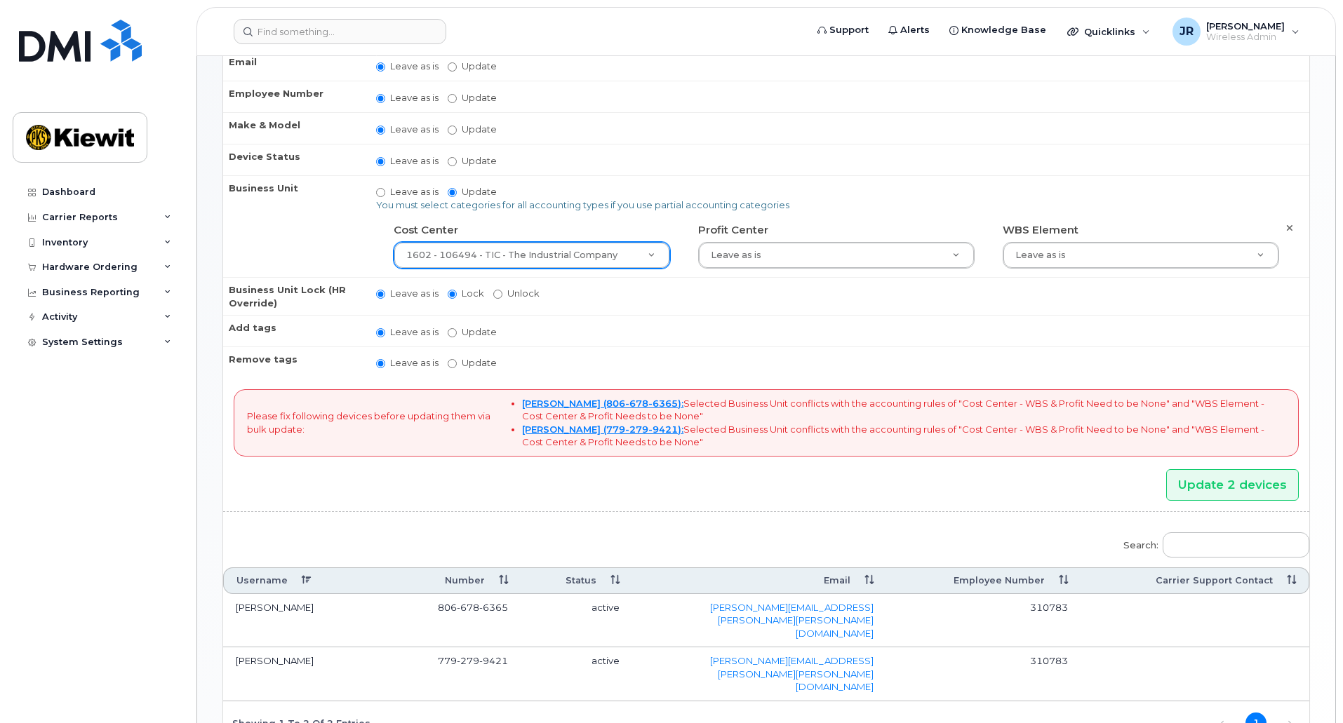
scroll to position [210, 0]
click at [1254, 491] on input "Update 2 devices" at bounding box center [1232, 485] width 133 height 32
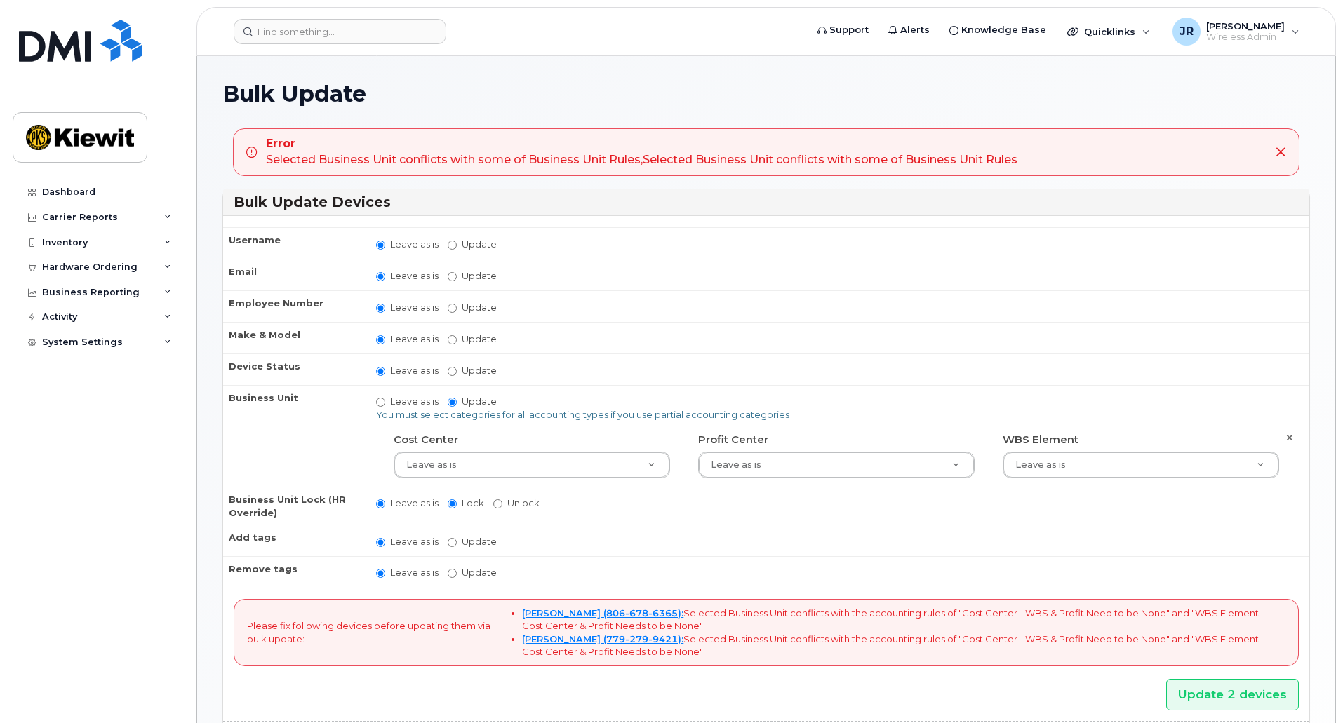
click at [835, 216] on div "Username Leave as is Update Email Leave as is Update Employee Number Leave as i…" at bounding box center [766, 585] width 1086 height 739
click at [868, 31] on span "Support" at bounding box center [848, 30] width 39 height 14
click at [1238, 33] on span "Wireless Admin" at bounding box center [1245, 37] width 79 height 11
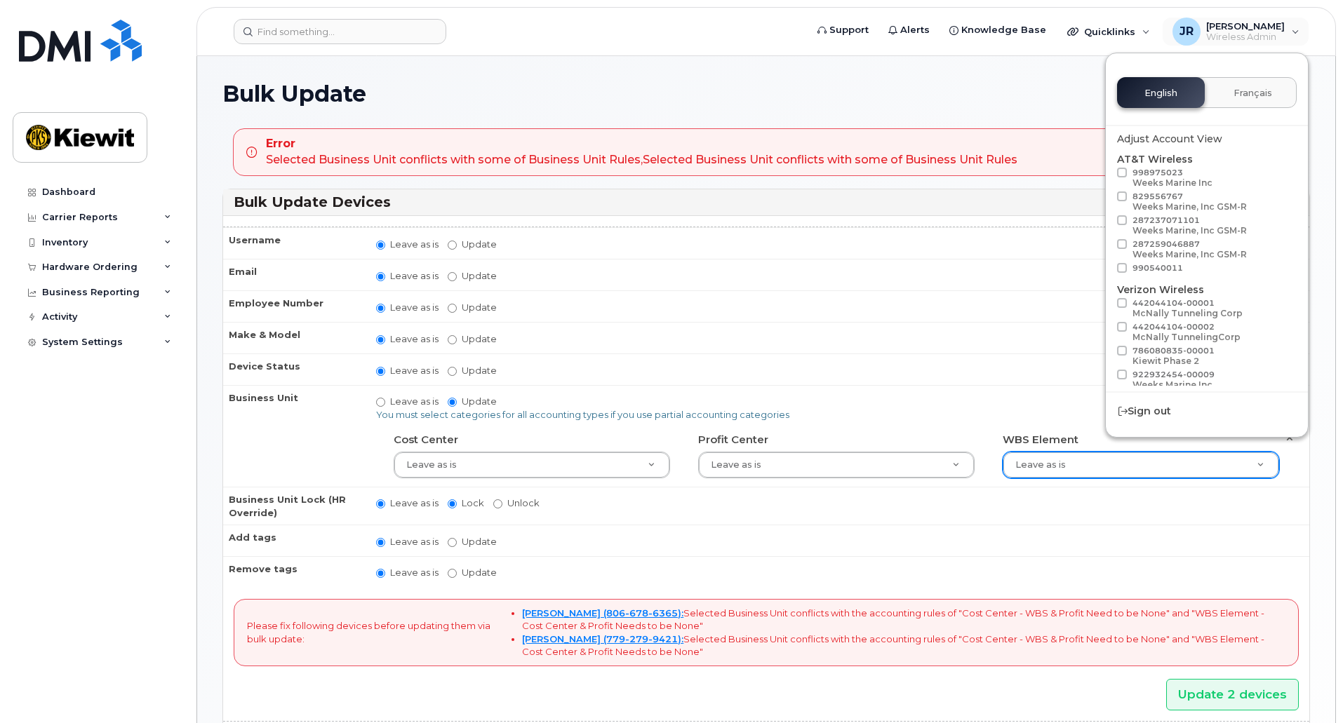
click at [1024, 74] on div "Bulk Update Error Selected Business Unit conflicts with some of Business Unit R…" at bounding box center [766, 524] width 1138 height 937
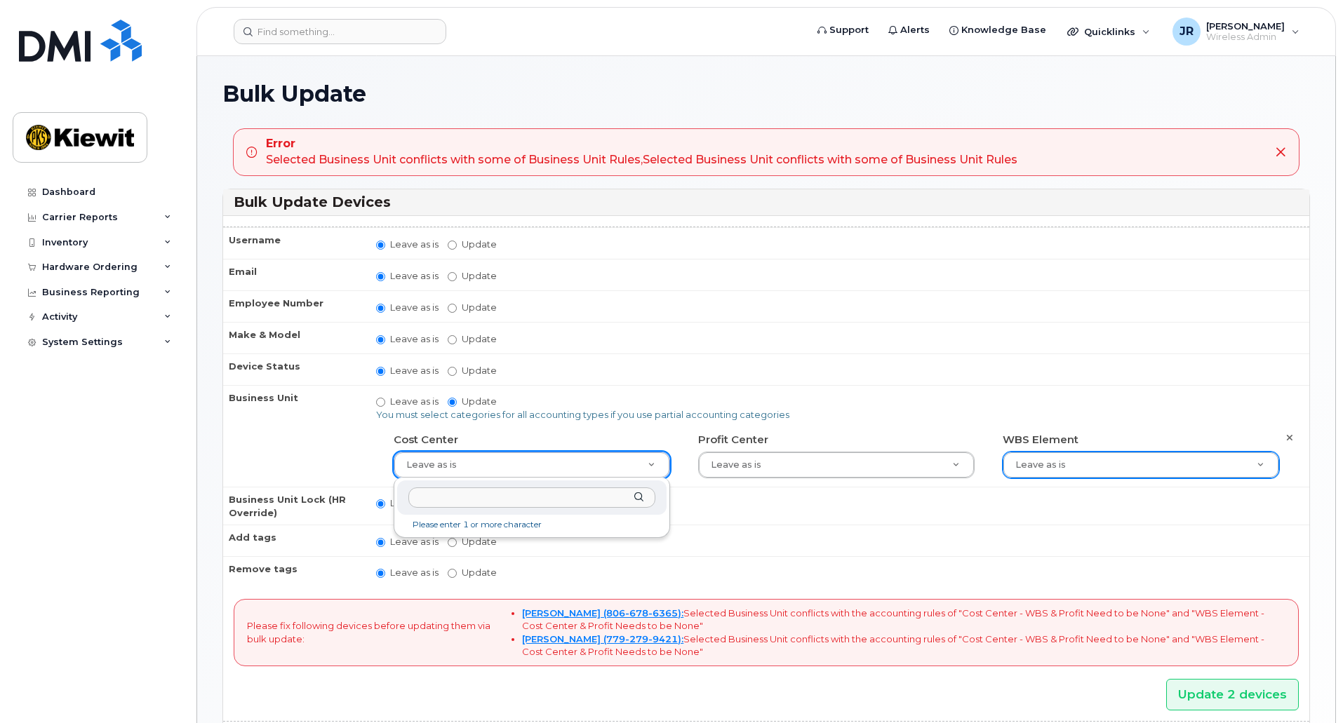
click at [553, 506] on input "text" at bounding box center [531, 498] width 247 height 20
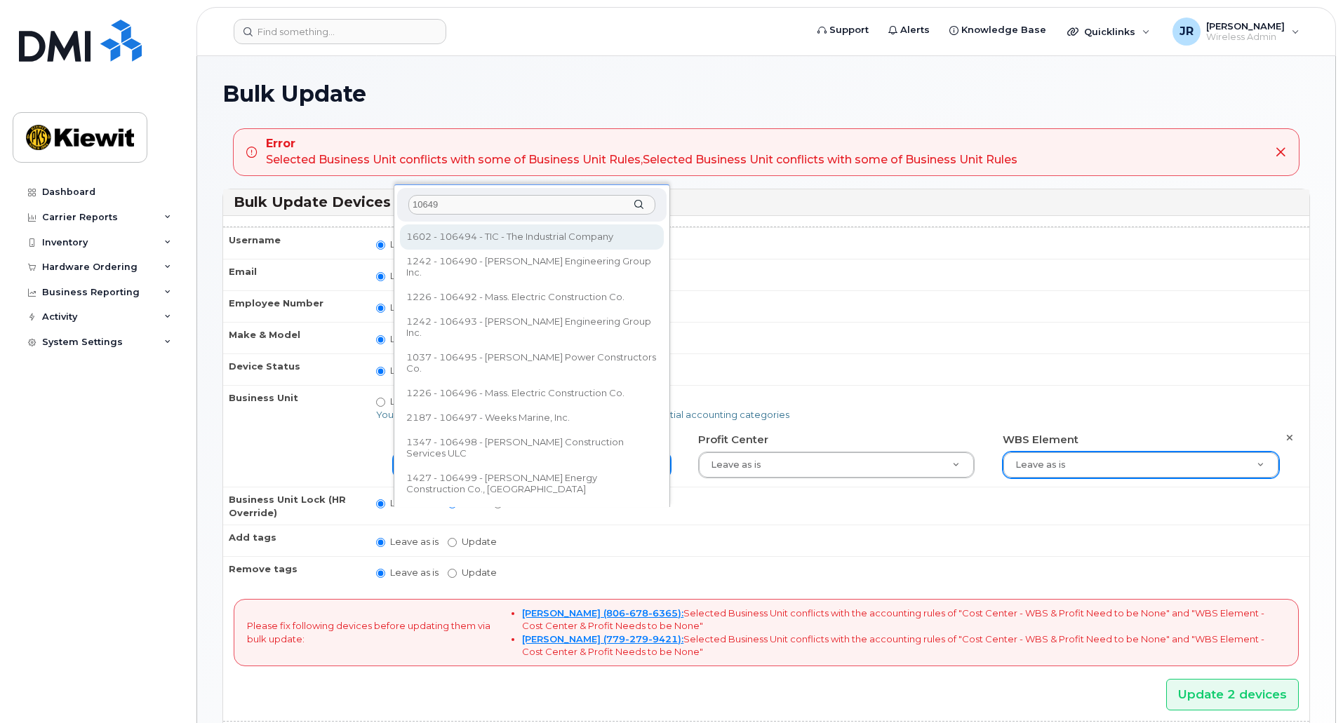
type input "10649"
drag, startPoint x: 529, startPoint y: 241, endPoint x: 556, endPoint y: 258, distance: 32.5
type input "35764258"
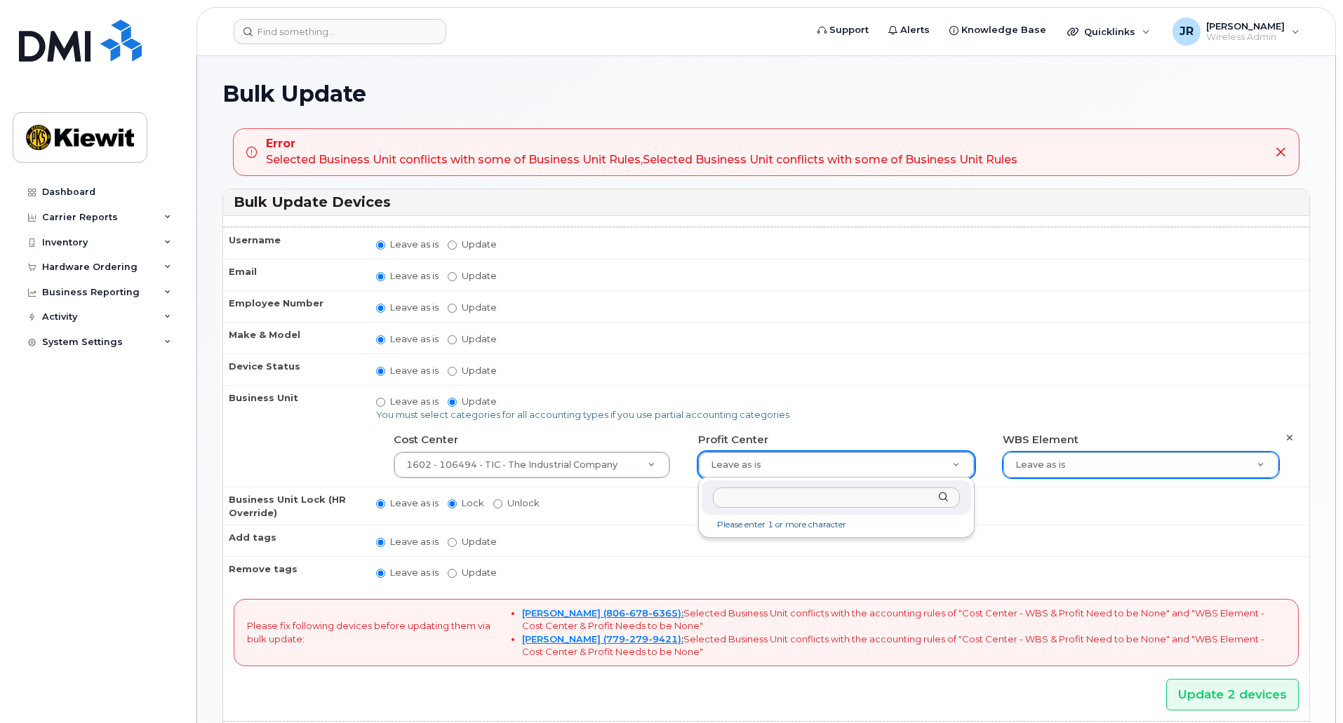
click at [809, 502] on input "text" at bounding box center [836, 498] width 247 height 20
type input "106494"
click at [783, 525] on li "No matches found" at bounding box center [836, 525] width 264 height 15
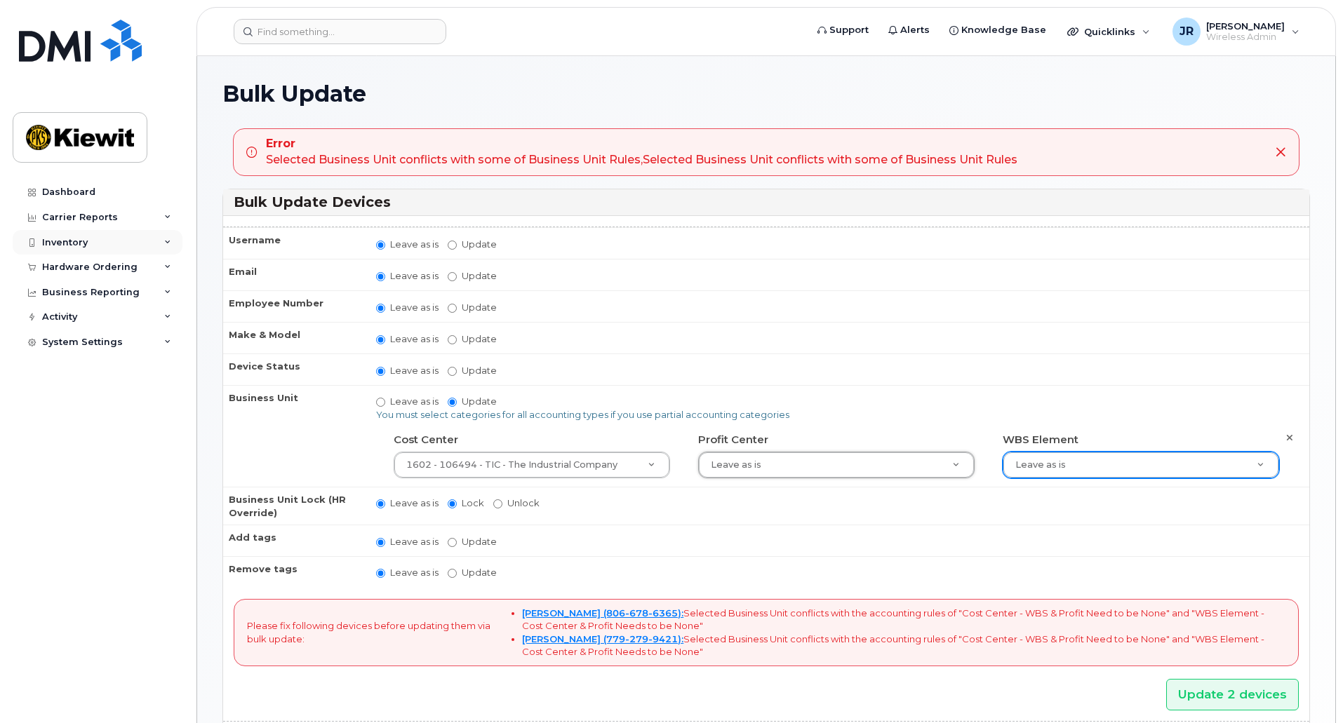
click at [163, 239] on div "Inventory" at bounding box center [98, 242] width 170 height 25
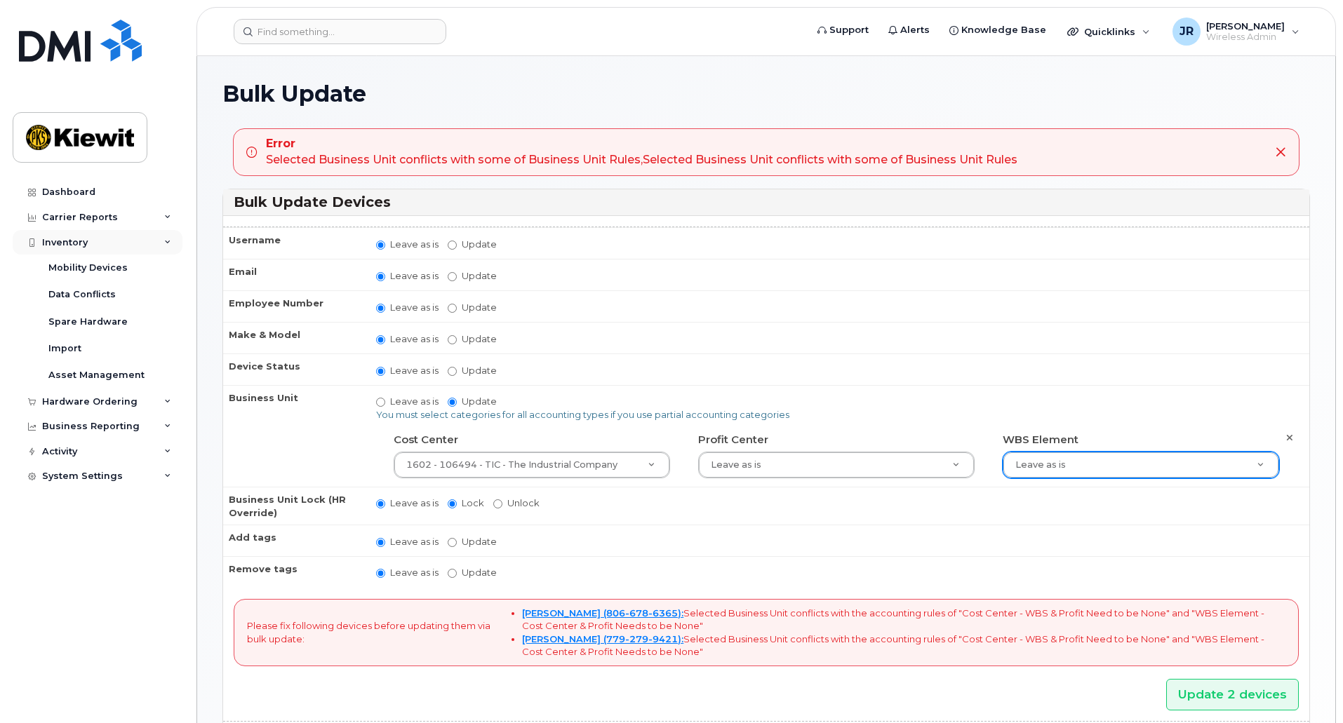
click at [163, 243] on div "Inventory" at bounding box center [98, 242] width 170 height 25
